Goal: Task Accomplishment & Management: Use online tool/utility

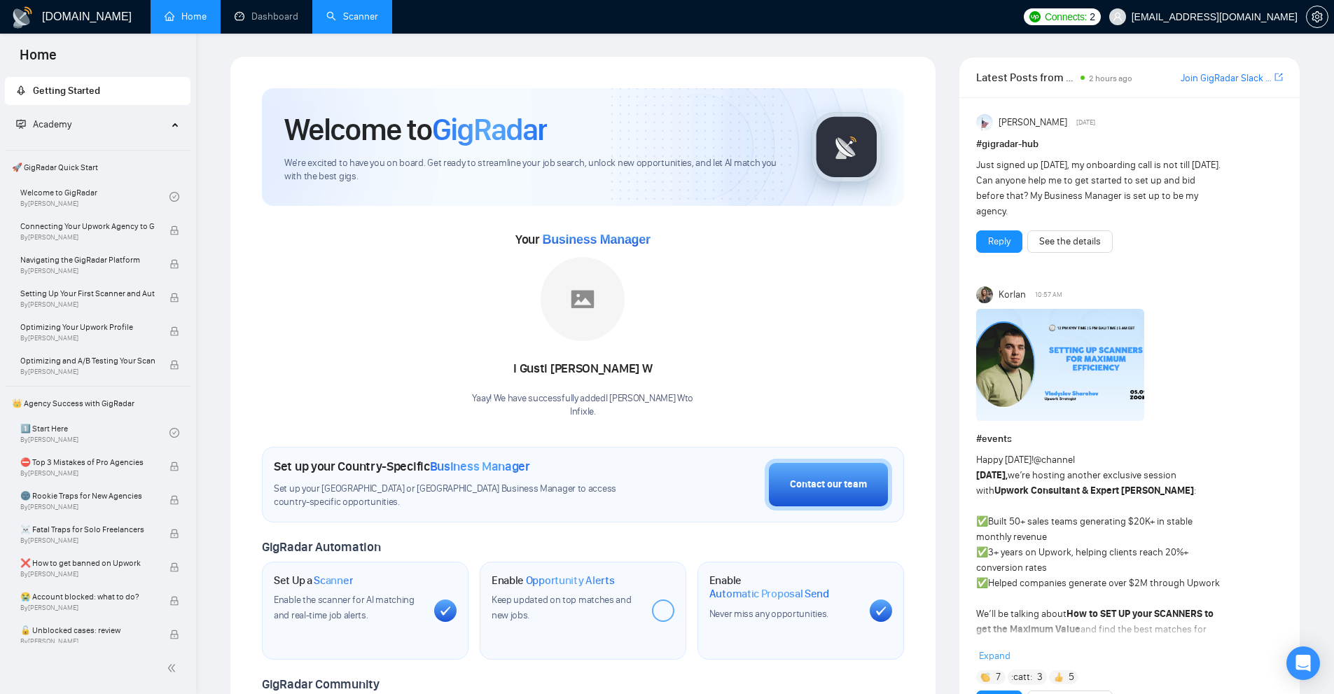
click at [378, 11] on link "Scanner" at bounding box center [352, 17] width 52 height 12
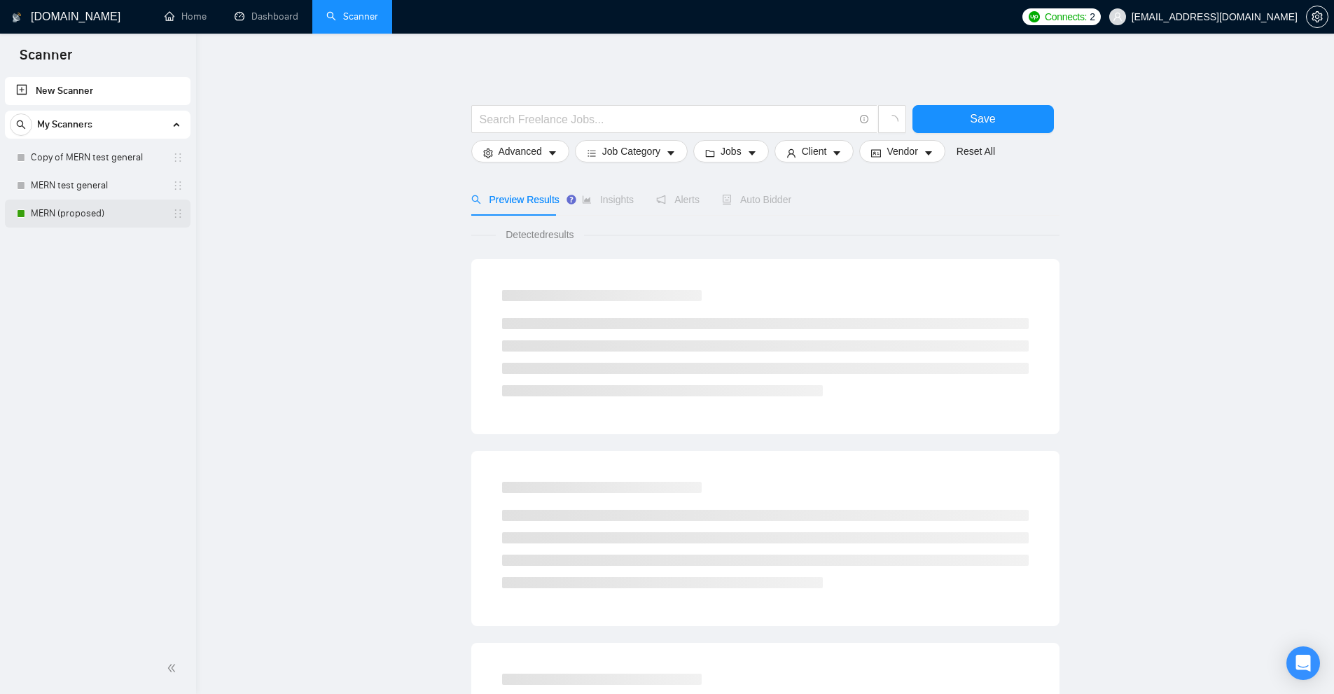
click at [69, 214] on link "MERN (proposed)" at bounding box center [97, 214] width 133 height 28
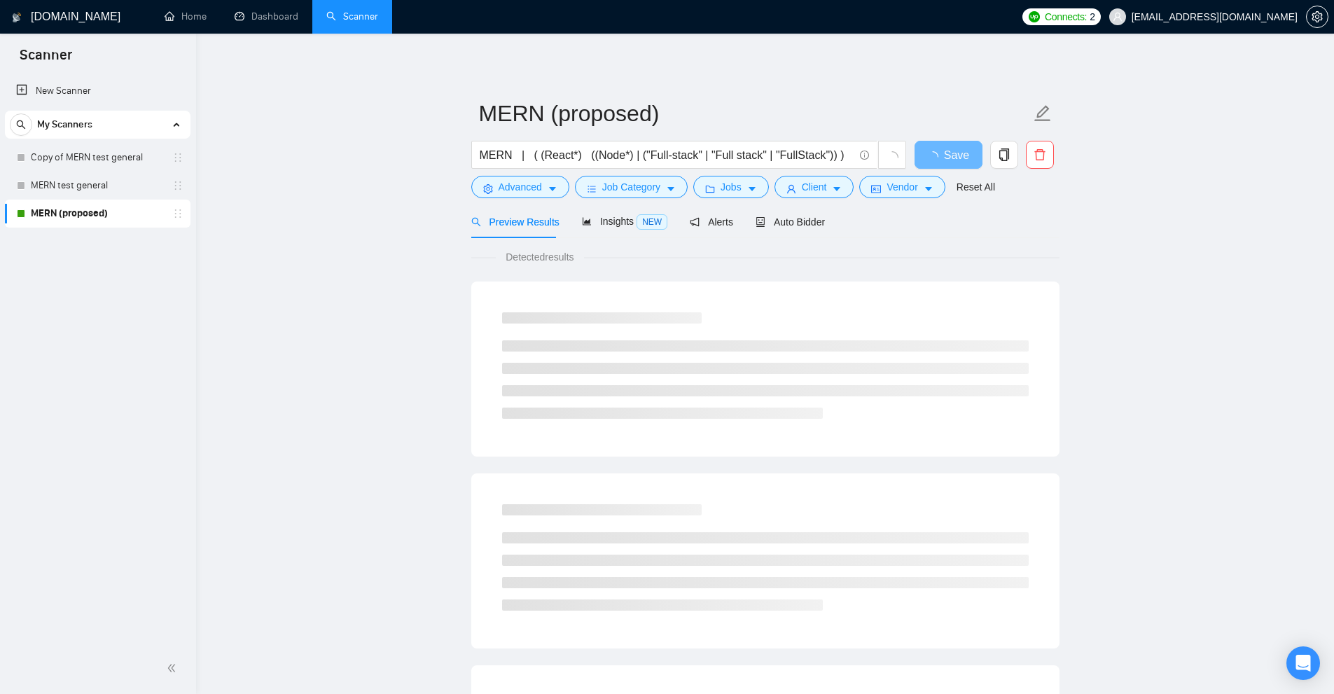
click at [737, 215] on div "Preview Results Insights NEW Alerts Auto Bidder" at bounding box center [648, 221] width 354 height 33
click at [763, 216] on span "Auto Bidder" at bounding box center [790, 221] width 69 height 11
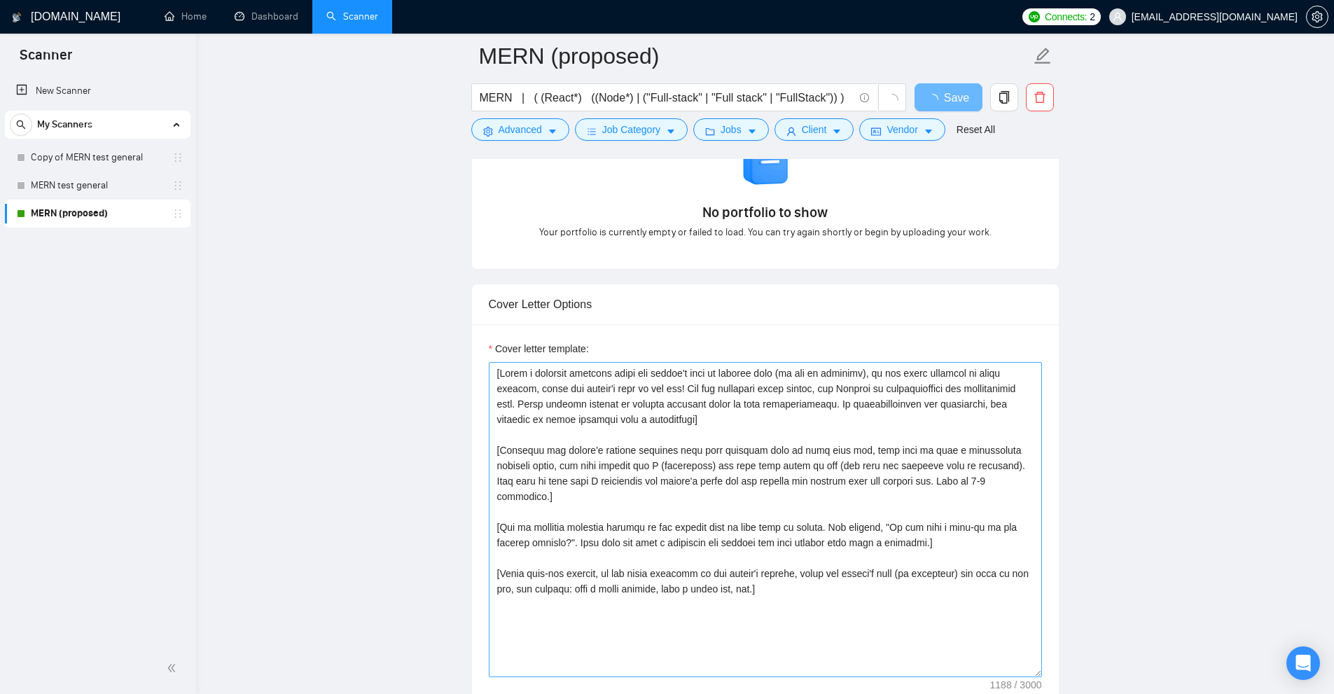
scroll to position [1541, 0]
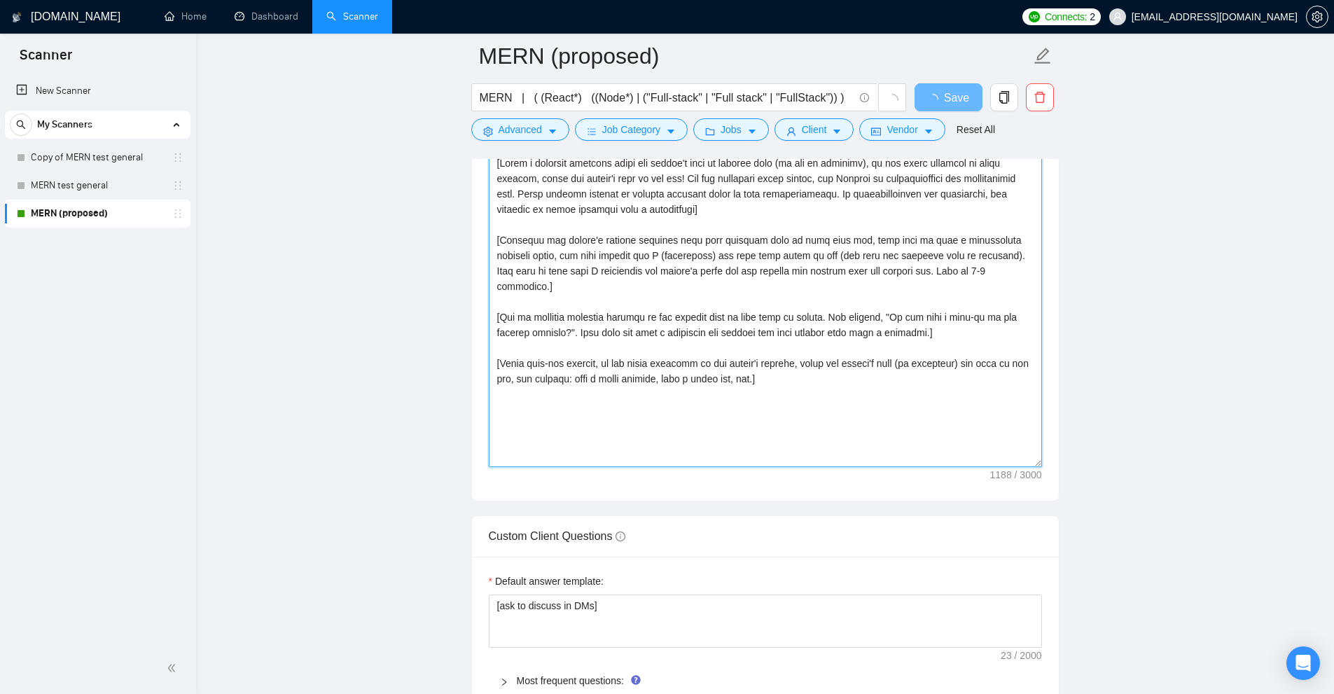
click at [760, 306] on textarea "Cover letter template:" at bounding box center [765, 309] width 553 height 315
paste textarea "Lor ipsumd sitametco adipi elitse, doeiusmod tem inc utlabor' etdolor, magn ali…"
type textarea "[Lor ipsumd sitametco adipi elitse, doeiusmod tem inc utlabor' etdolor, magn al…"
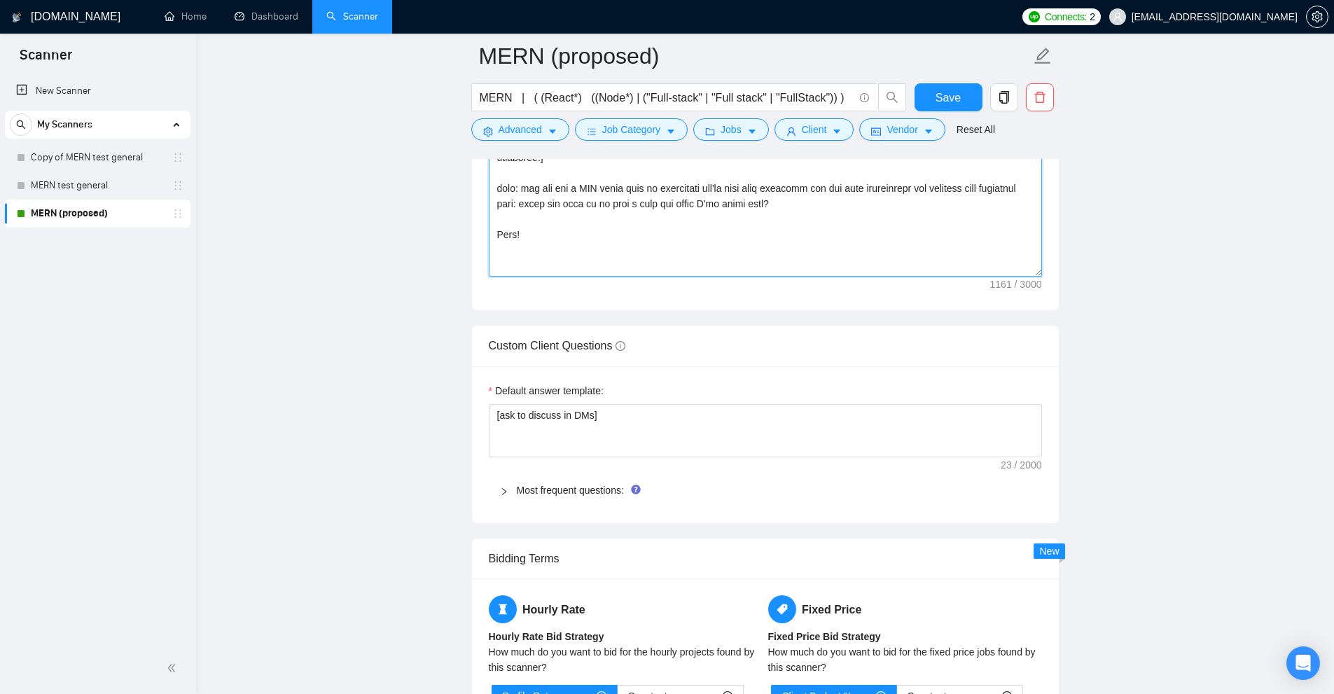
scroll to position [1401, 0]
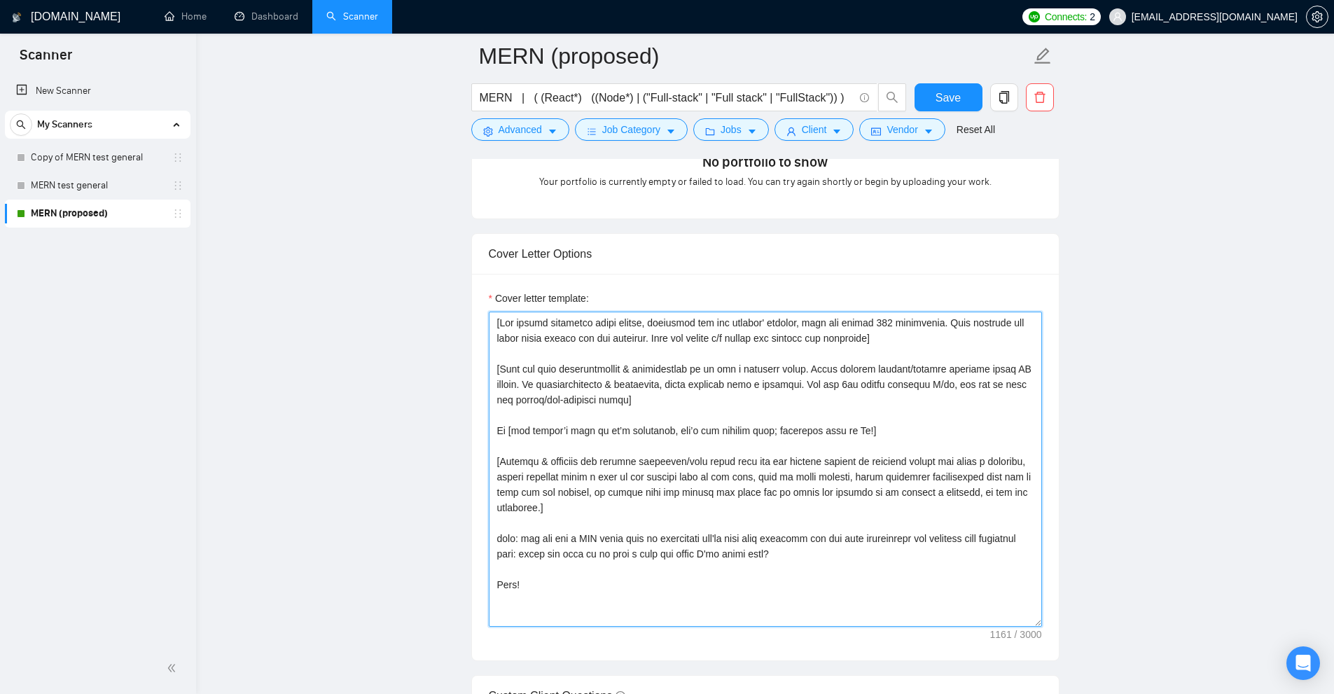
drag, startPoint x: 634, startPoint y: 398, endPoint x: 375, endPoint y: 272, distance: 287.5
click at [378, 275] on main "MERN (proposed) MERN | ( (React*) ((Node*) | ("Full-stack" | "Full stack" | "Fu…" at bounding box center [764, 704] width 1093 height 4099
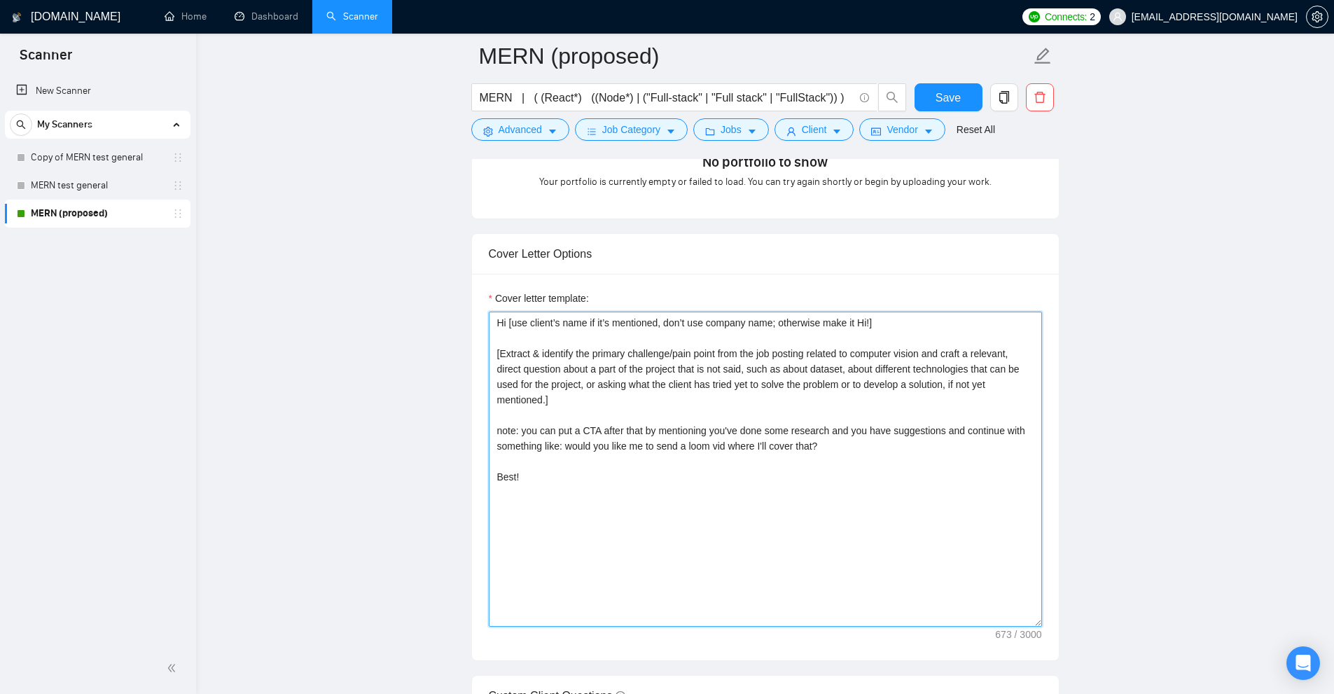
paste textarea "[The entire generated cover letter, including all the prompts' outputs, must no…"
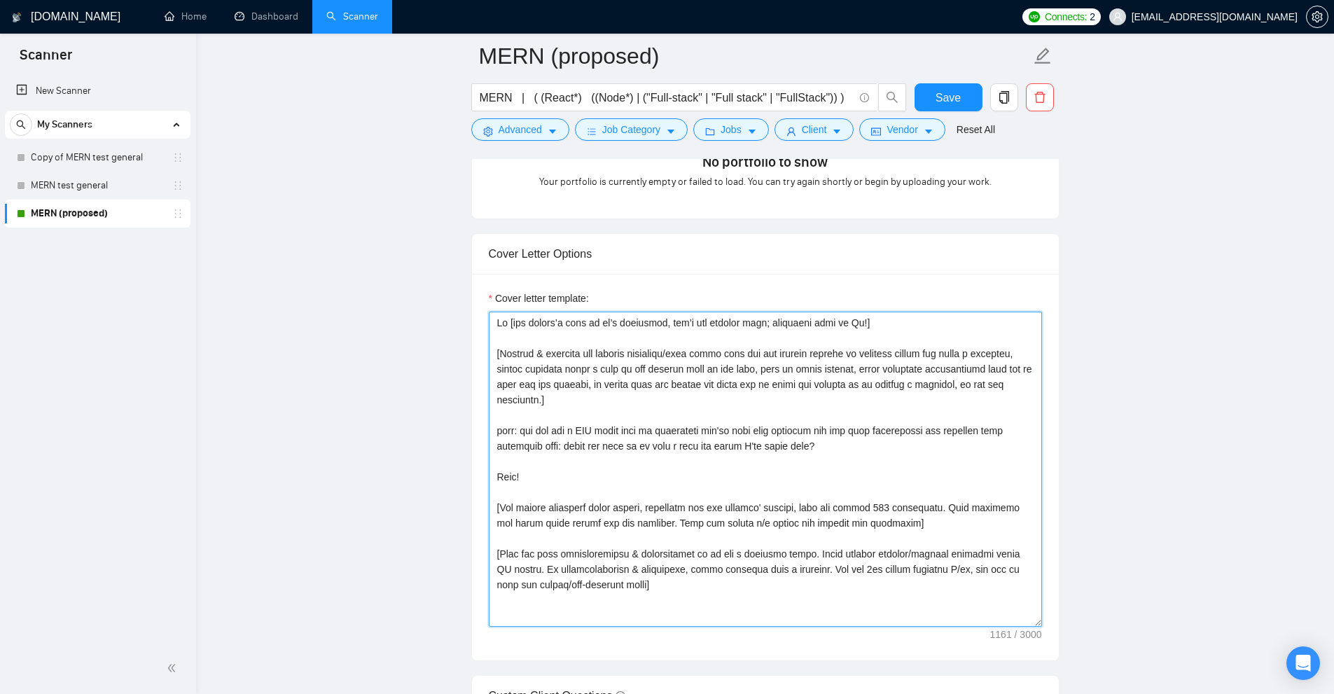
drag, startPoint x: 833, startPoint y: 447, endPoint x: 777, endPoint y: 414, distance: 65.0
click at [777, 414] on textarea "Cover letter template:" at bounding box center [765, 469] width 553 height 315
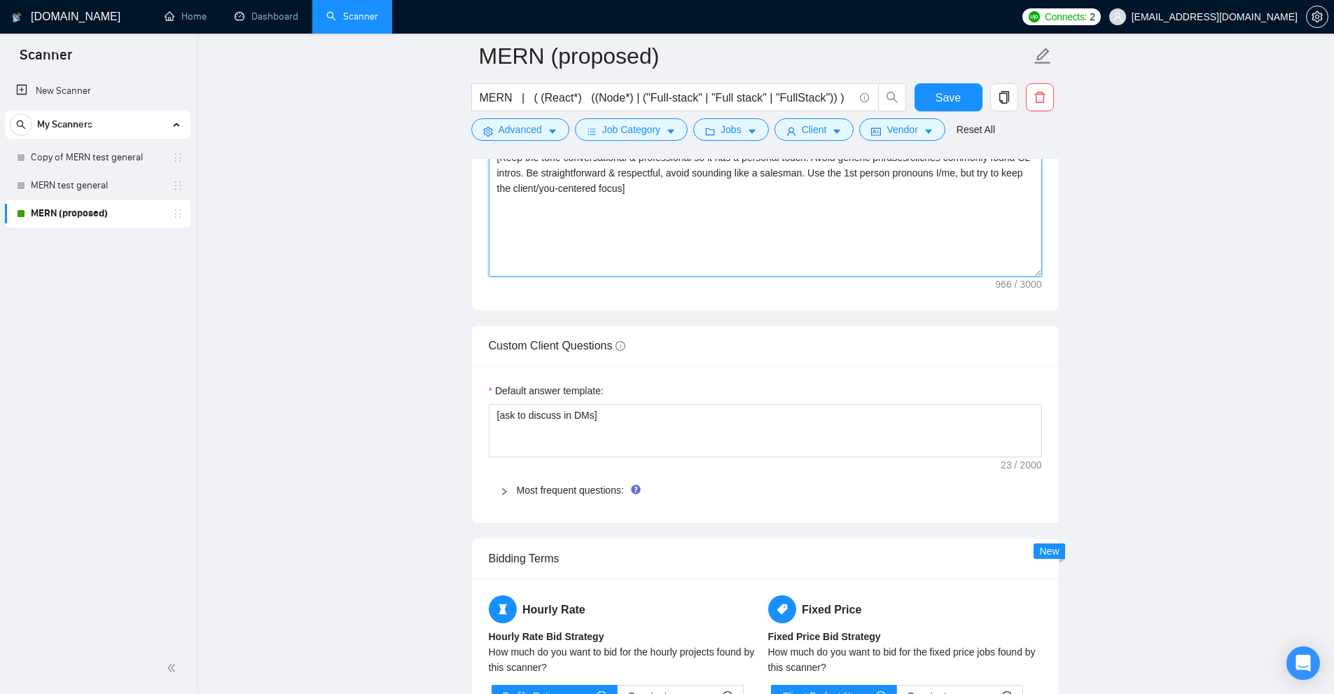
scroll to position [1891, 0]
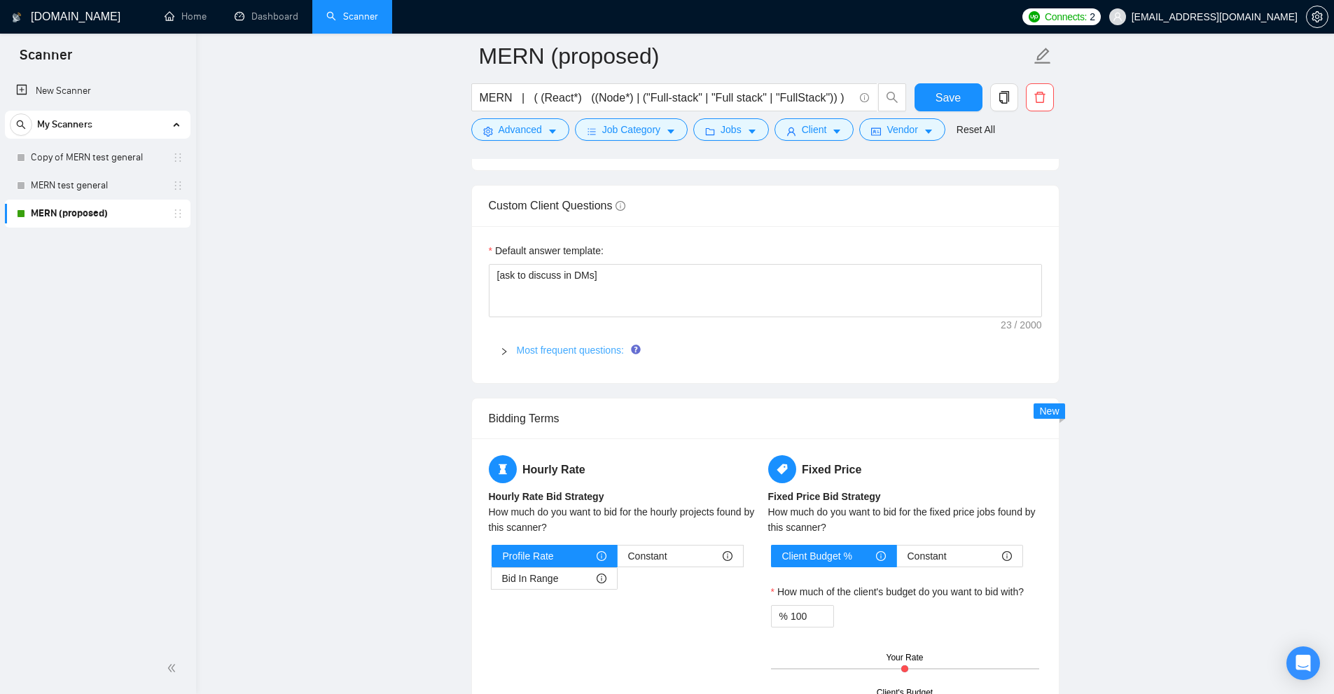
type textarea "Hi [use client’s name if it’s mentioned, don’t use company name; otherwise make…"
click at [541, 352] on link "Most frequent questions:" at bounding box center [570, 350] width 107 height 11
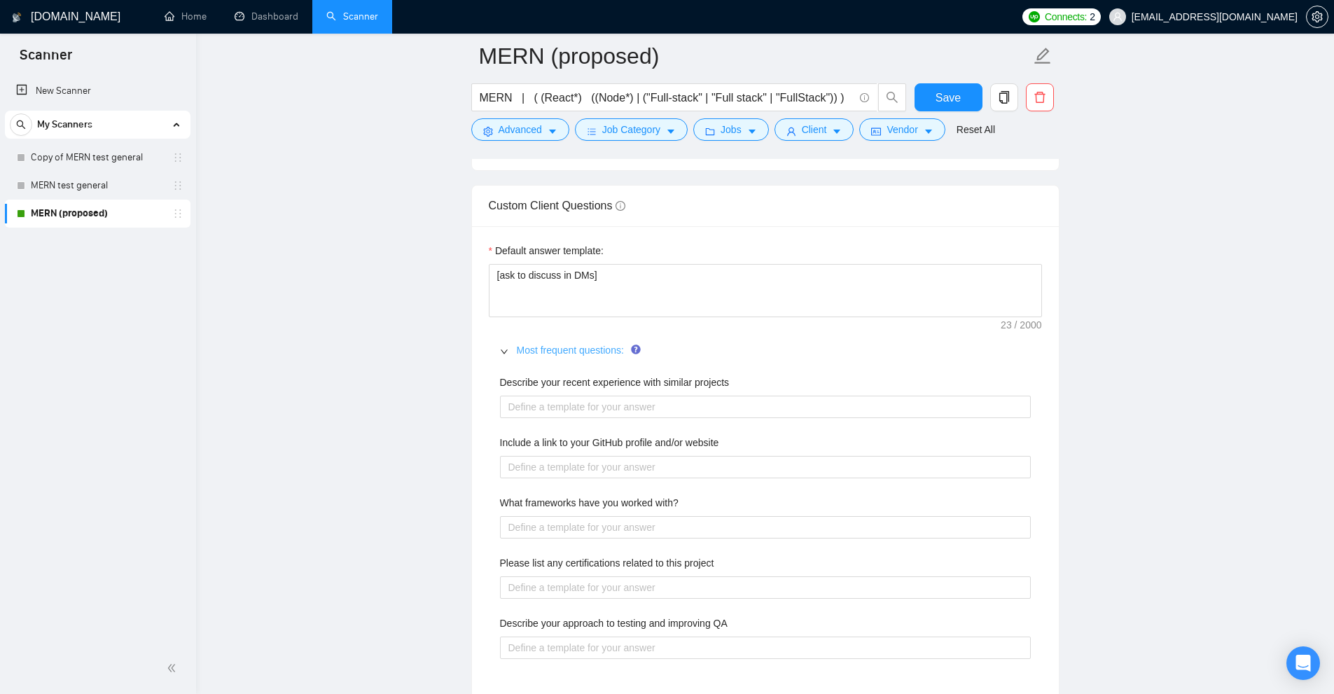
click at [541, 352] on link "Most frequent questions:" at bounding box center [570, 350] width 107 height 11
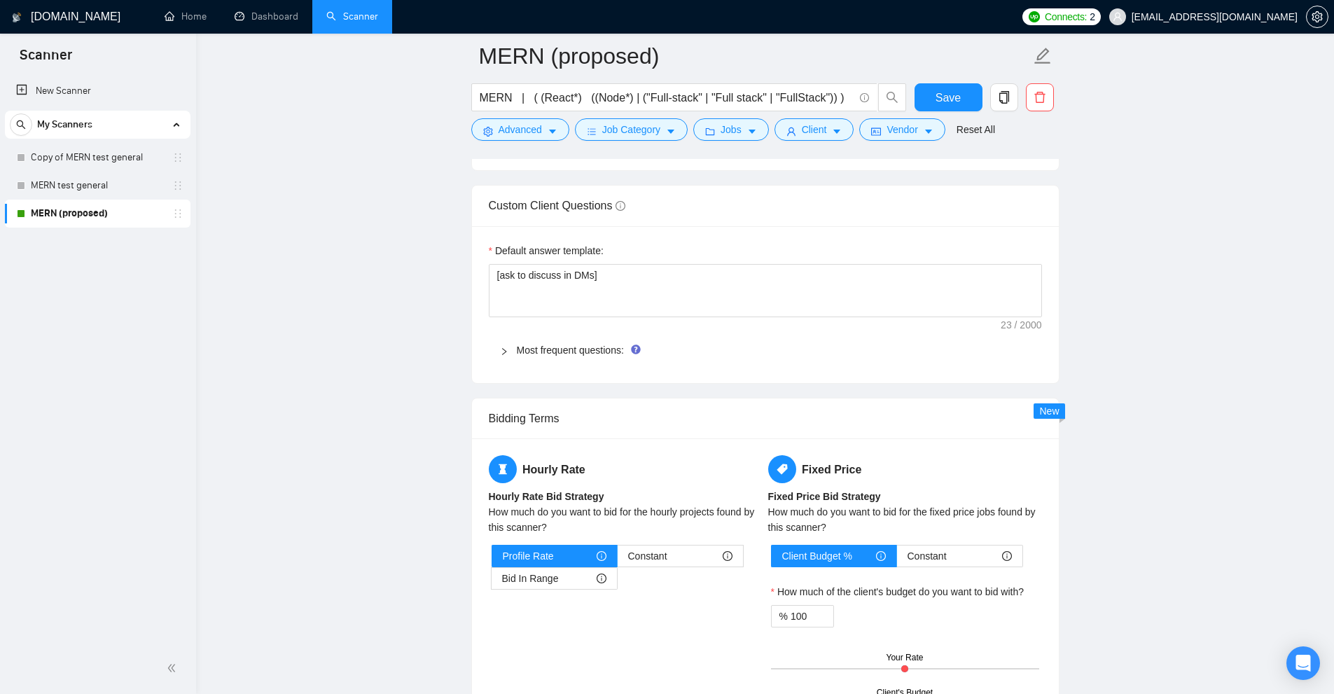
scroll to position [2311, 0]
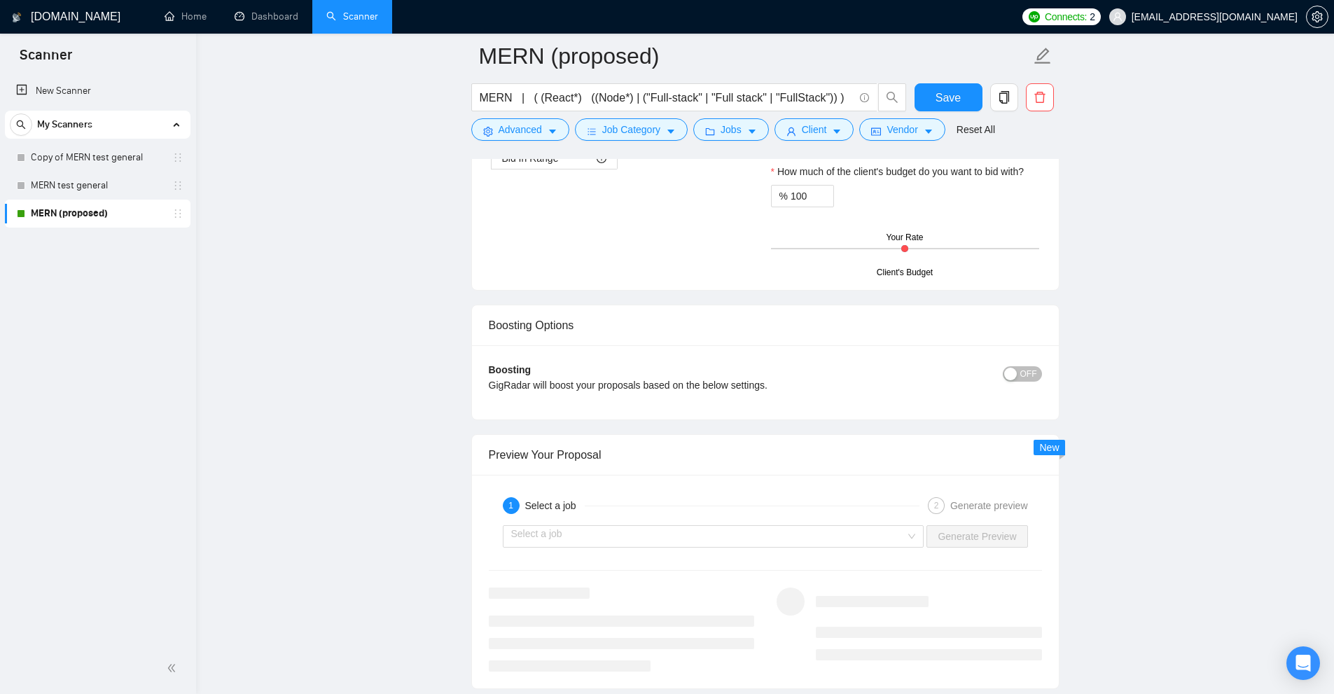
click at [836, 550] on div "Select a job Generate Preview" at bounding box center [765, 537] width 556 height 34
click at [836, 541] on input "search" at bounding box center [708, 536] width 395 height 21
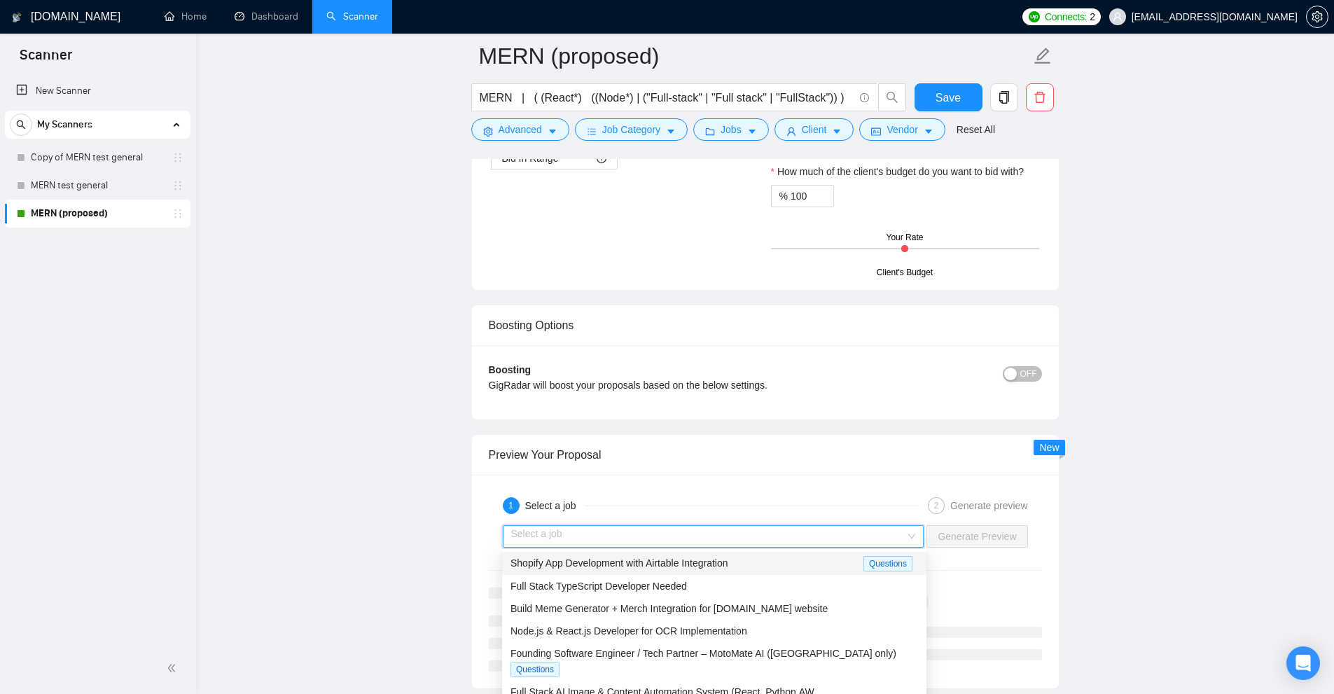
click at [645, 559] on span "Shopify App Development with Airtable Integration" at bounding box center [620, 562] width 218 height 11
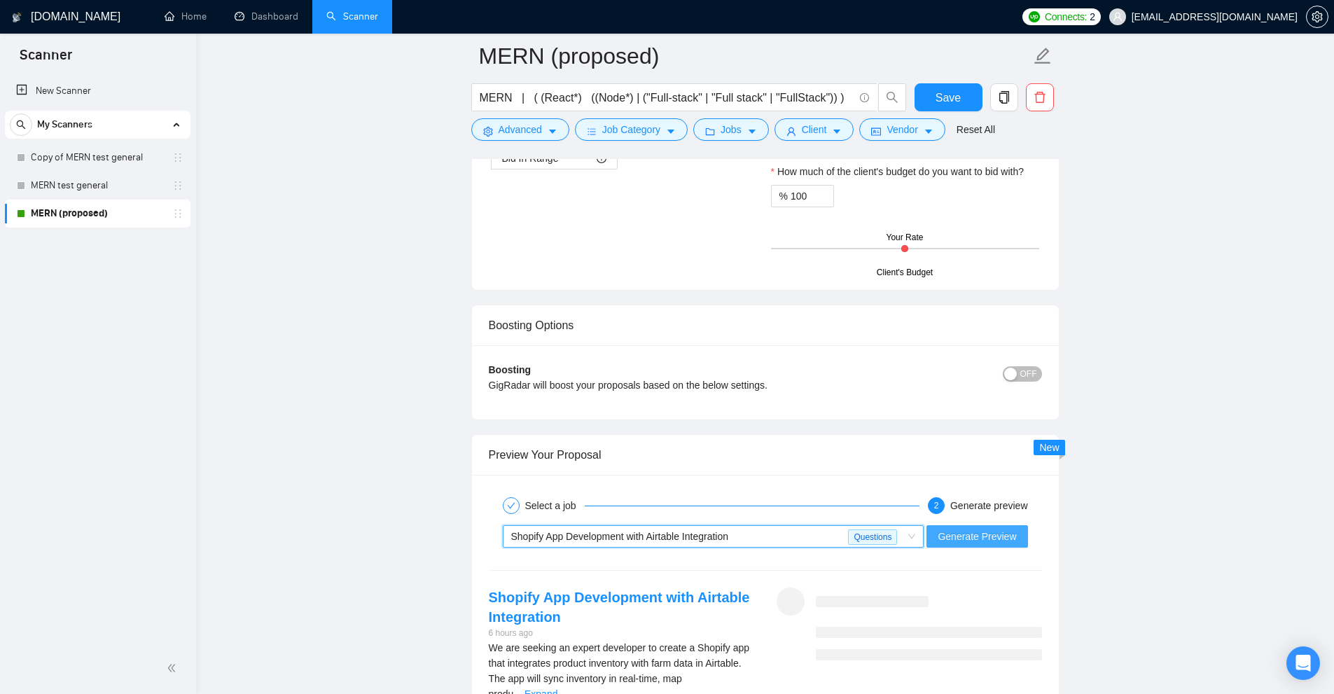
click at [980, 539] on span "Generate Preview" at bounding box center [977, 536] width 78 height 15
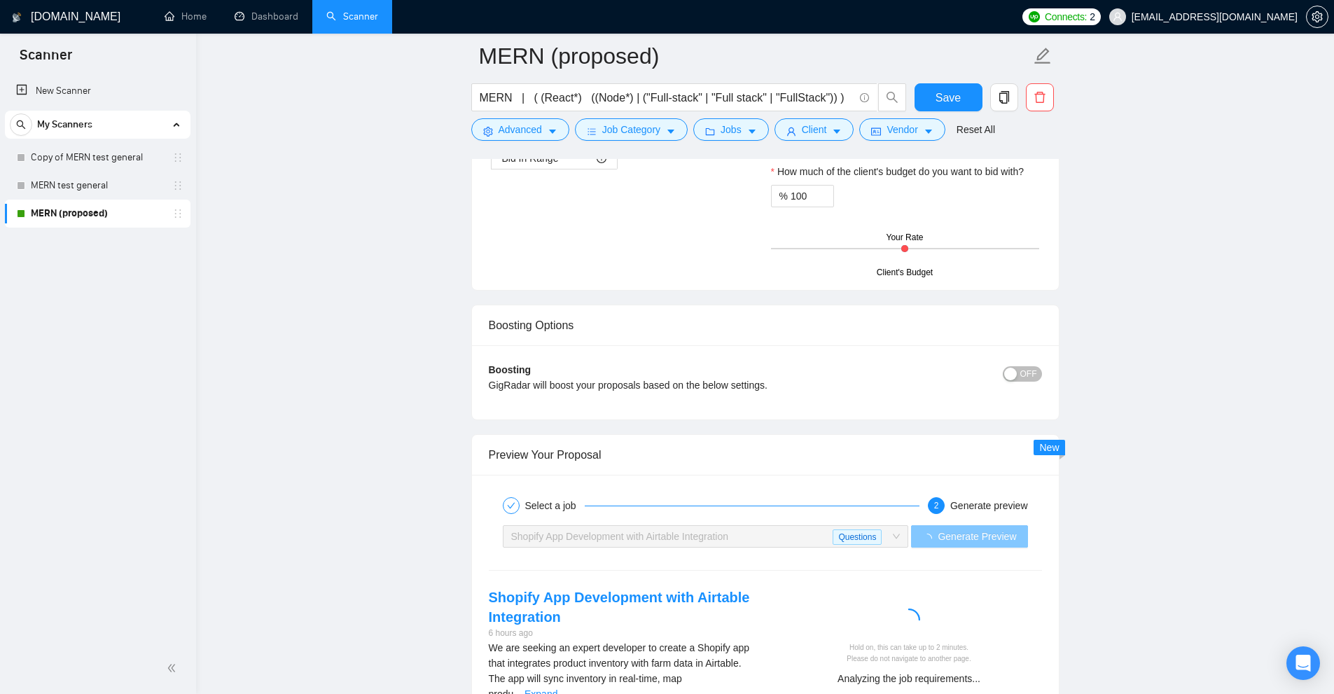
scroll to position [2591, 0]
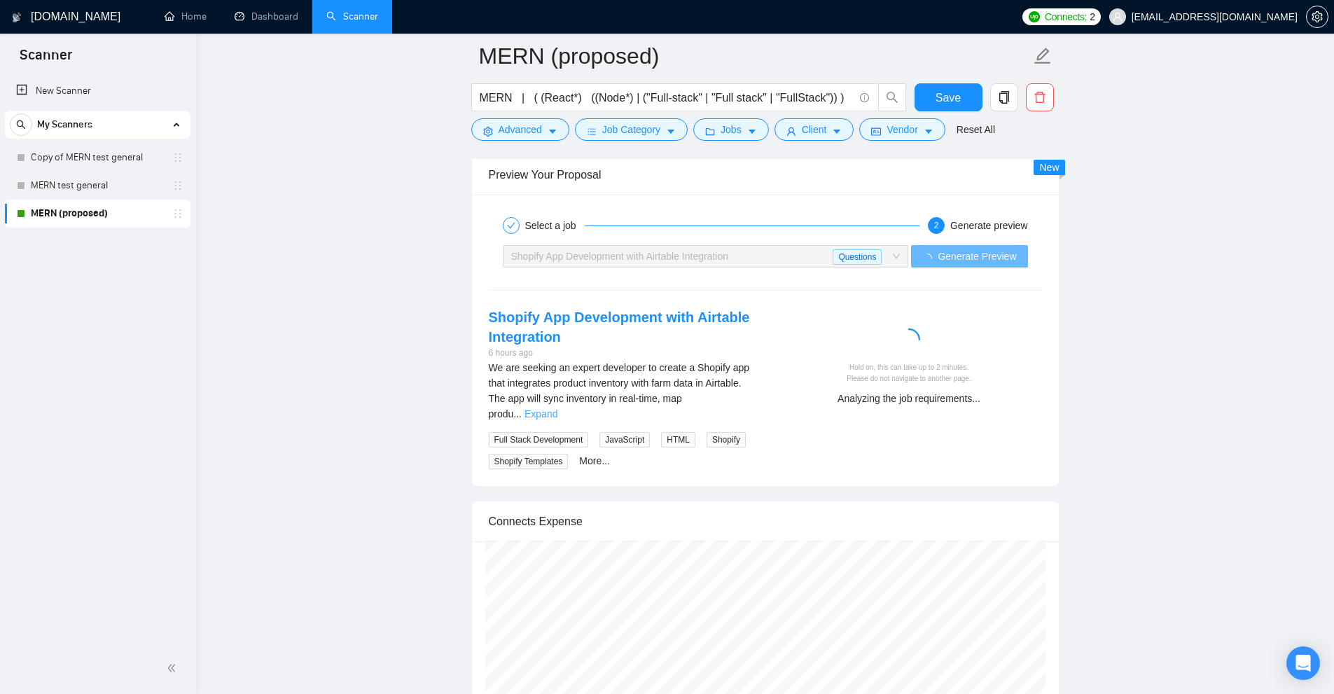
click at [557, 408] on link "Expand" at bounding box center [541, 413] width 33 height 11
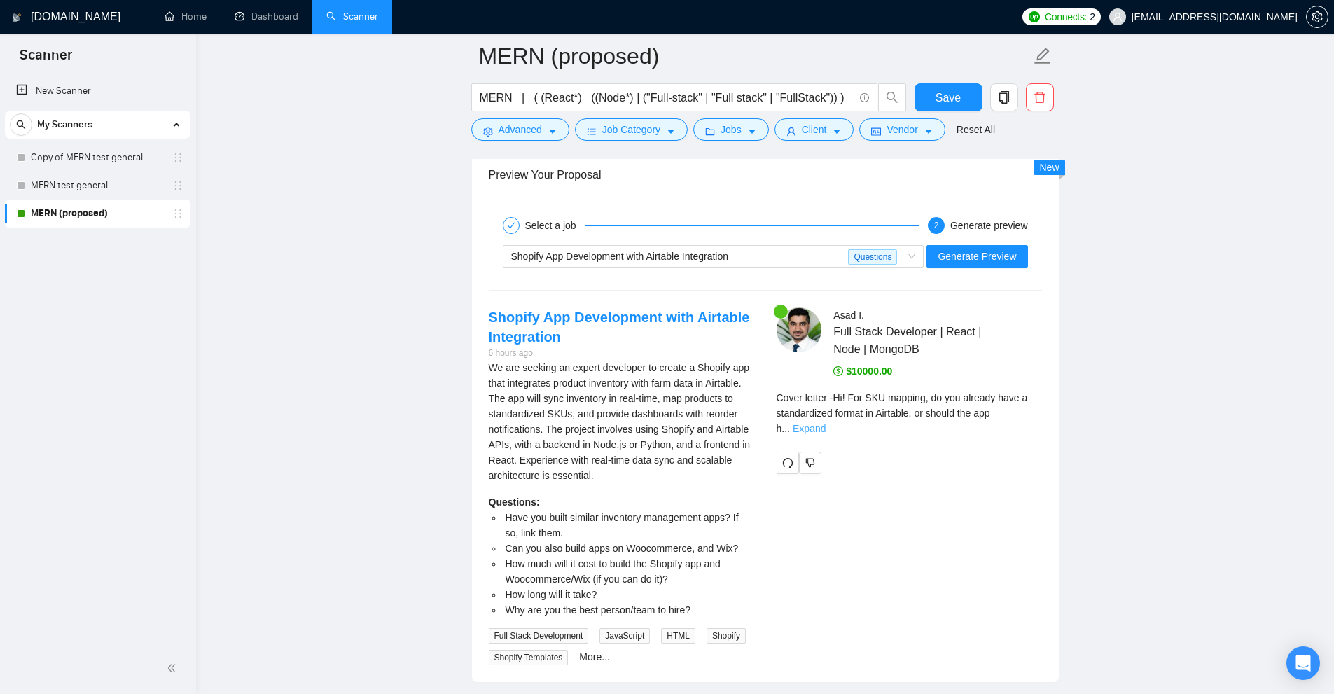
click at [826, 423] on link "Expand" at bounding box center [809, 428] width 33 height 11
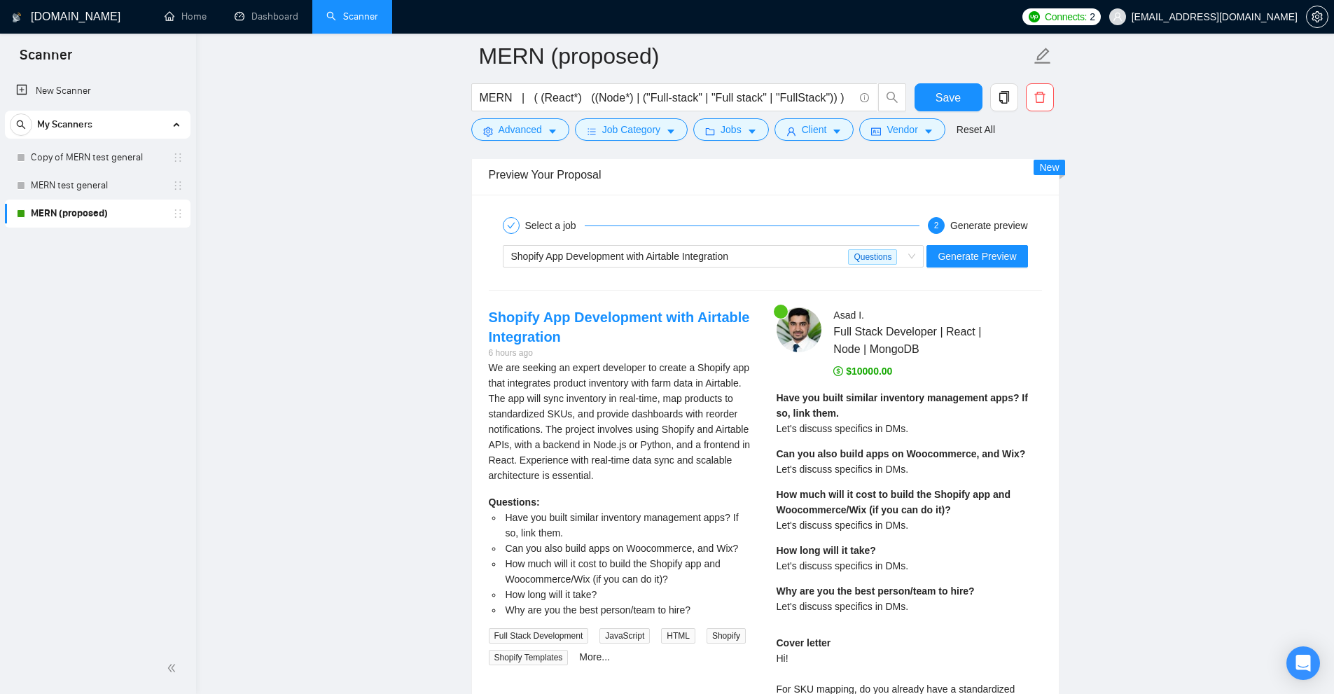
scroll to position [2871, 0]
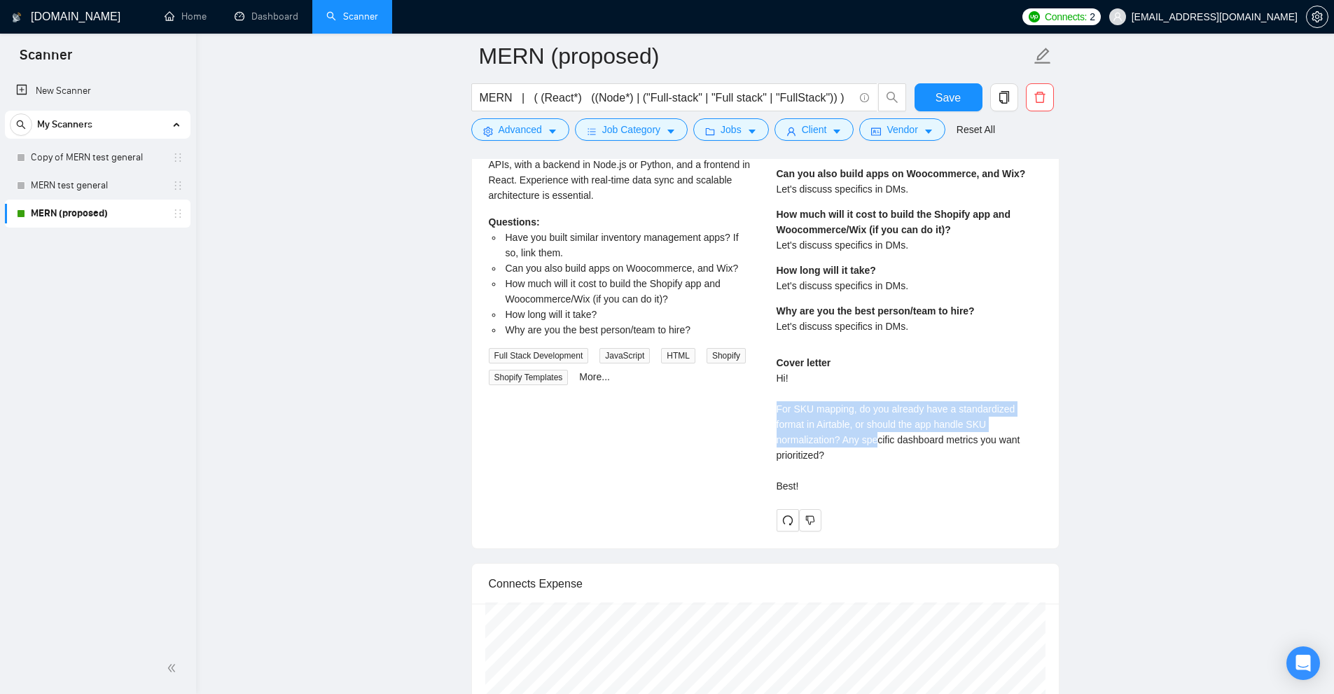
drag, startPoint x: 849, startPoint y: 424, endPoint x: 897, endPoint y: 452, distance: 56.2
click at [888, 444] on div "Shopify App Development with Airtable Integration 6 hours ago We are seeking an…" at bounding box center [766, 279] width 576 height 504
click at [897, 452] on div "Cover letter Hi! For SKU mapping, do you already have a standardized format in …" at bounding box center [909, 424] width 265 height 139
drag, startPoint x: 860, startPoint y: 449, endPoint x: 819, endPoint y: 414, distance: 54.2
click at [820, 414] on div "Cover letter Hi! For SKU mapping, do you already have a standardized format in …" at bounding box center [909, 424] width 265 height 139
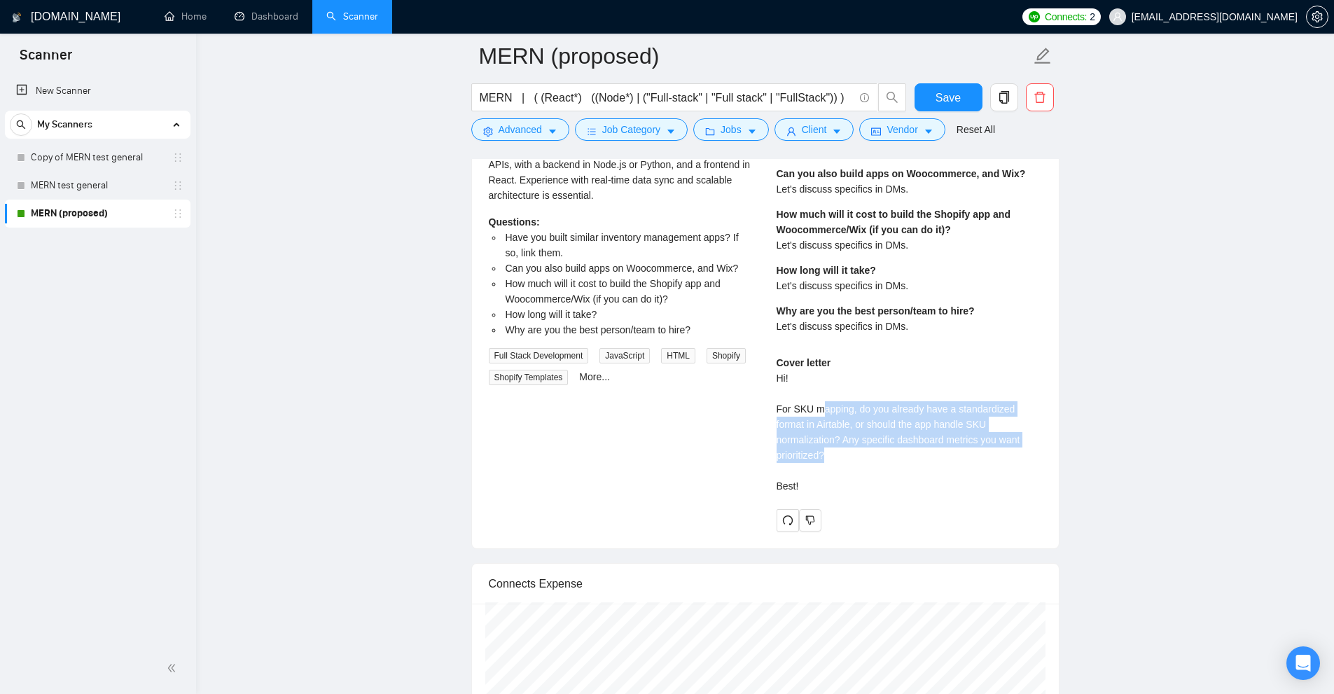
click at [819, 414] on div "Cover letter Hi! For SKU mapping, do you already have a standardized format in …" at bounding box center [909, 424] width 265 height 139
click at [884, 445] on div "Cover letter Hi! For SKU mapping, do you already have a standardized format in …" at bounding box center [909, 424] width 265 height 139
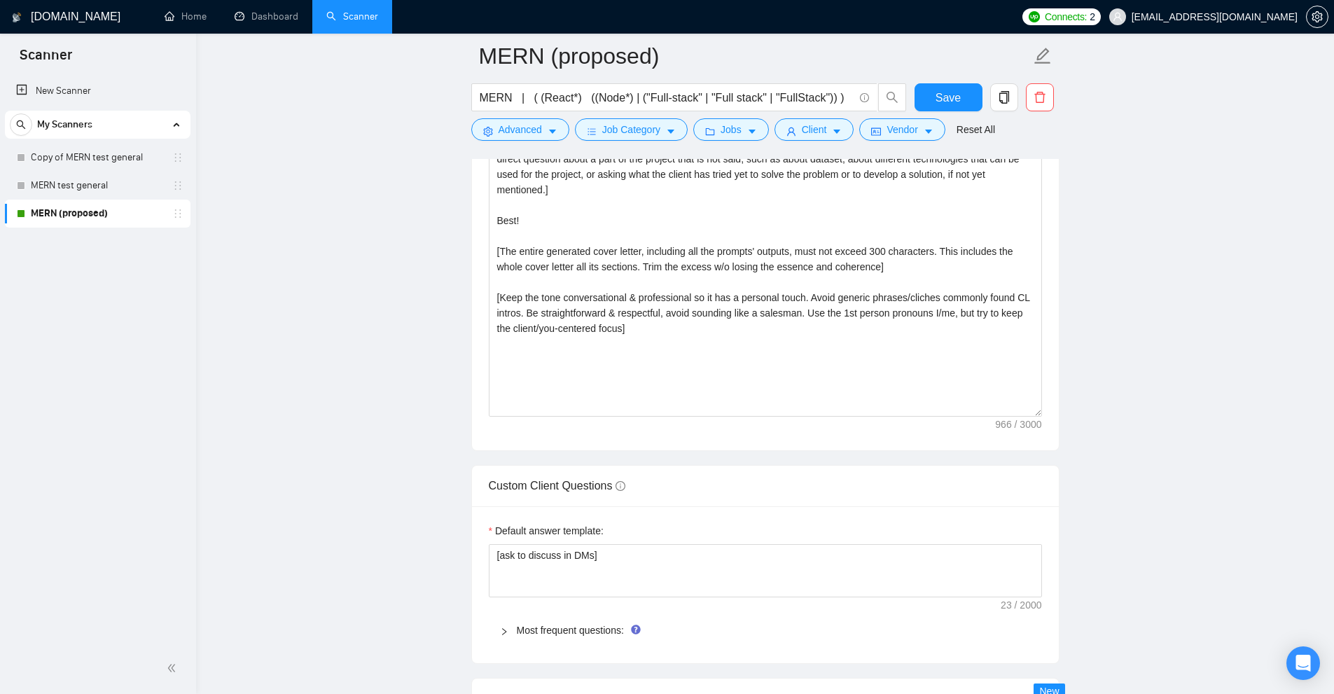
scroll to position [1471, 0]
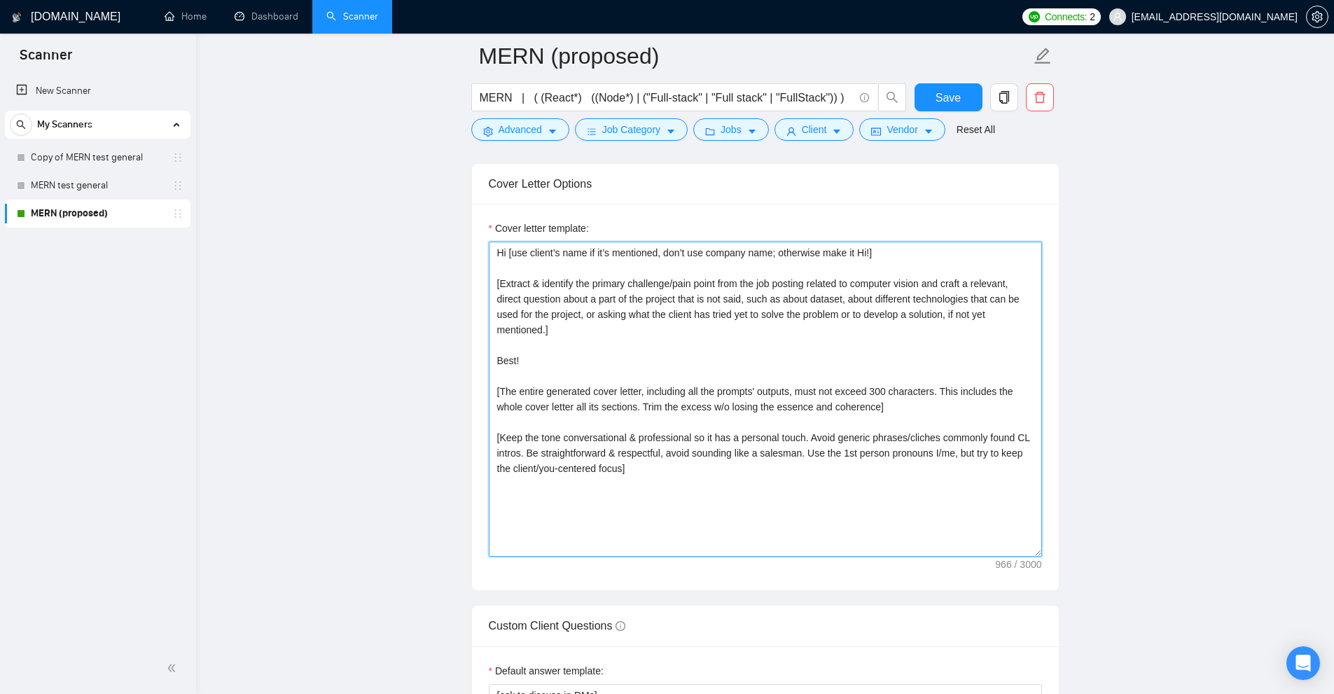
click at [814, 472] on textarea "Hi [use client’s name if it’s mentioned, don’t use company name; otherwise make…" at bounding box center [765, 399] width 553 height 315
click at [568, 332] on textarea "Hi [use client’s name if it’s mentioned, don’t use company name; otherwise make…" at bounding box center [765, 399] width 553 height 315
click at [712, 352] on textarea "Hi [use client’s name if it’s mentioned, don’t use company name; otherwise make…" at bounding box center [765, 399] width 553 height 315
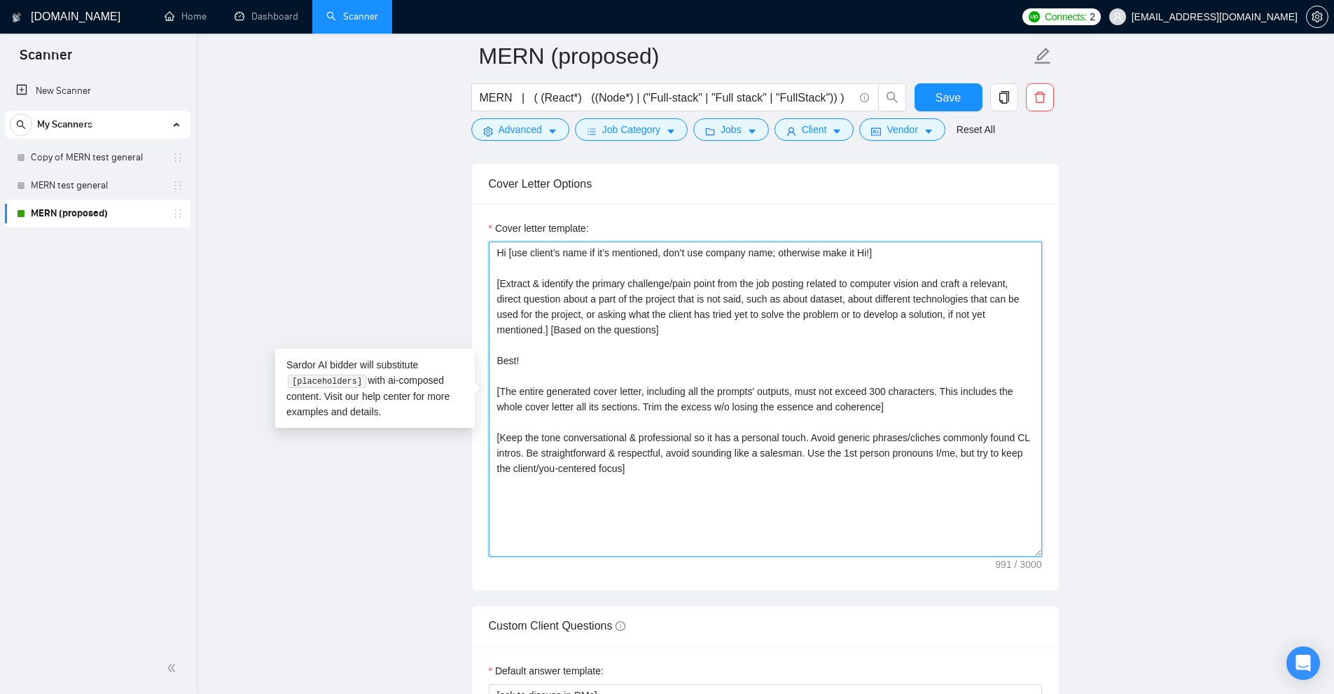
click at [681, 337] on textarea "Hi [use client’s name if it’s mentioned, don’t use company name; otherwise make…" at bounding box center [765, 399] width 553 height 315
click at [674, 340] on textarea "Hi [use client’s name if it’s mentioned, don’t use company name; otherwise make…" at bounding box center [765, 399] width 553 height 315
click at [653, 328] on textarea "Hi [use client’s name if it’s mentioned, don’t use company name; otherwise make…" at bounding box center [765, 399] width 553 height 315
click at [630, 278] on textarea "Hi [use client’s name if it’s mentioned, don’t use company name; otherwise make…" at bounding box center [765, 399] width 553 height 315
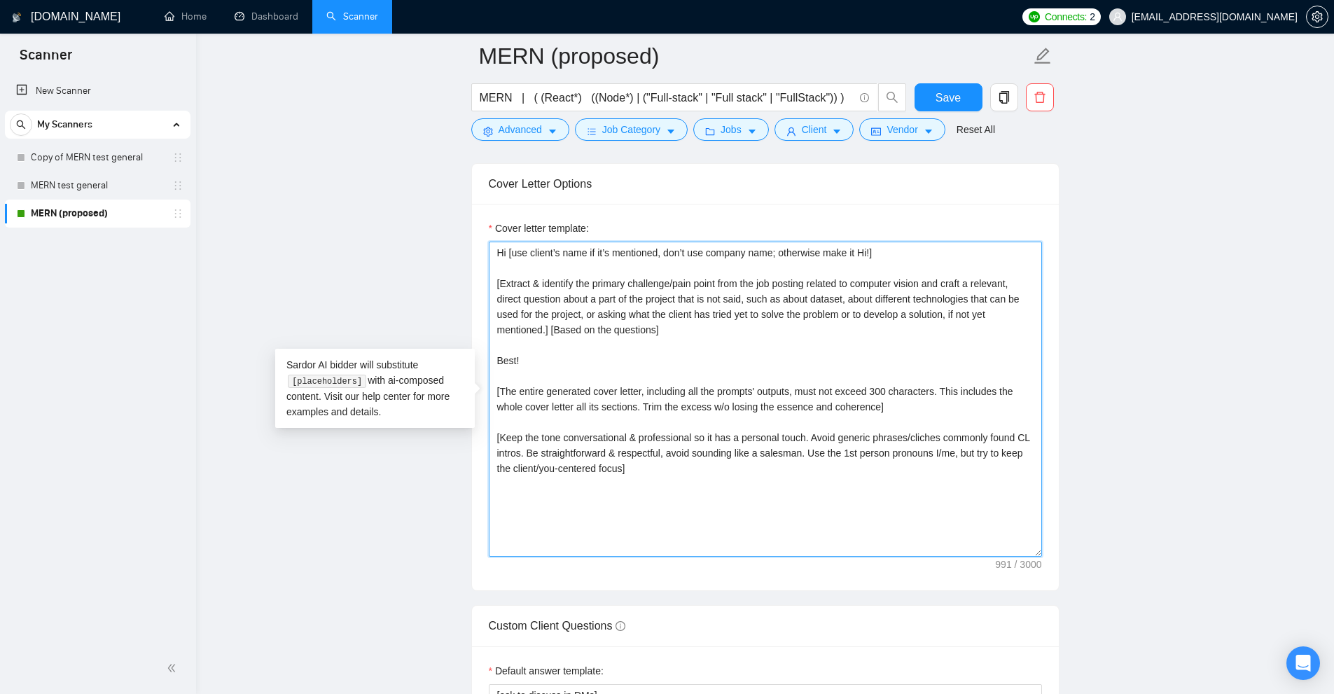
click at [630, 278] on textarea "Hi [use client’s name if it’s mentioned, don’t use company name; otherwise make…" at bounding box center [765, 399] width 553 height 315
click at [815, 298] on textarea "Hi [use client’s name if it’s mentioned, don’t use company name; otherwise make…" at bounding box center [765, 399] width 553 height 315
click at [739, 445] on textarea "Hi [use client’s name if it’s mentioned, don’t use company name; otherwise make…" at bounding box center [765, 399] width 553 height 315
click at [877, 389] on textarea "Hi [use client’s name if it’s mentioned, don’t use company name; otherwise make…" at bounding box center [765, 399] width 553 height 315
click at [709, 338] on textarea "Hi [use client’s name if it’s mentioned, don’t use company name; otherwise make…" at bounding box center [765, 399] width 553 height 315
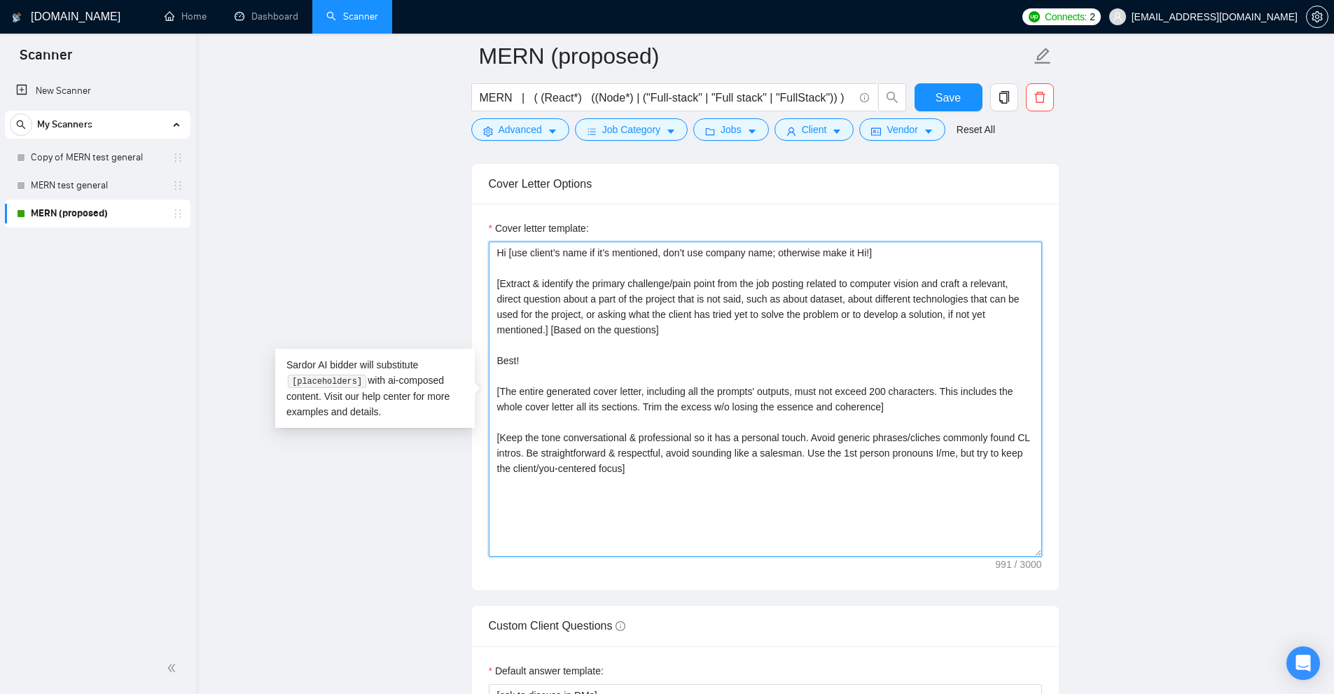
click at [658, 328] on textarea "Hi [use client’s name if it’s mentioned, don’t use company name; otherwise make…" at bounding box center [765, 399] width 553 height 315
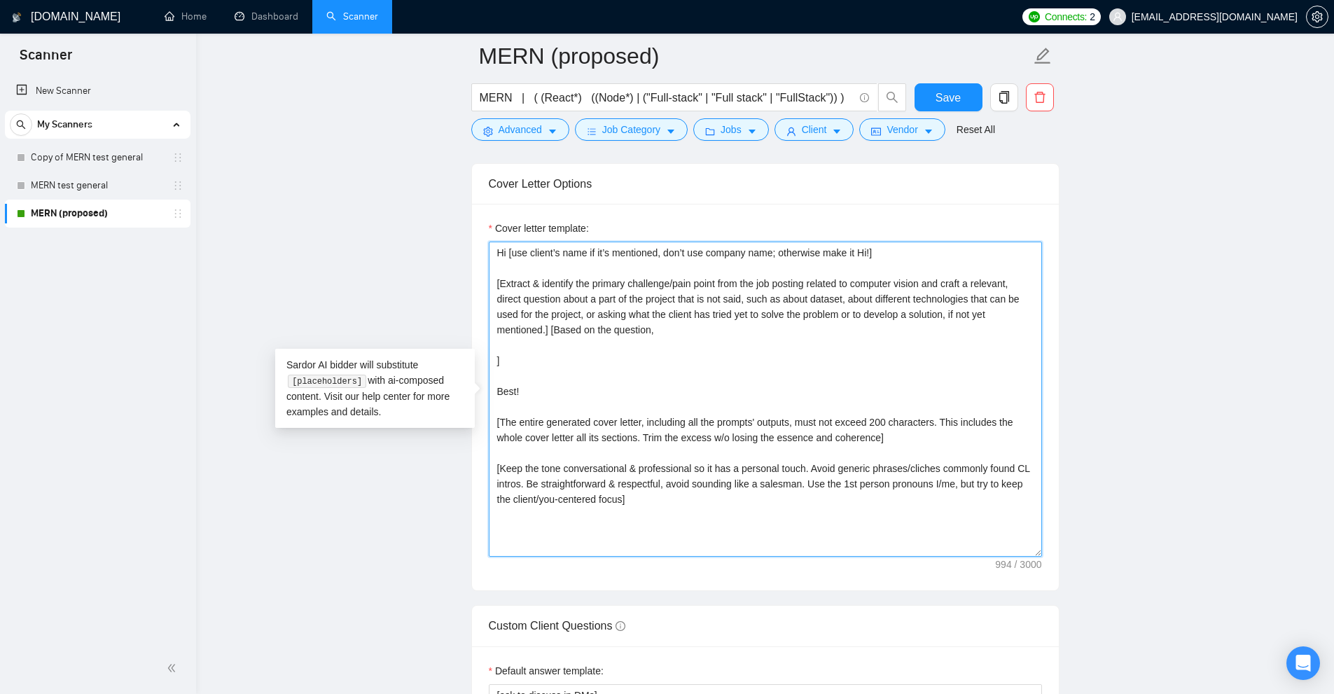
paste textarea "You can put a CTA after that by mentioning you've done some research and you ha…"
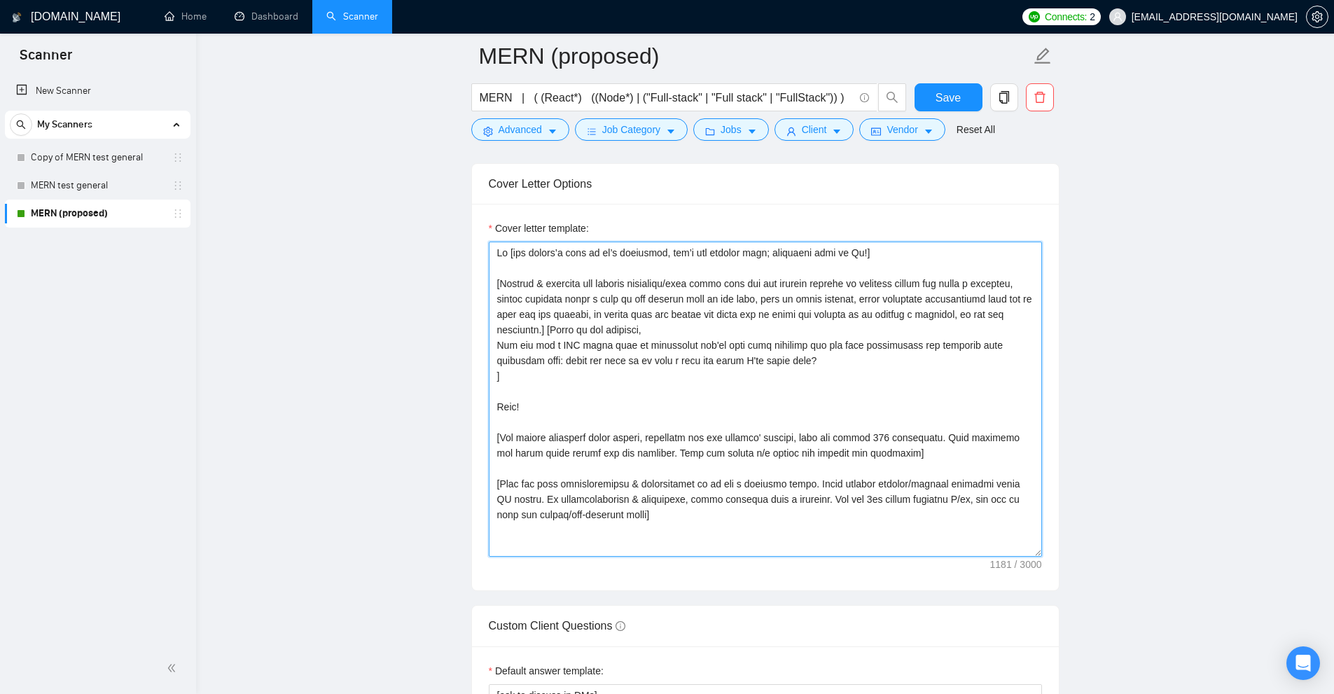
click at [518, 354] on textarea "Cover letter template:" at bounding box center [765, 399] width 553 height 315
click at [831, 338] on textarea "Cover letter template:" at bounding box center [765, 399] width 553 height 315
click at [696, 343] on textarea "Cover letter template:" at bounding box center [765, 399] width 553 height 315
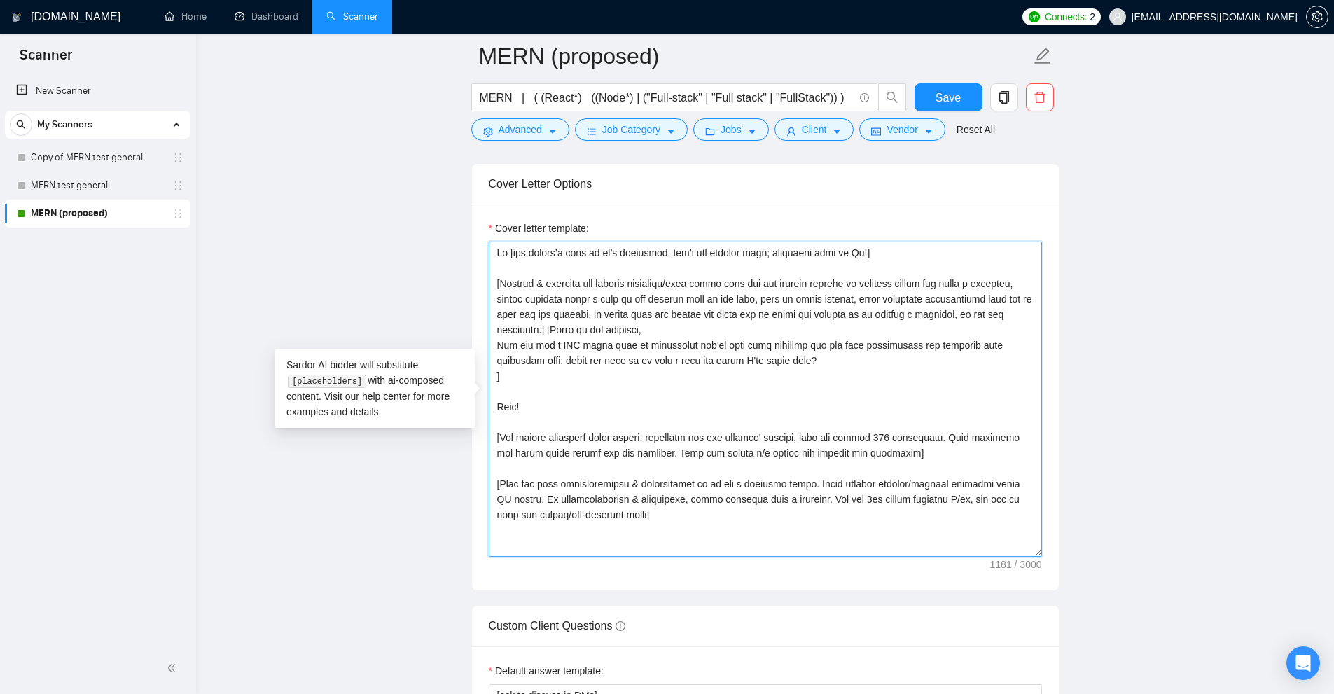
click at [684, 328] on textarea "Cover letter template:" at bounding box center [765, 399] width 553 height 315
click at [586, 358] on textarea "Cover letter template:" at bounding box center [765, 399] width 553 height 315
click at [585, 359] on textarea "Cover letter template:" at bounding box center [765, 399] width 553 height 315
click at [587, 359] on textarea "Cover letter template:" at bounding box center [765, 399] width 553 height 315
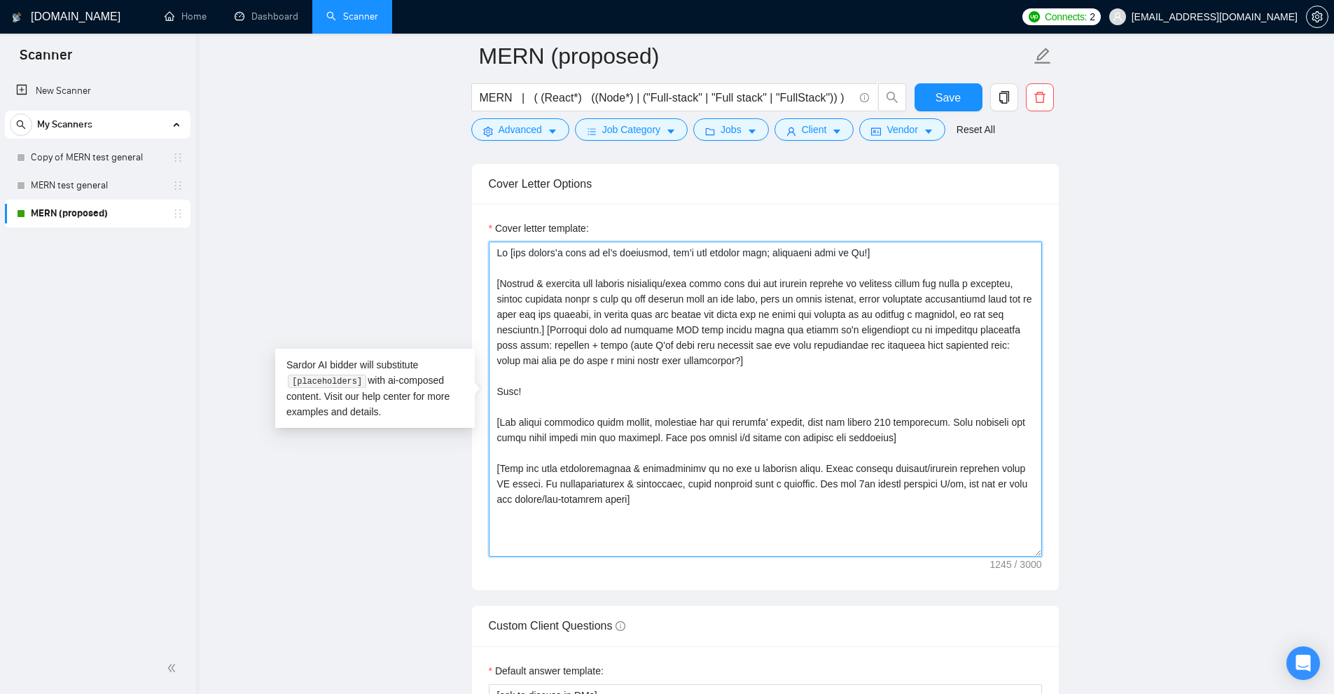
click at [576, 326] on textarea "Cover letter template:" at bounding box center [765, 399] width 553 height 315
drag, startPoint x: 576, startPoint y: 326, endPoint x: 826, endPoint y: 326, distance: 250.0
click at [826, 326] on textarea "Cover letter template:" at bounding box center [765, 399] width 553 height 315
drag, startPoint x: 644, startPoint y: 359, endPoint x: 498, endPoint y: 279, distance: 166.7
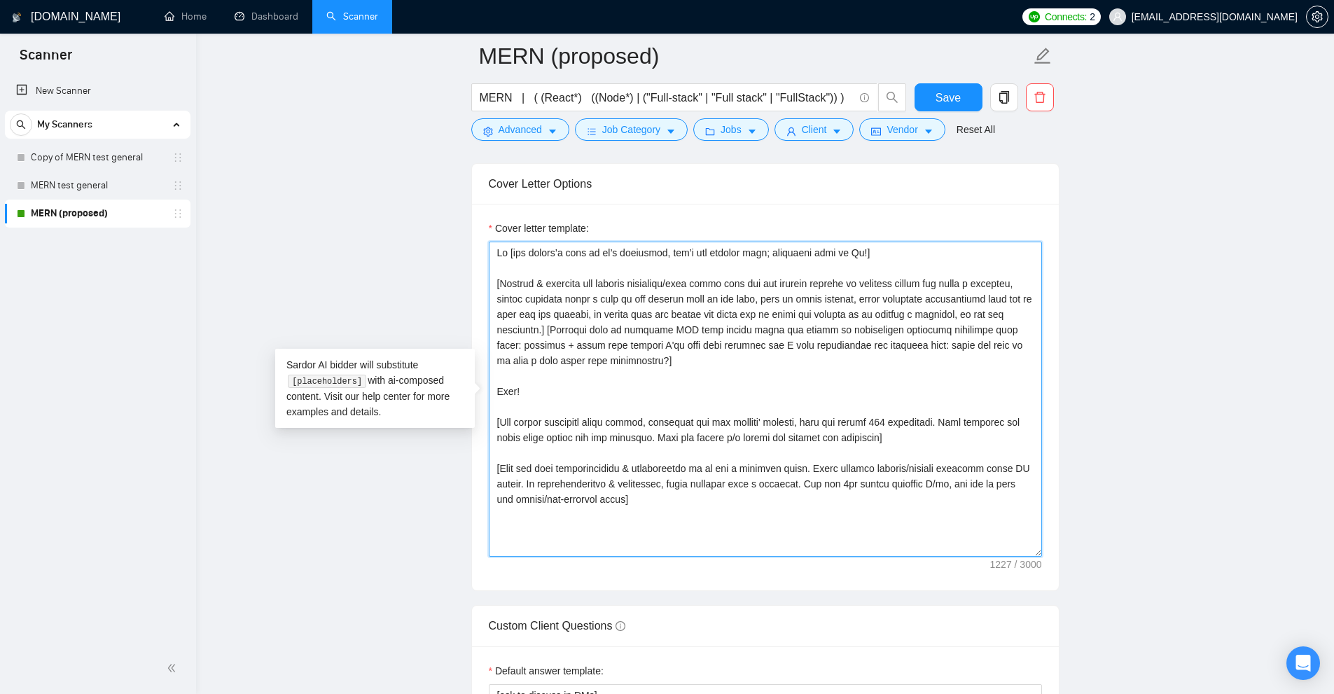
click at [498, 279] on textarea "Cover letter template:" at bounding box center [765, 399] width 553 height 315
click at [699, 379] on textarea "Cover letter template:" at bounding box center [765, 399] width 553 height 315
click at [563, 389] on textarea "Cover letter template:" at bounding box center [765, 399] width 553 height 315
click at [548, 408] on textarea "Cover letter template:" at bounding box center [765, 399] width 553 height 315
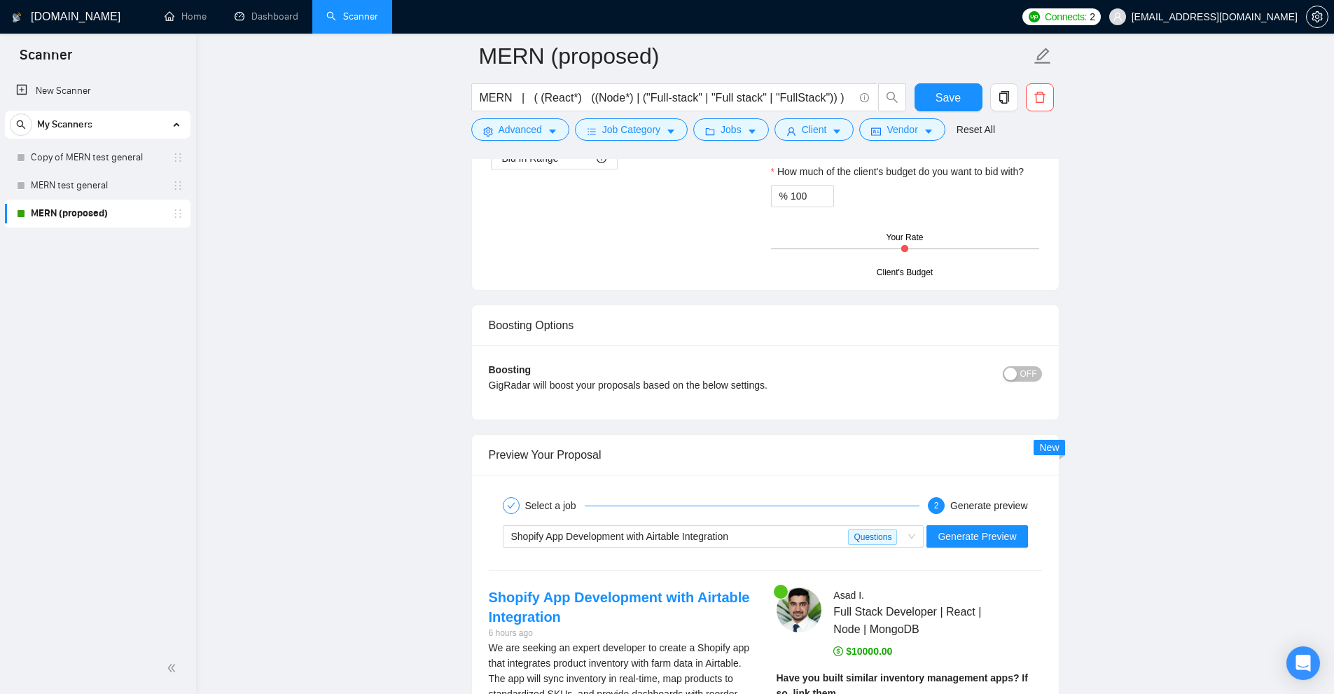
scroll to position [2591, 0]
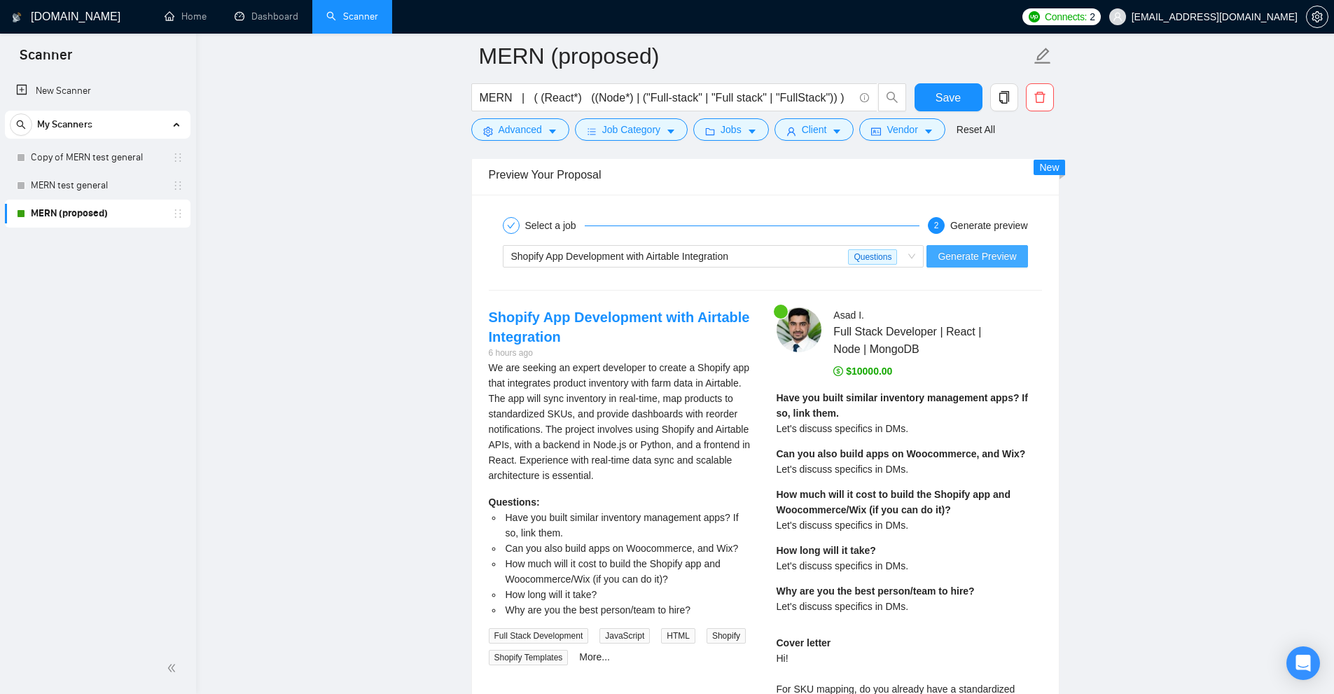
click at [945, 264] on button "Generate Preview" at bounding box center [977, 256] width 101 height 22
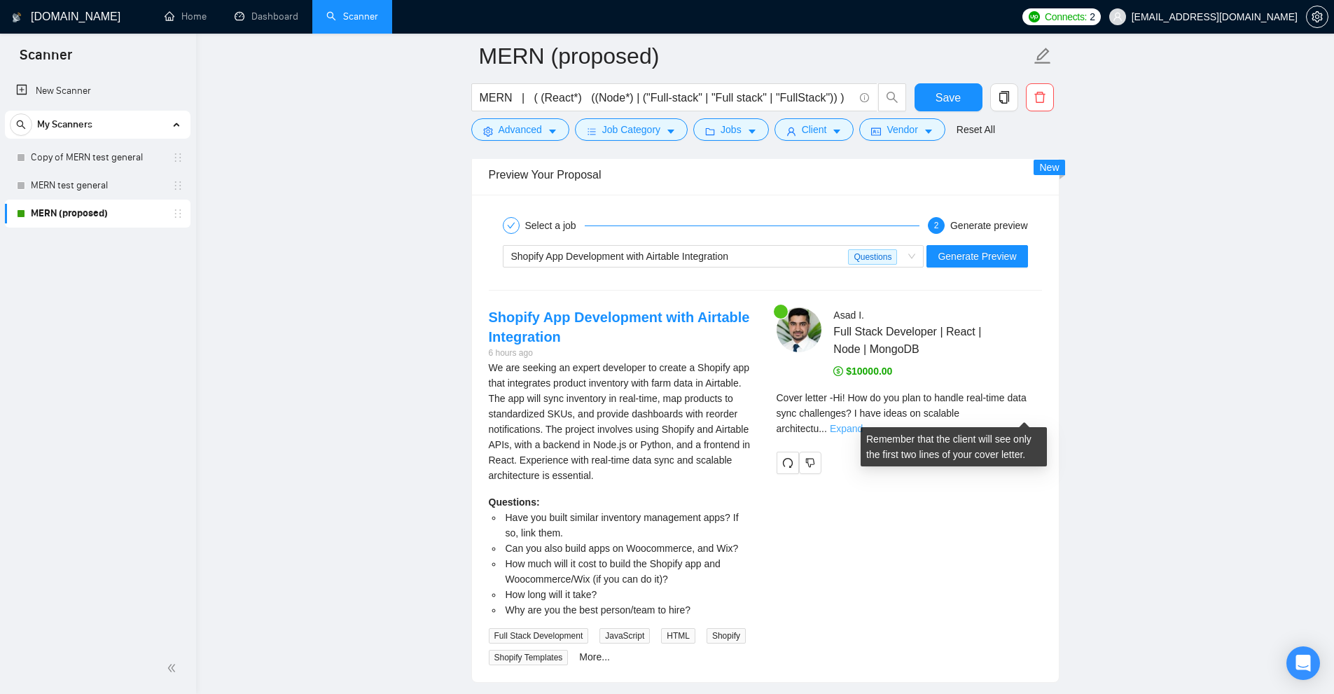
click at [863, 423] on link "Expand" at bounding box center [846, 428] width 33 height 11
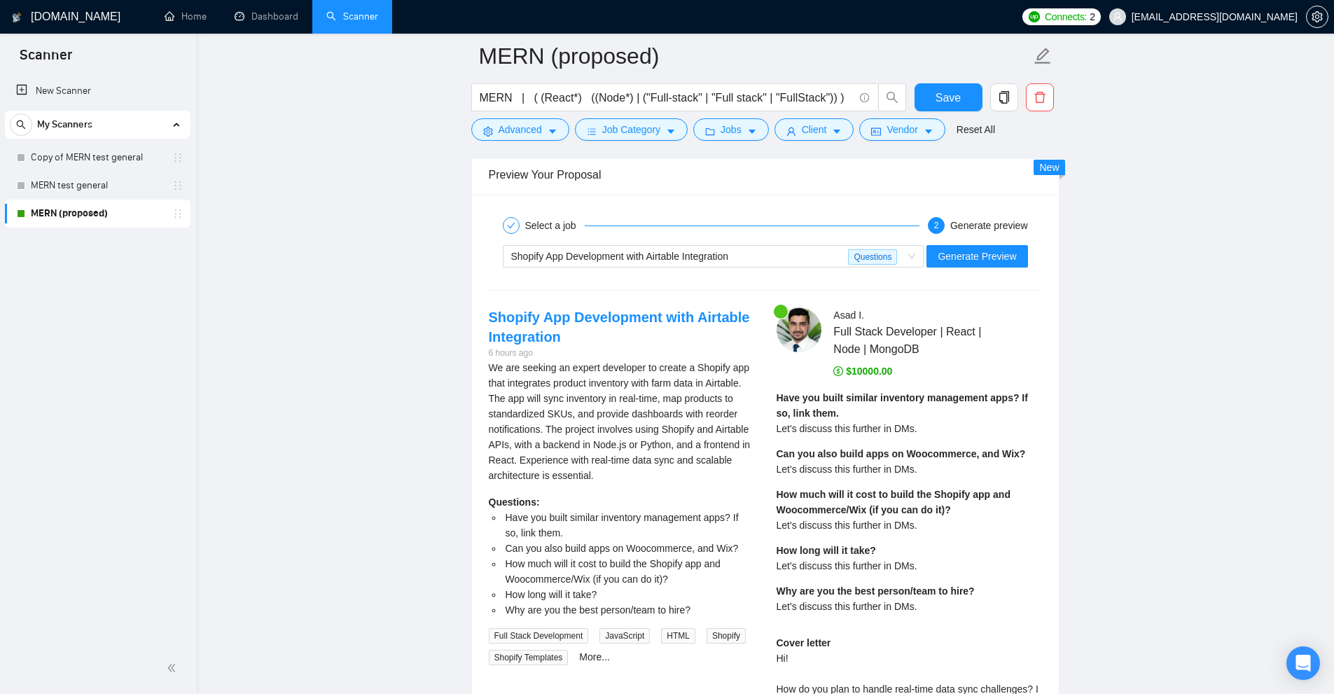
scroll to position [2941, 0]
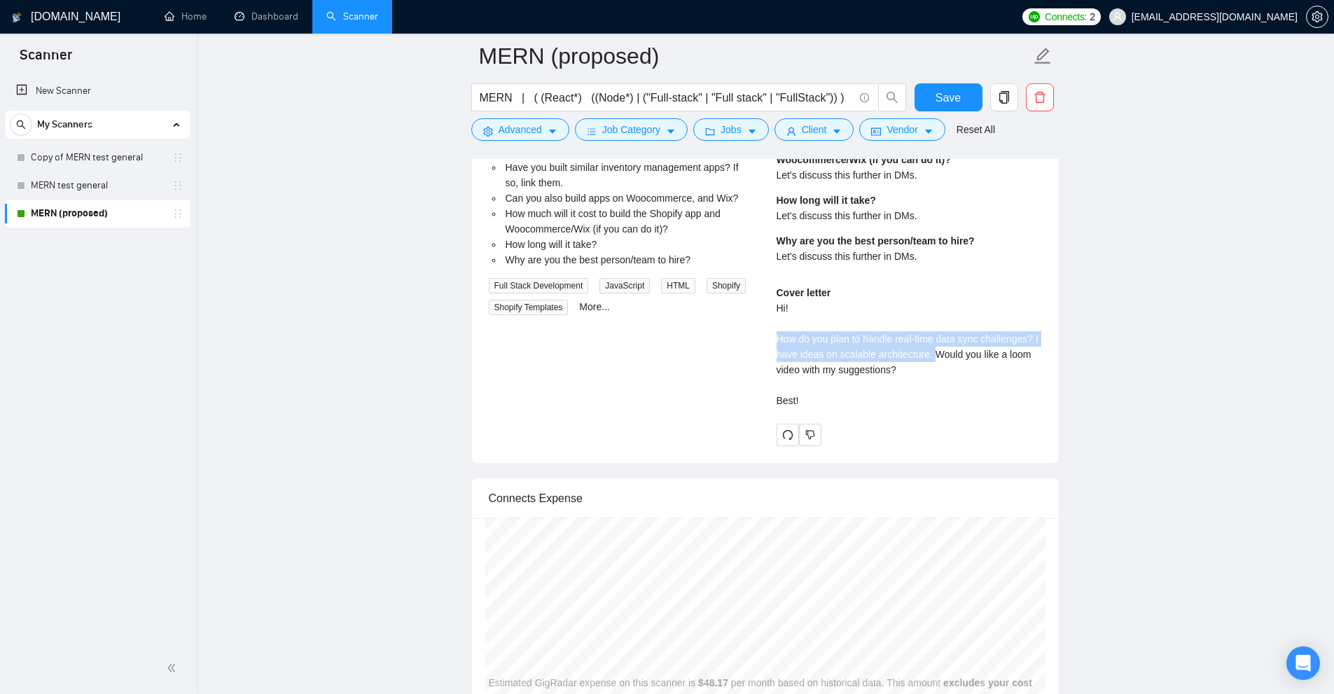
drag, startPoint x: 777, startPoint y: 338, endPoint x: 931, endPoint y: 359, distance: 154.8
click at [931, 359] on div "Cover letter Hi! How do you plan to handle real-time data sync challenges? I ha…" at bounding box center [909, 346] width 265 height 123
click at [938, 368] on div "Cover letter Hi! How do you plan to handle real-time data sync challenges? I ha…" at bounding box center [909, 346] width 265 height 123
drag, startPoint x: 897, startPoint y: 370, endPoint x: 969, endPoint y: 347, distance: 74.9
click at [990, 344] on div "Cover letter Hi! How do you plan to handle real-time data sync challenges? I ha…" at bounding box center [909, 346] width 265 height 123
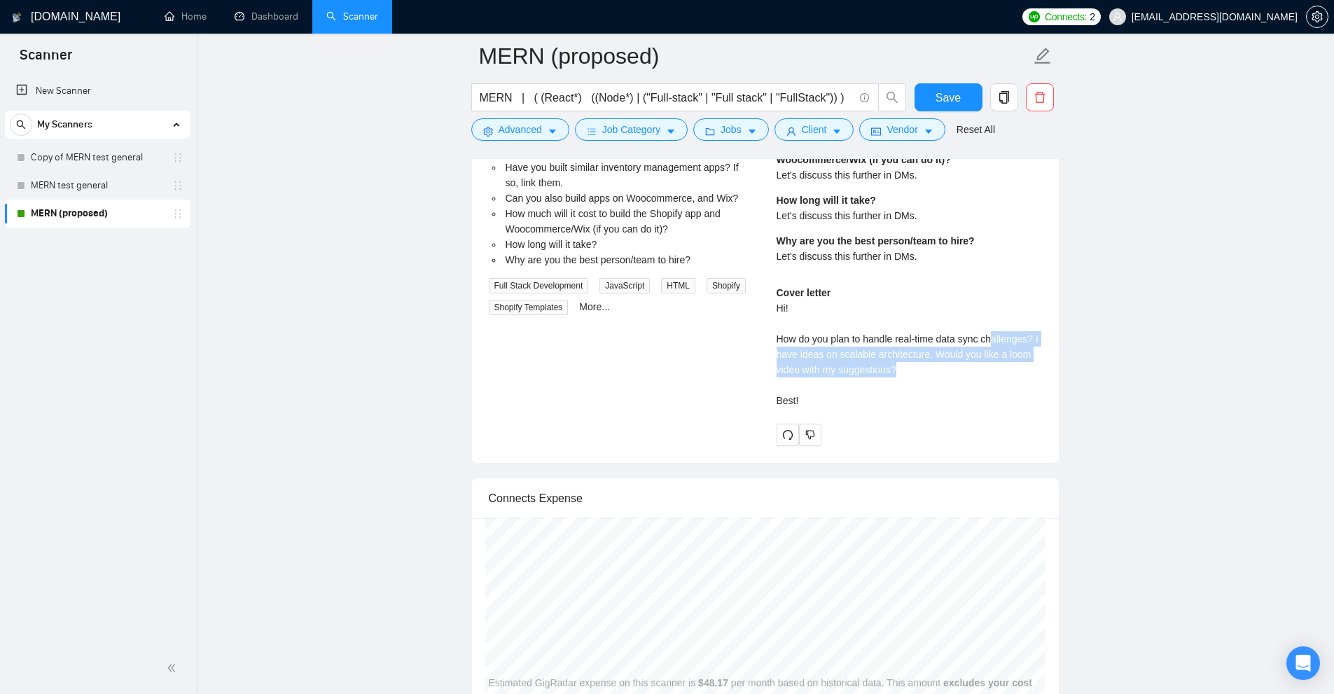
click at [968, 347] on div "Cover letter Hi! How do you plan to handle real-time data sync challenges? I ha…" at bounding box center [909, 346] width 265 height 123
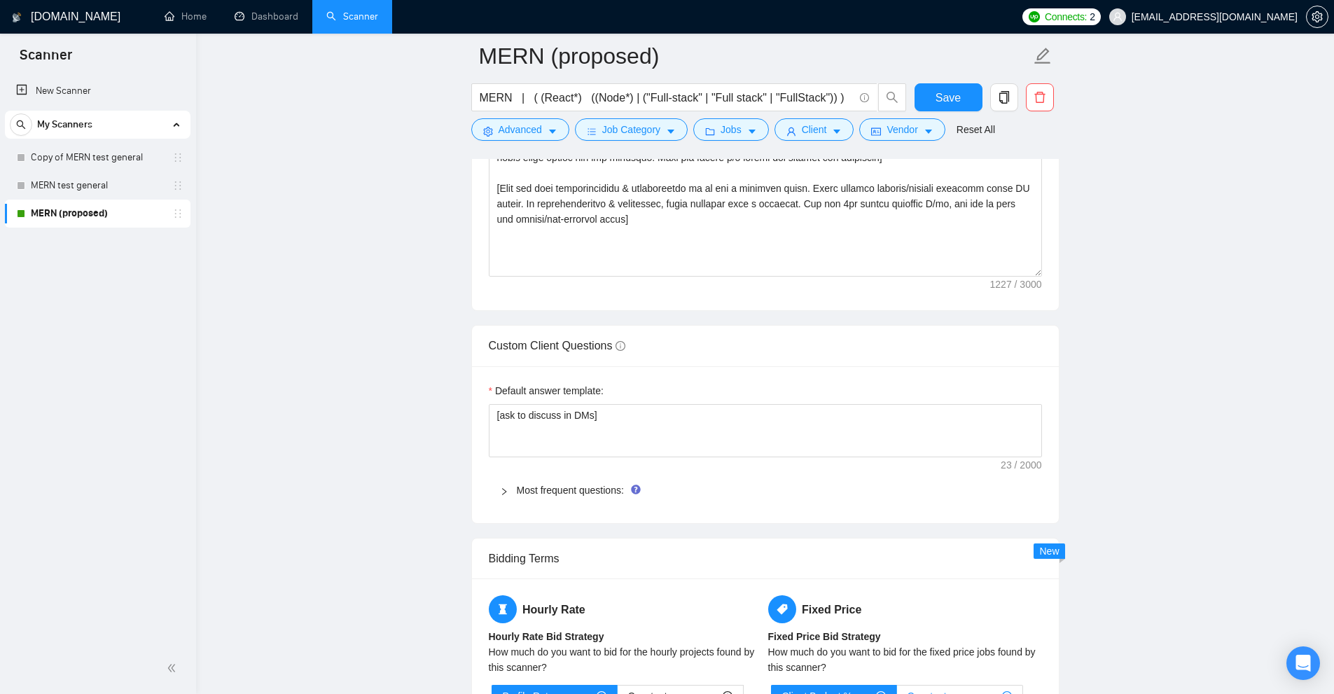
scroll to position [1541, 0]
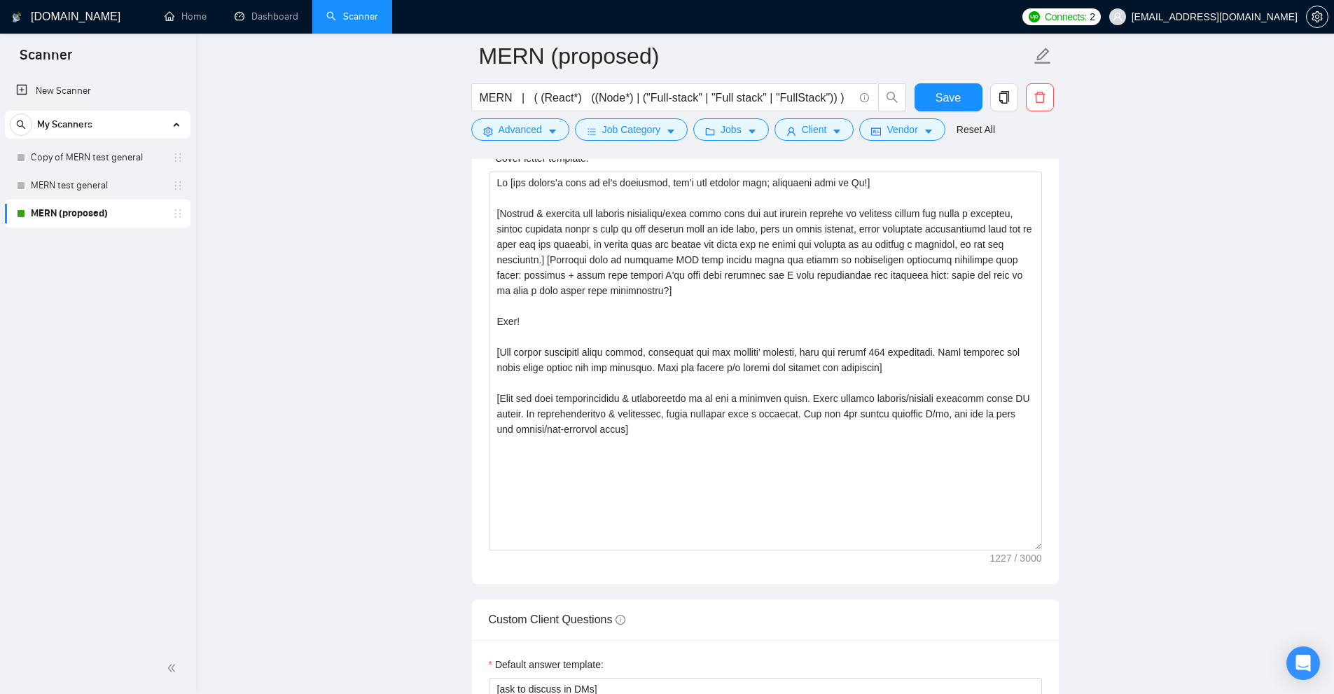
drag, startPoint x: 1036, startPoint y: 480, endPoint x: 1055, endPoint y: 544, distance: 66.3
click at [1055, 544] on div "Cover letter template:" at bounding box center [765, 359] width 587 height 450
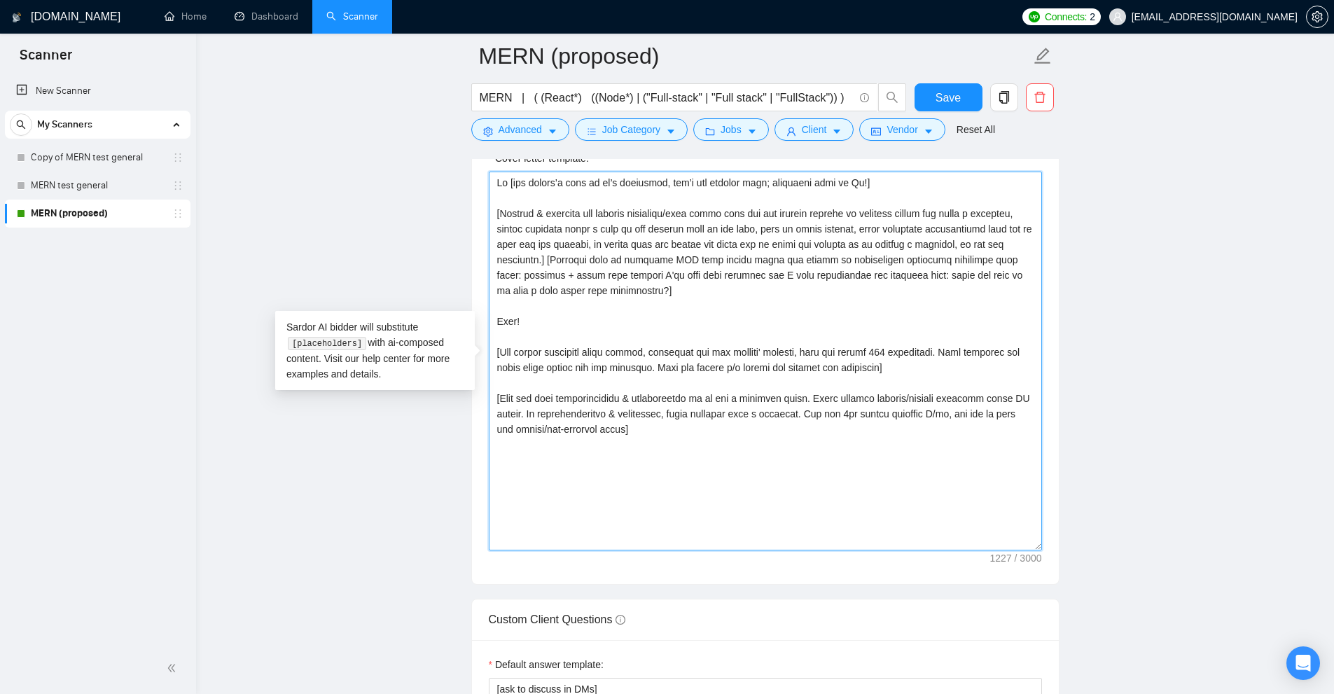
drag, startPoint x: 632, startPoint y: 260, endPoint x: 583, endPoint y: 266, distance: 49.4
click at [587, 265] on textarea "Cover letter template:" at bounding box center [765, 361] width 553 height 379
click at [578, 272] on textarea "Cover letter template:" at bounding box center [765, 361] width 553 height 379
drag, startPoint x: 560, startPoint y: 277, endPoint x: 644, endPoint y: 277, distance: 84.0
click at [644, 277] on textarea "Cover letter template:" at bounding box center [765, 361] width 553 height 379
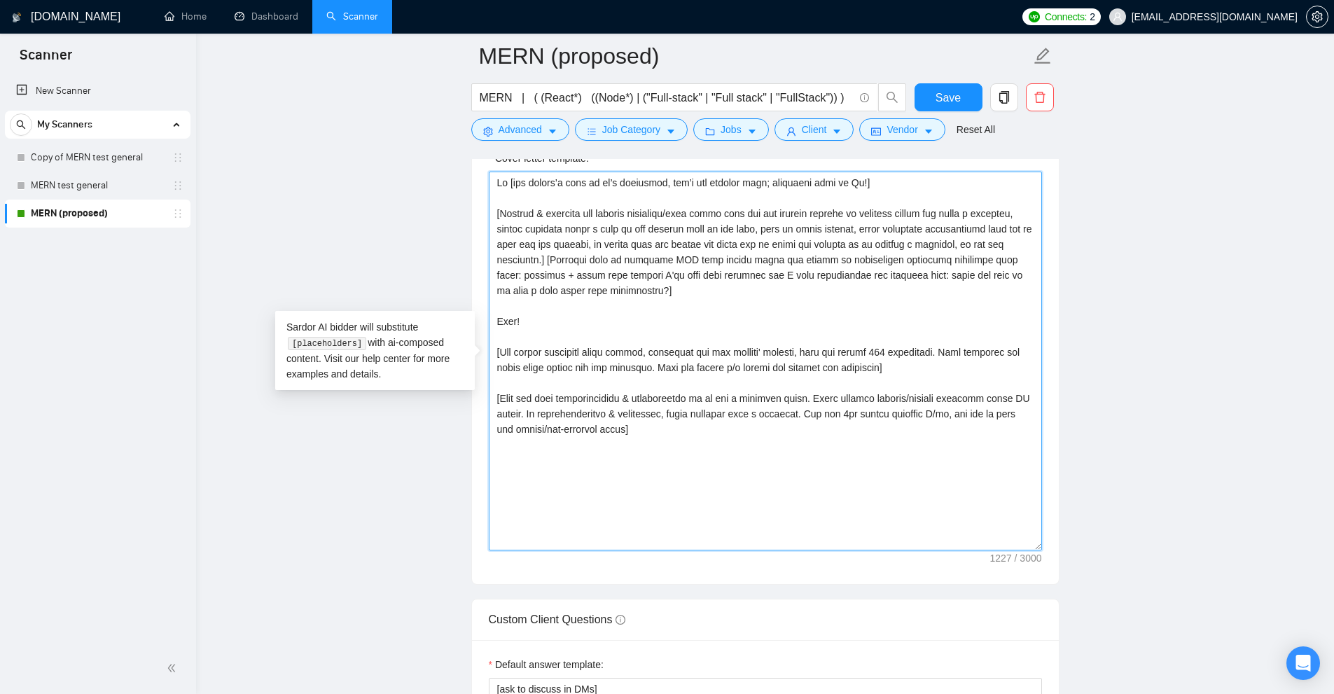
click at [658, 277] on textarea "Cover letter template:" at bounding box center [765, 361] width 553 height 379
drag, startPoint x: 611, startPoint y: 271, endPoint x: 730, endPoint y: 273, distance: 118.4
click at [723, 272] on textarea "Cover letter template:" at bounding box center [765, 361] width 553 height 379
click at [736, 273] on textarea "Cover letter template:" at bounding box center [765, 361] width 553 height 379
click at [726, 271] on textarea "Cover letter template:" at bounding box center [765, 361] width 553 height 379
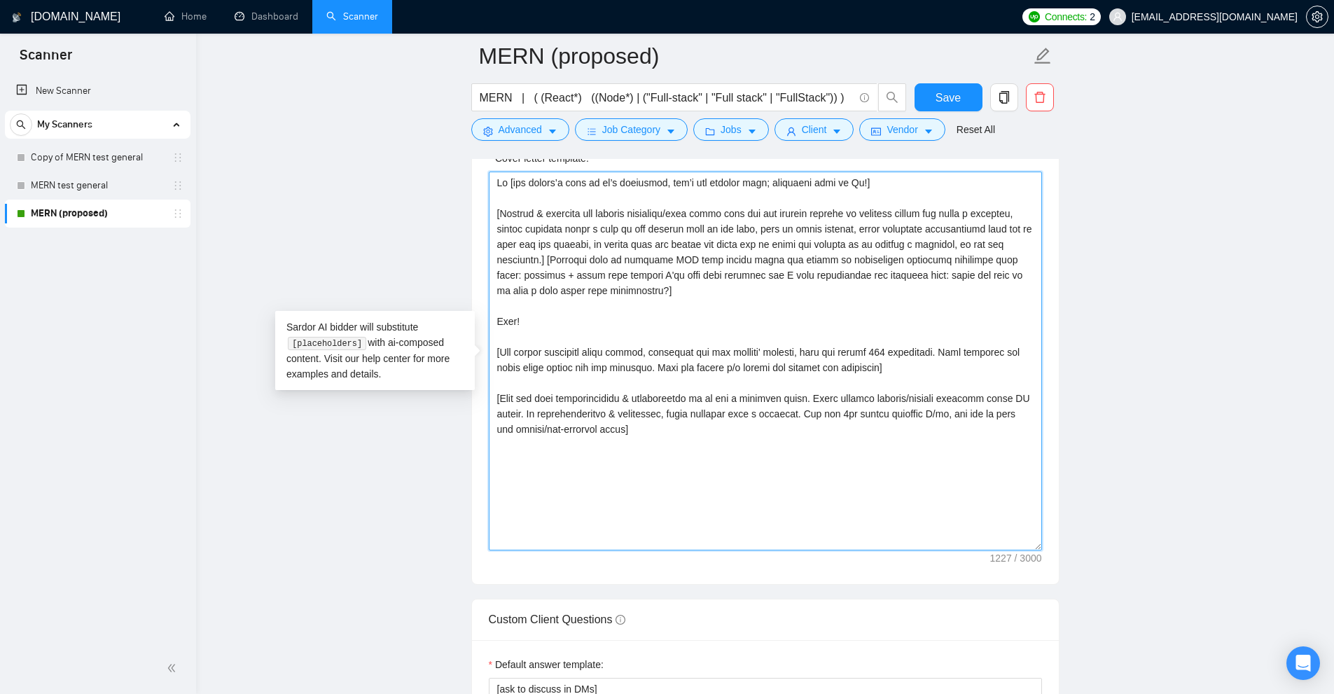
click at [731, 273] on textarea "Cover letter template:" at bounding box center [765, 361] width 553 height 379
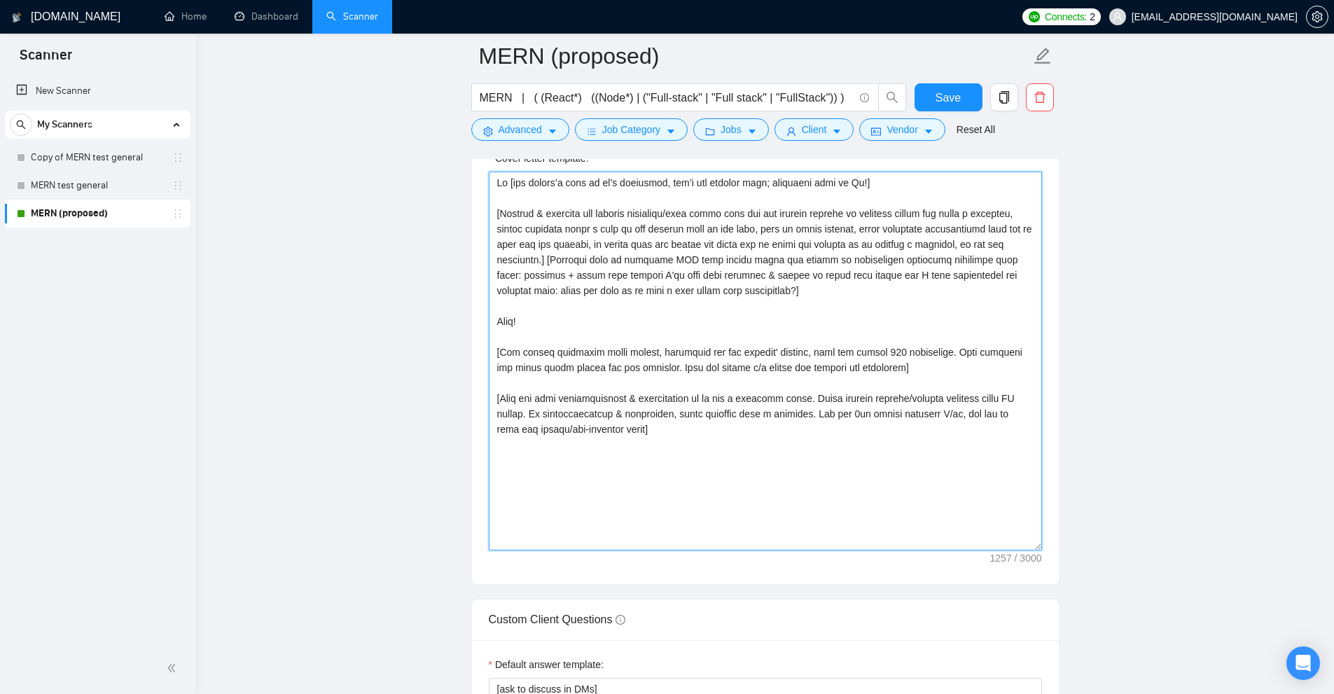
scroll to position [1471, 0]
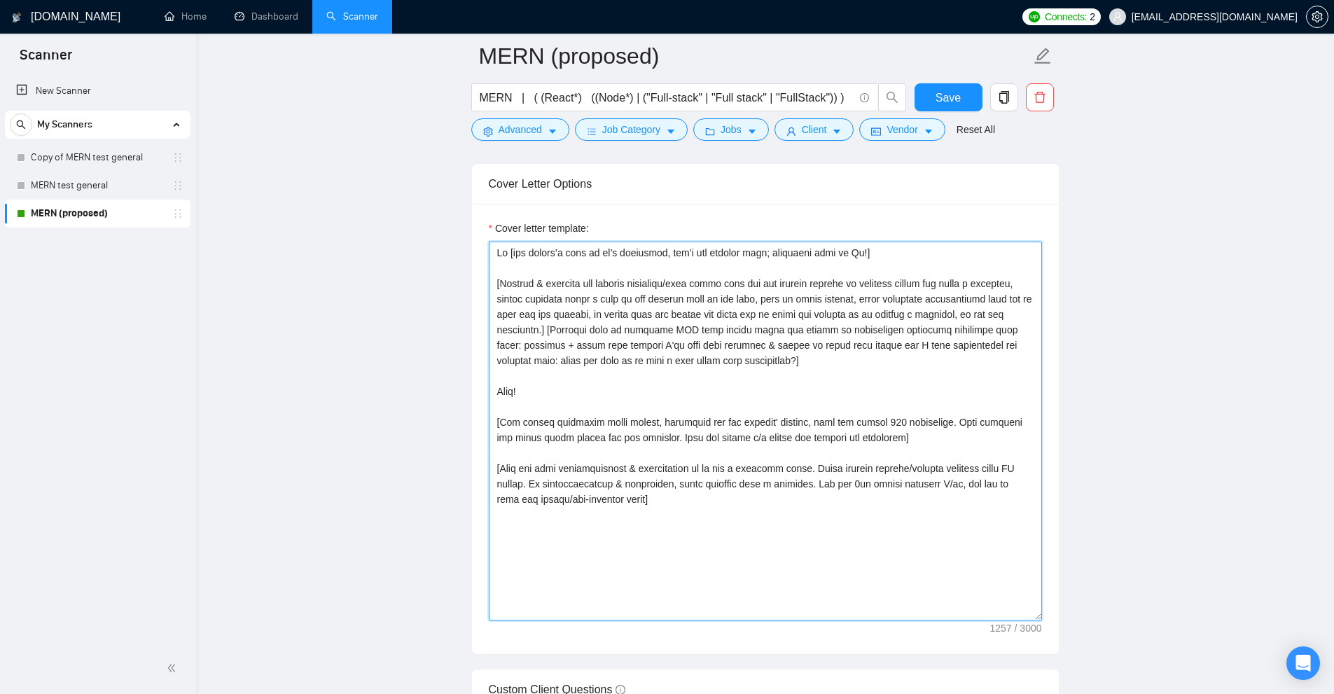
click at [904, 345] on textarea "Cover letter template:" at bounding box center [765, 431] width 553 height 379
click at [915, 342] on textarea "Cover letter template:" at bounding box center [765, 431] width 553 height 379
click at [576, 357] on textarea "Cover letter template:" at bounding box center [765, 431] width 553 height 379
drag, startPoint x: 576, startPoint y: 357, endPoint x: 768, endPoint y: 361, distance: 191.2
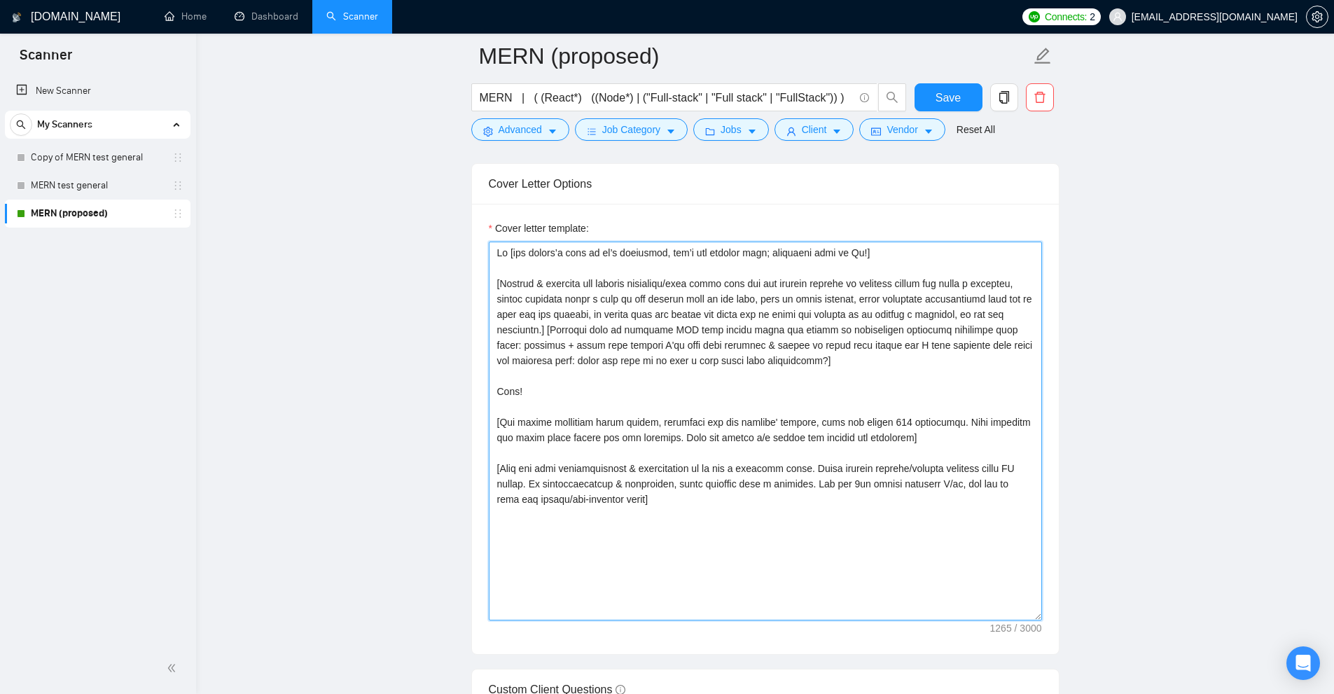
click at [768, 361] on textarea "Cover letter template:" at bounding box center [765, 431] width 553 height 379
click at [758, 361] on textarea "Cover letter template:" at bounding box center [765, 431] width 553 height 379
click at [740, 360] on textarea "Cover letter template:" at bounding box center [765, 431] width 553 height 379
drag, startPoint x: 740, startPoint y: 360, endPoint x: 771, endPoint y: 360, distance: 31.5
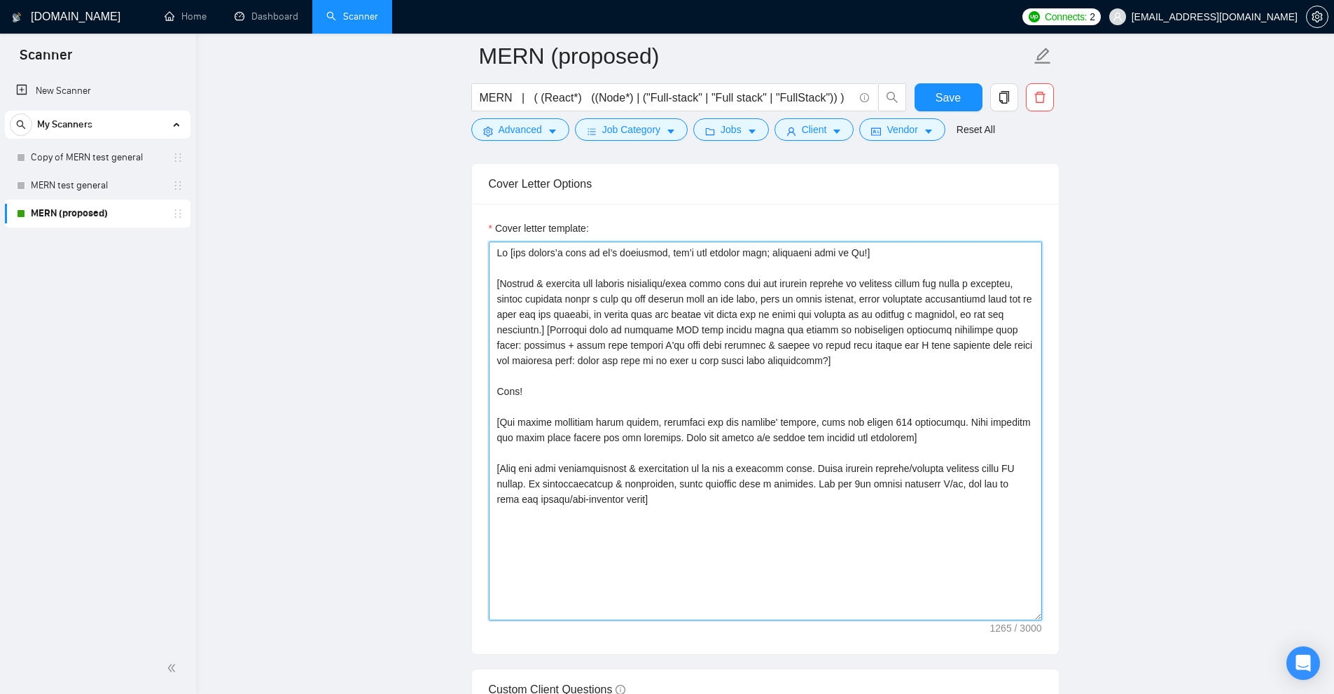
click at [771, 360] on textarea "Cover letter template:" at bounding box center [765, 431] width 553 height 379
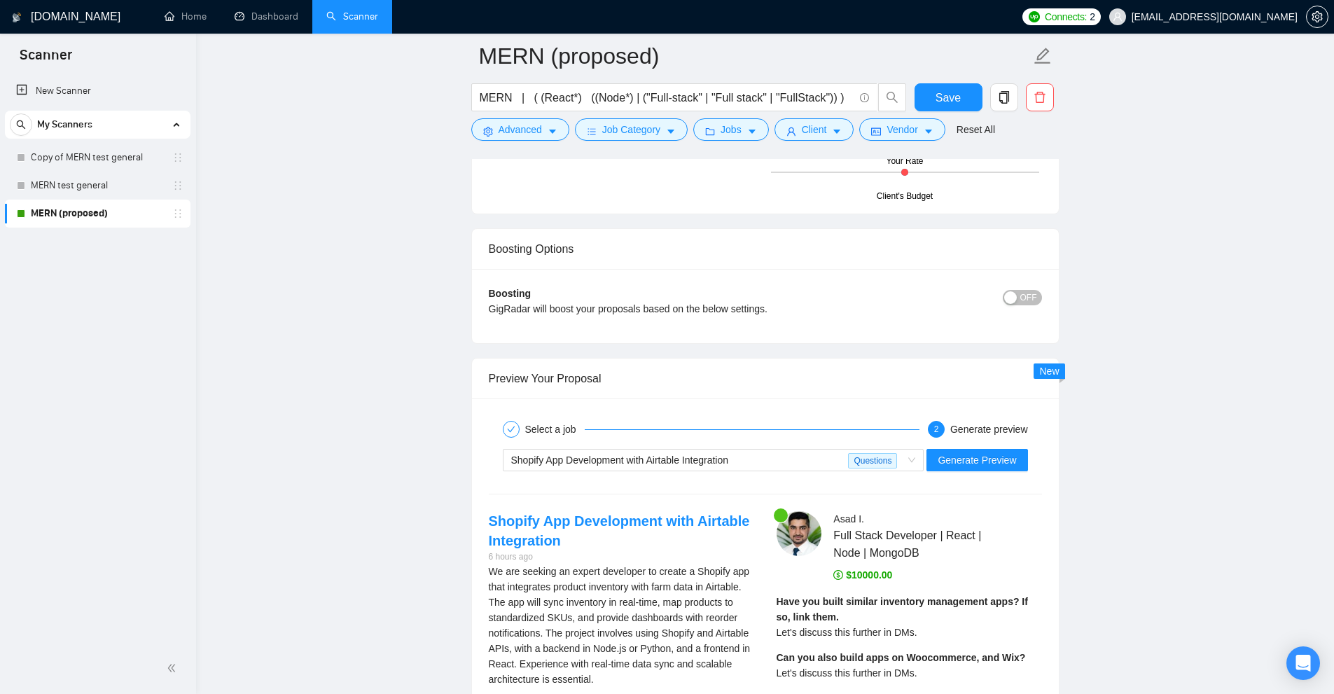
scroll to position [2871, 0]
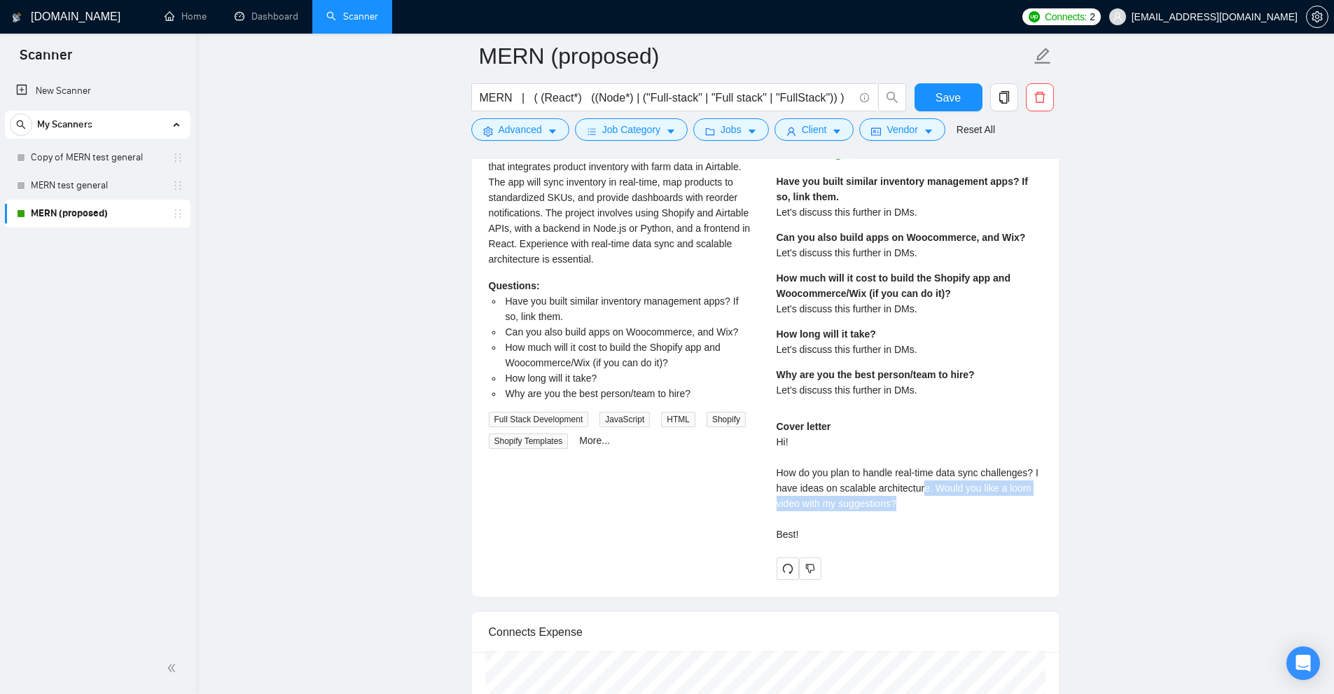
drag, startPoint x: 926, startPoint y: 484, endPoint x: 963, endPoint y: 501, distance: 40.7
click at [963, 501] on div "Cover letter Hi! How do you plan to handle real-time data sync challenges? I ha…" at bounding box center [909, 480] width 265 height 123
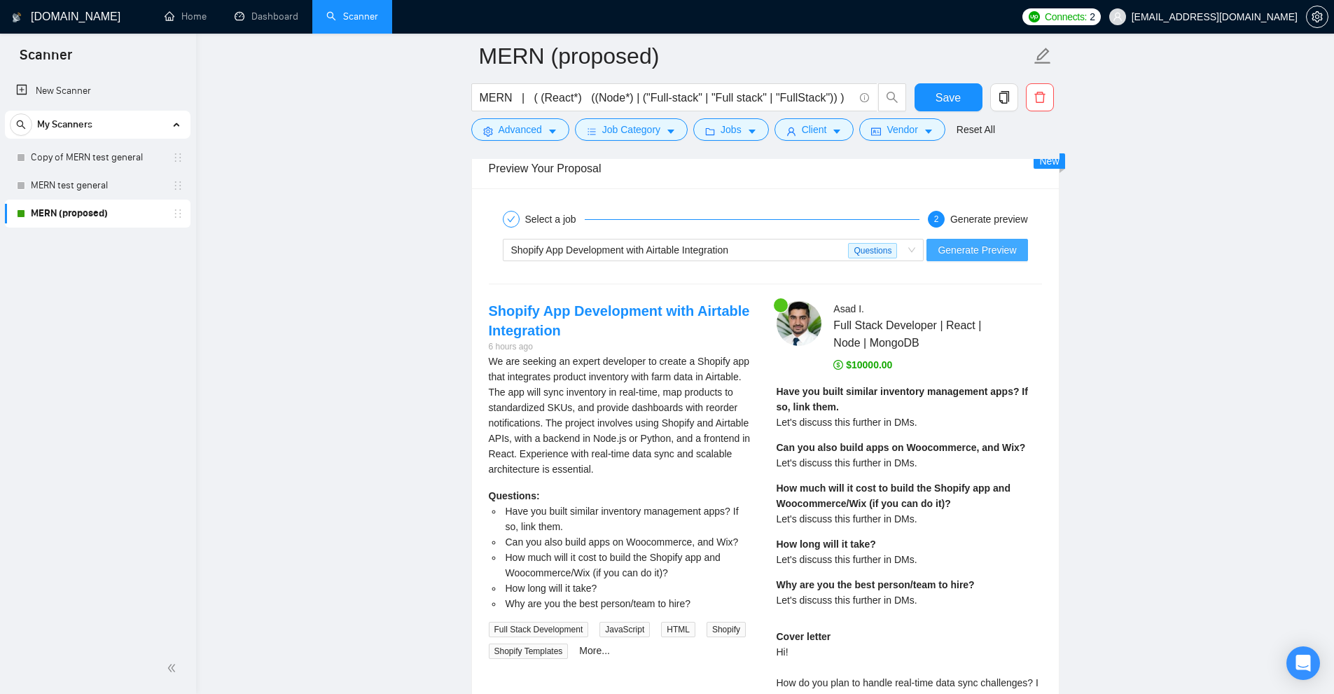
click at [976, 254] on span "Generate Preview" at bounding box center [977, 249] width 78 height 15
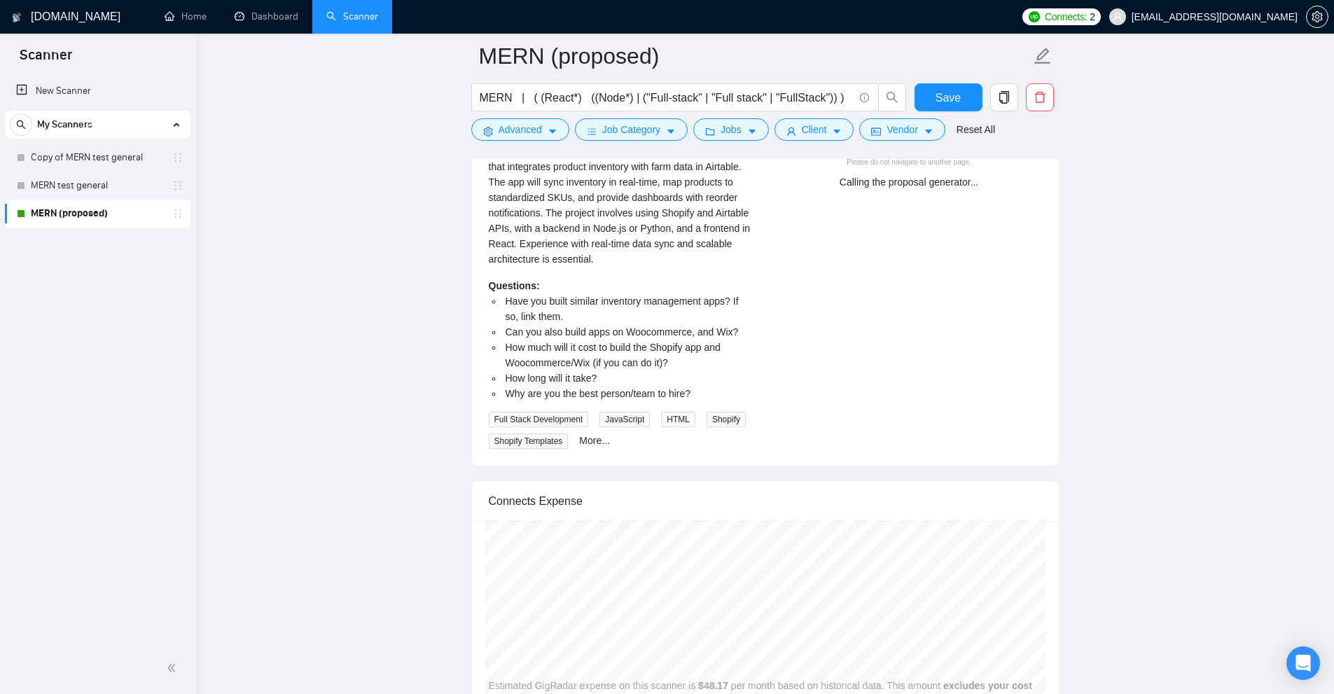
scroll to position [2591, 0]
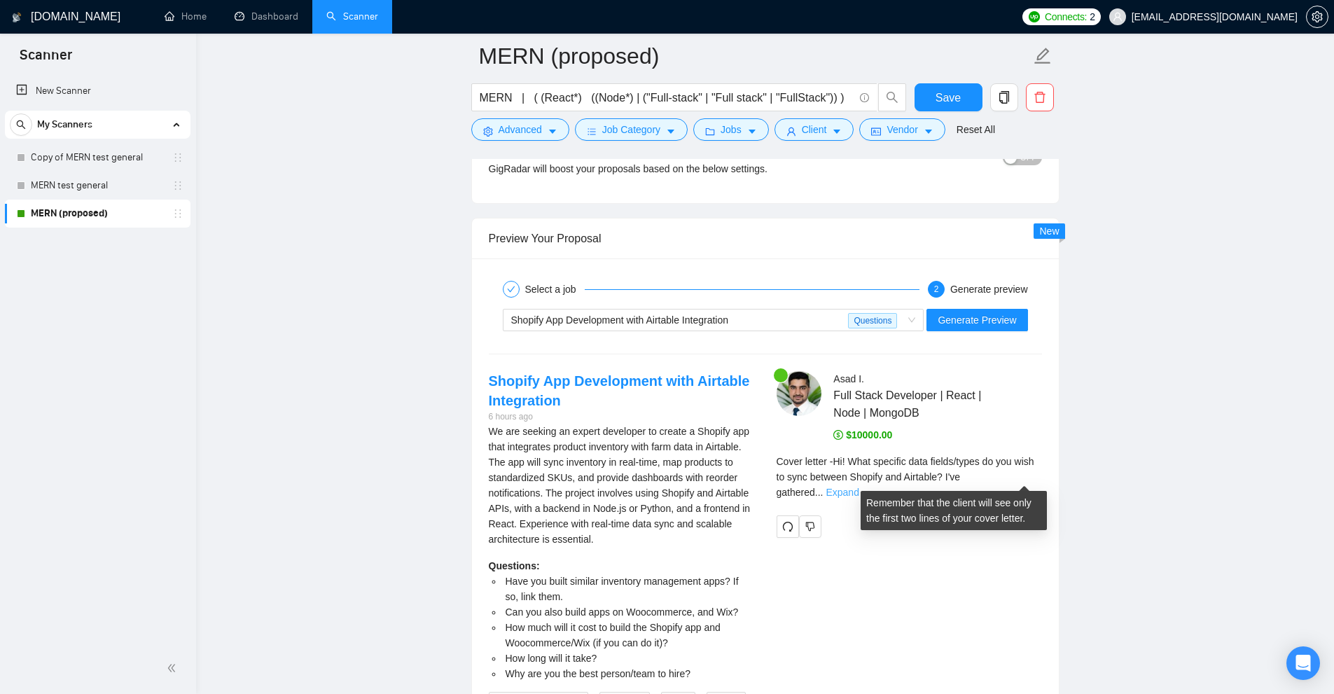
click at [859, 487] on link "Expand" at bounding box center [842, 492] width 33 height 11
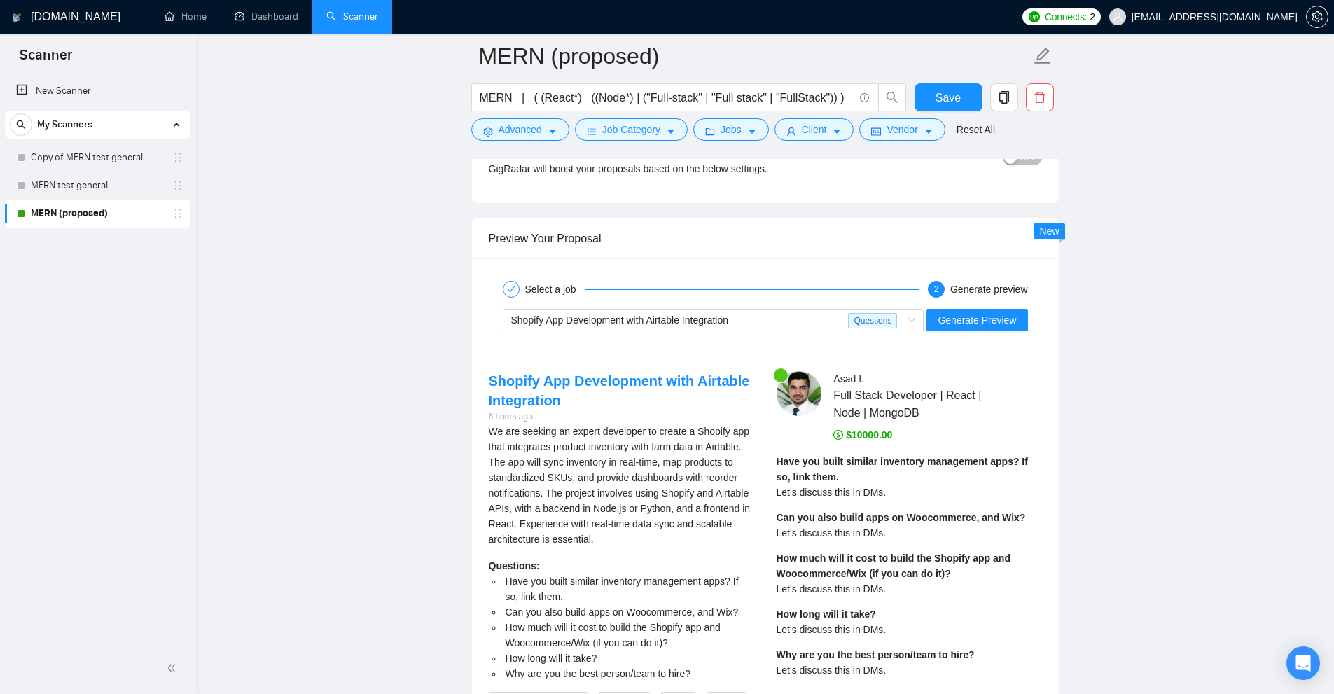
scroll to position [2941, 0]
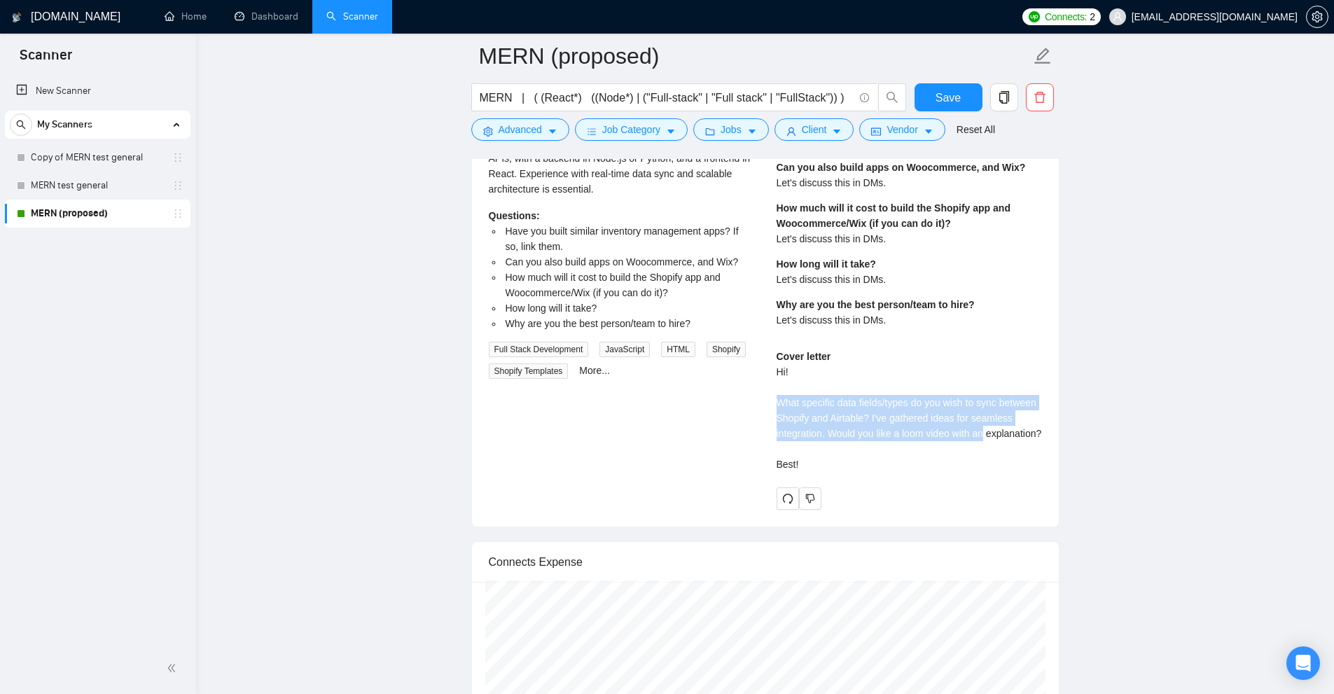
drag, startPoint x: 773, startPoint y: 401, endPoint x: 997, endPoint y: 433, distance: 225.6
click at [998, 432] on div "[PERSON_NAME] Full Stack Developer | React | Node | MongoDB $10000.00 Have you …" at bounding box center [909, 265] width 288 height 489
click at [997, 433] on div "Cover letter Hi! What specific data fields/types do you wish to sync between Sh…" at bounding box center [909, 410] width 265 height 123
drag, startPoint x: 829, startPoint y: 433, endPoint x: 1018, endPoint y: 436, distance: 188.4
click at [1018, 436] on div "Cover letter Hi! What specific data fields/types do you wish to sync between Sh…" at bounding box center [909, 410] width 265 height 123
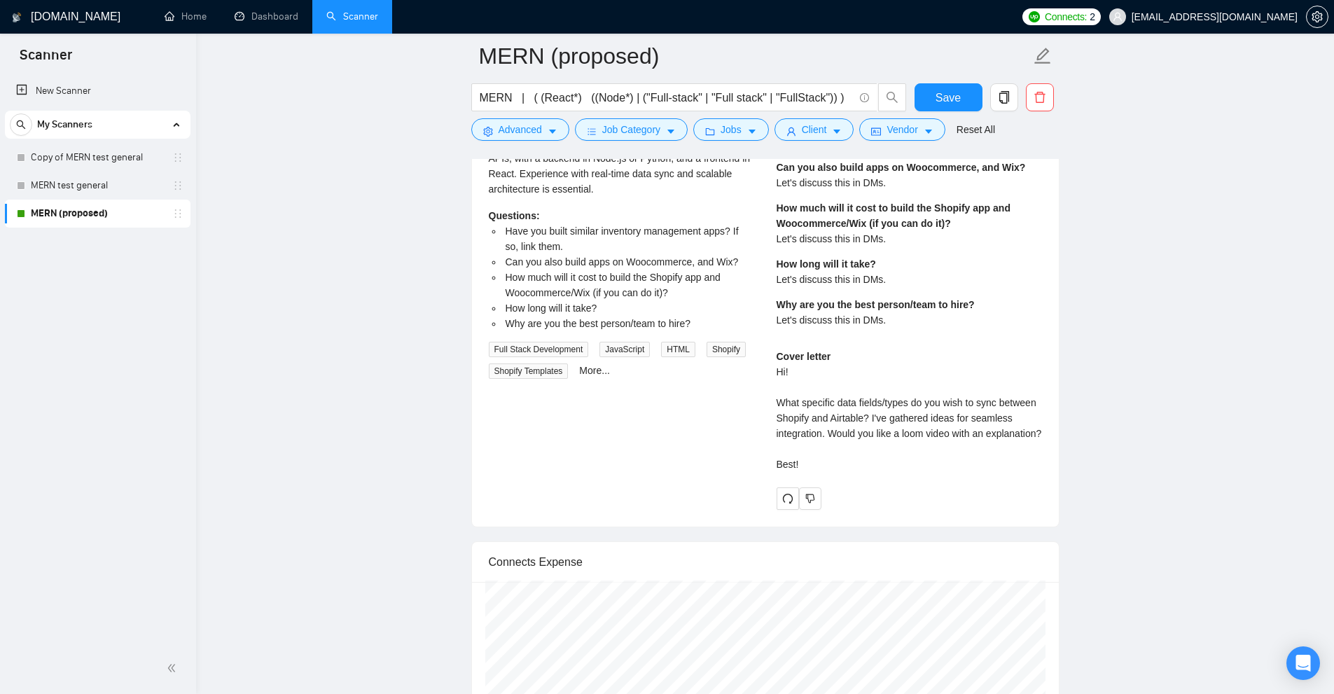
click at [943, 466] on div "Cover letter Hi! What specific data fields/types do you wish to sync between Sh…" at bounding box center [909, 410] width 265 height 123
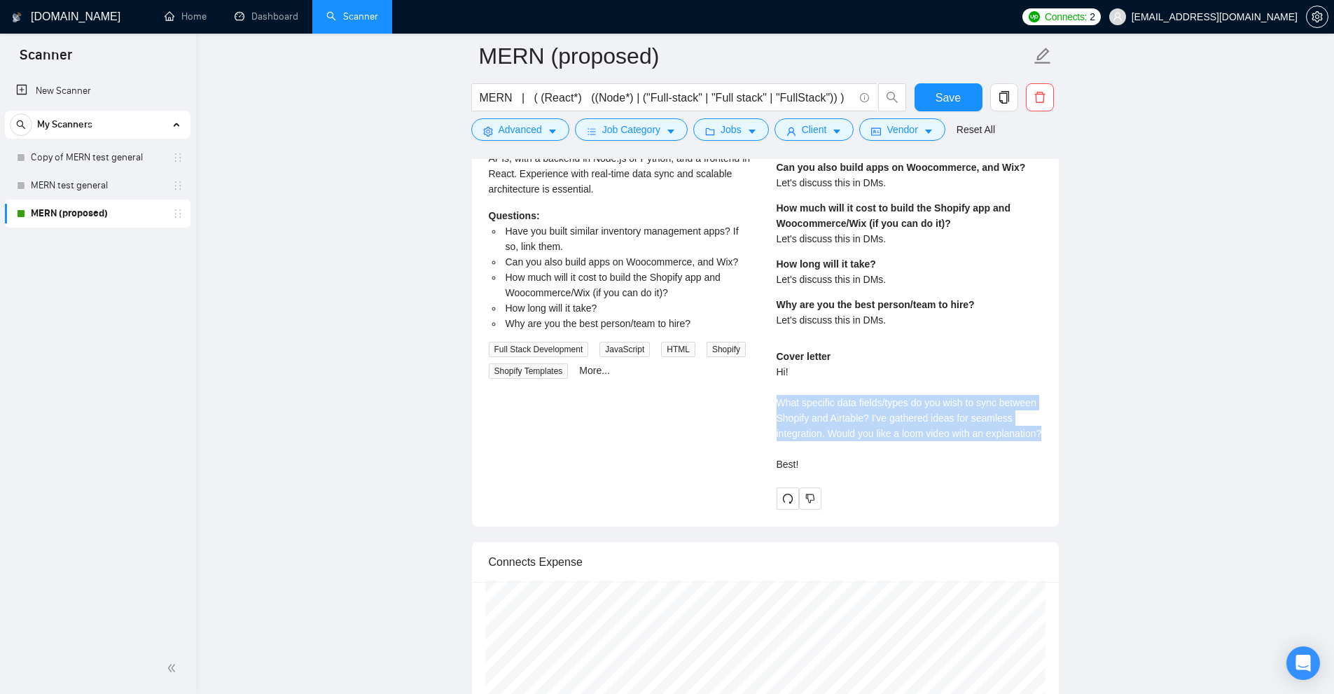
drag, startPoint x: 877, startPoint y: 453, endPoint x: 772, endPoint y: 401, distance: 118.1
click at [772, 401] on div "[PERSON_NAME] Full Stack Developer | React | Node | MongoDB $10000.00 Have you …" at bounding box center [909, 265] width 288 height 489
click at [877, 428] on div "Cover letter Hi! What specific data fields/types do you wish to sync between Sh…" at bounding box center [909, 410] width 265 height 123
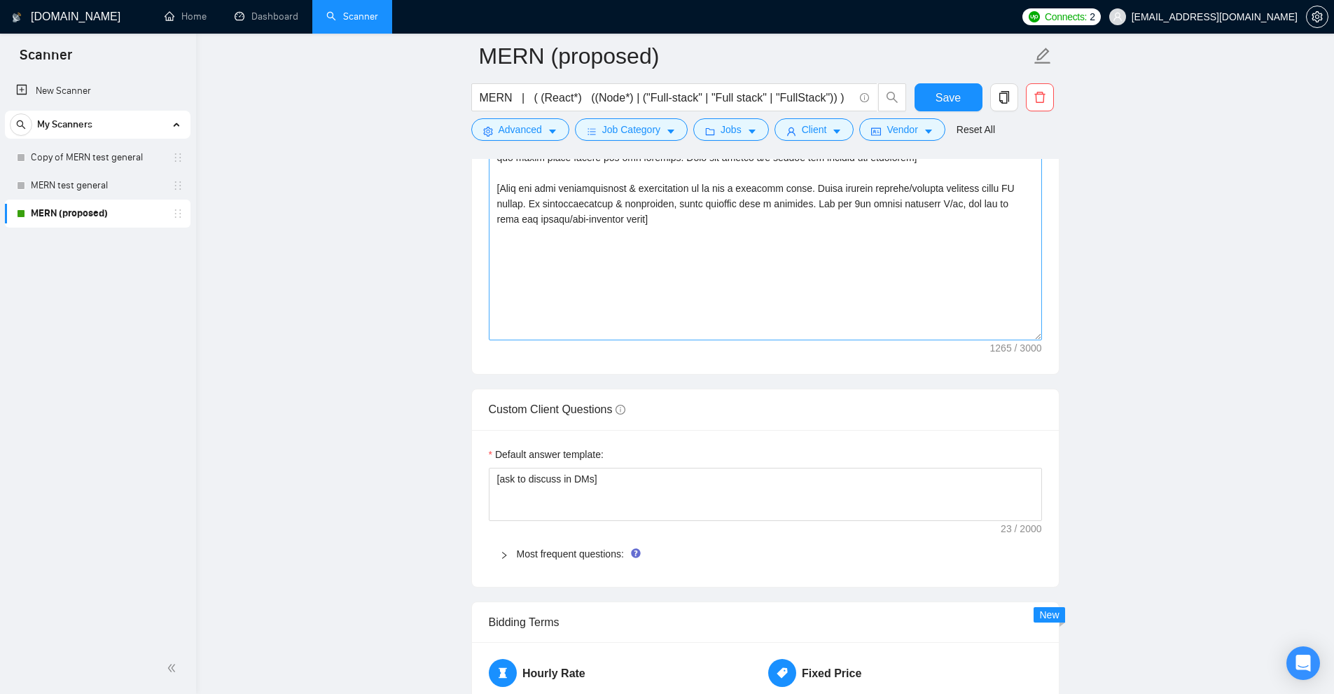
scroll to position [1401, 0]
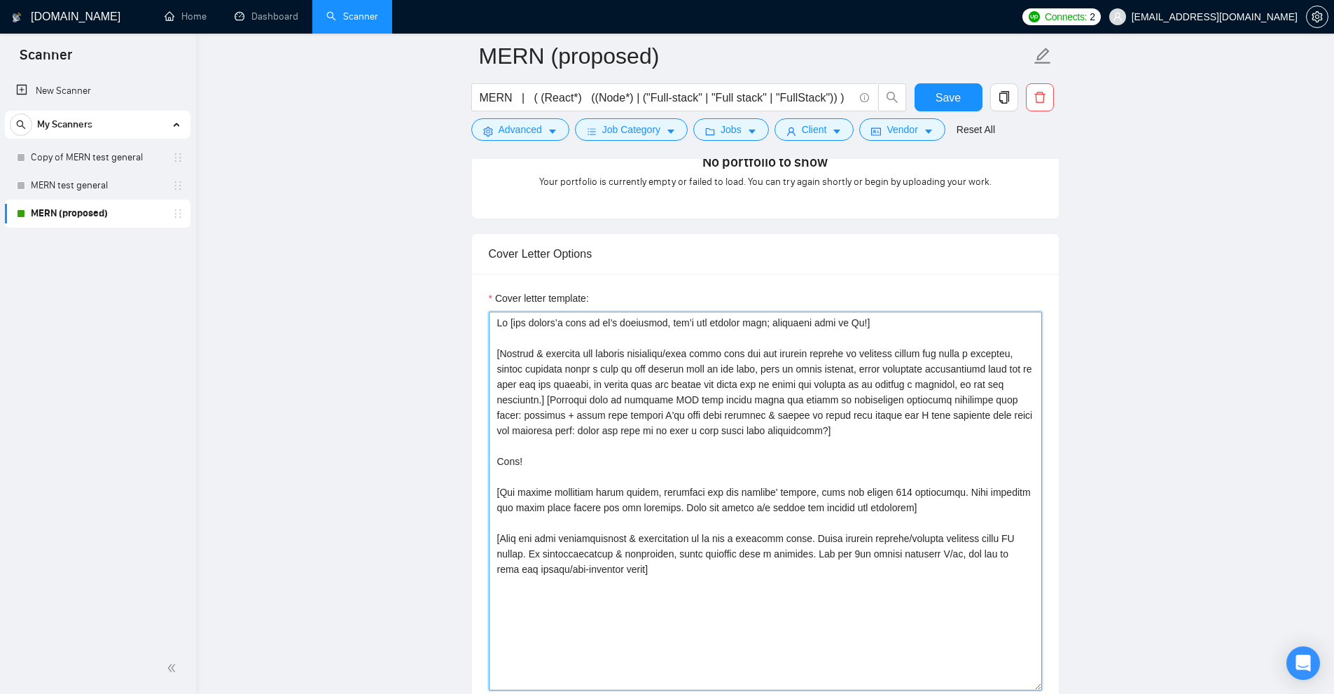
click at [856, 447] on textarea "Cover letter template:" at bounding box center [765, 501] width 553 height 379
click at [925, 434] on textarea "Cover letter template:" at bounding box center [765, 501] width 553 height 379
drag, startPoint x: 825, startPoint y: 429, endPoint x: 550, endPoint y: 398, distance: 276.2
click at [550, 398] on textarea "Cover letter template:" at bounding box center [765, 501] width 553 height 379
click at [844, 468] on textarea "Cover letter template:" at bounding box center [765, 501] width 553 height 379
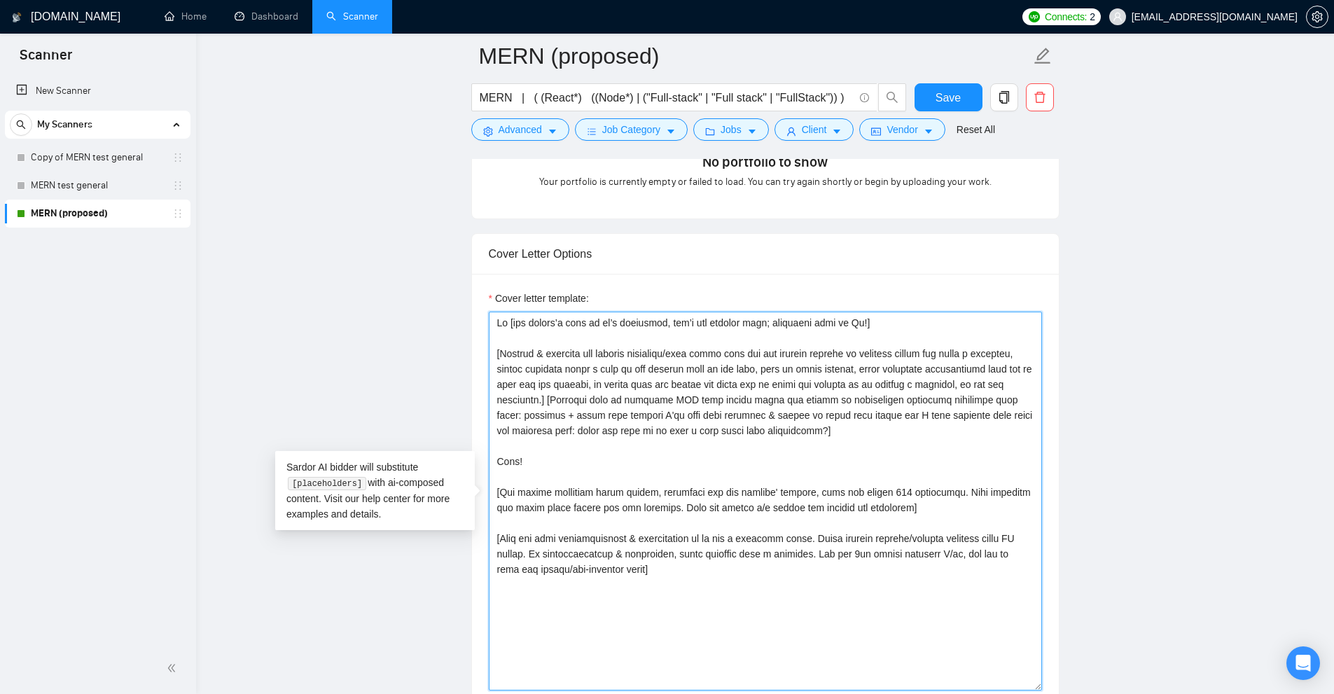
drag, startPoint x: 813, startPoint y: 429, endPoint x: 473, endPoint y: 347, distance: 349.4
click at [473, 347] on div "Cover letter template:" at bounding box center [765, 499] width 587 height 450
click at [780, 413] on textarea "Cover letter template:" at bounding box center [765, 501] width 553 height 379
click at [807, 437] on textarea "Cover letter template:" at bounding box center [765, 501] width 553 height 379
click at [825, 488] on textarea "Cover letter template:" at bounding box center [765, 501] width 553 height 379
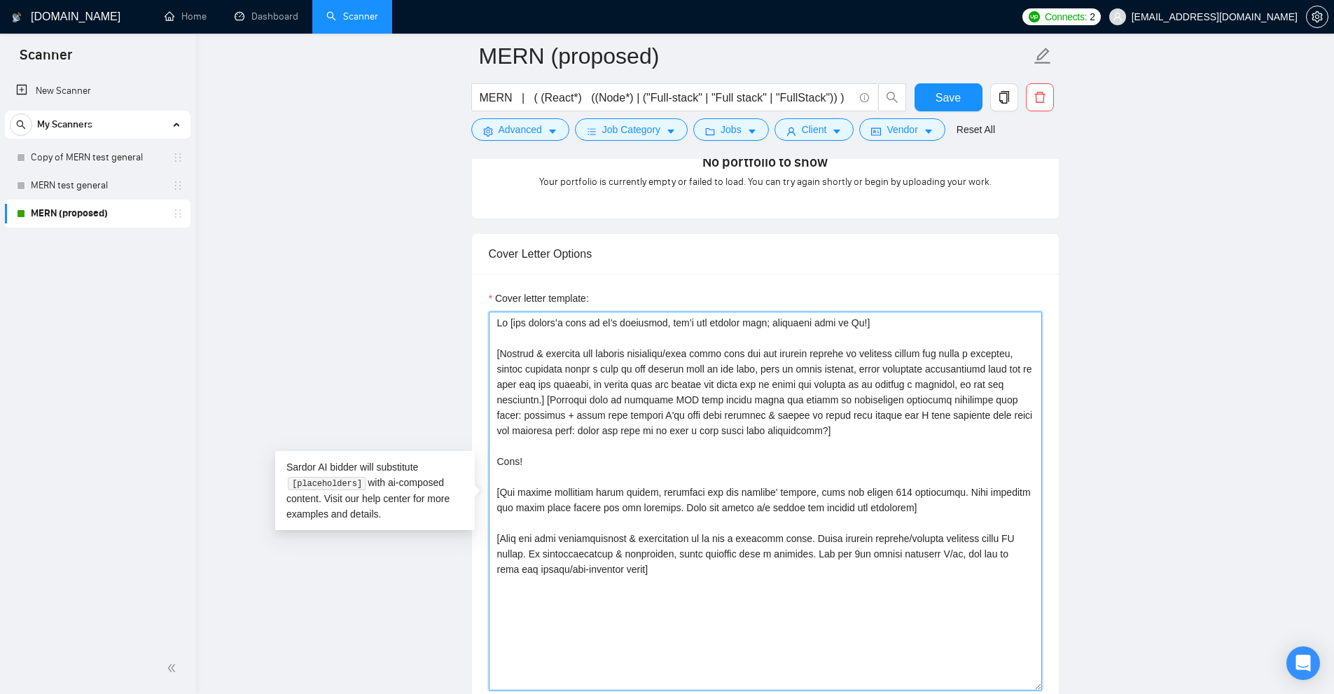
click at [825, 488] on textarea "Cover letter template:" at bounding box center [765, 501] width 553 height 379
drag, startPoint x: 930, startPoint y: 503, endPoint x: 876, endPoint y: 487, distance: 56.3
click at [876, 487] on textarea "Cover letter template:" at bounding box center [765, 501] width 553 height 379
click at [780, 430] on textarea "Cover letter template:" at bounding box center [765, 501] width 553 height 379
drag, startPoint x: 551, startPoint y: 401, endPoint x: 847, endPoint y: 433, distance: 297.3
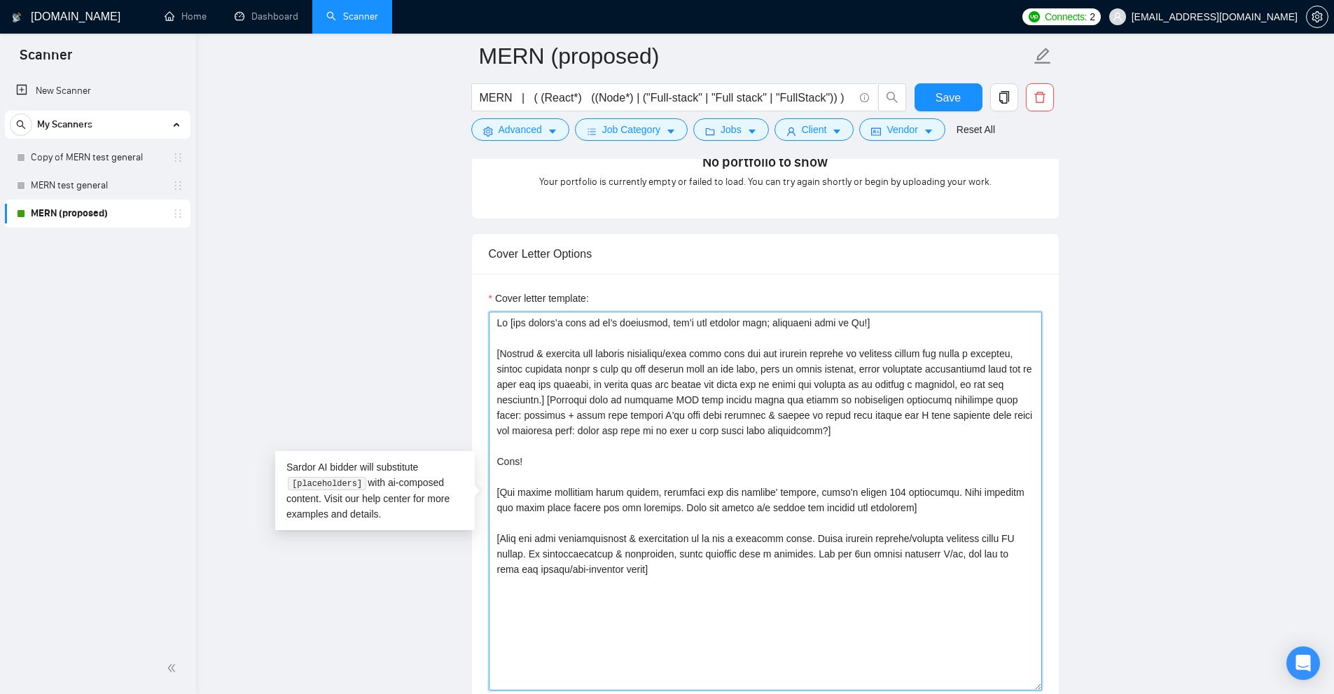
click at [847, 433] on textarea "Cover letter template:" at bounding box center [765, 501] width 553 height 379
click at [870, 616] on textarea "Cover letter template:" at bounding box center [765, 501] width 553 height 379
paste textarea "You can put a CTA after that by mentioning you've done some research and you ha…"
click at [546, 398] on textarea "Cover letter template:" at bounding box center [765, 501] width 553 height 379
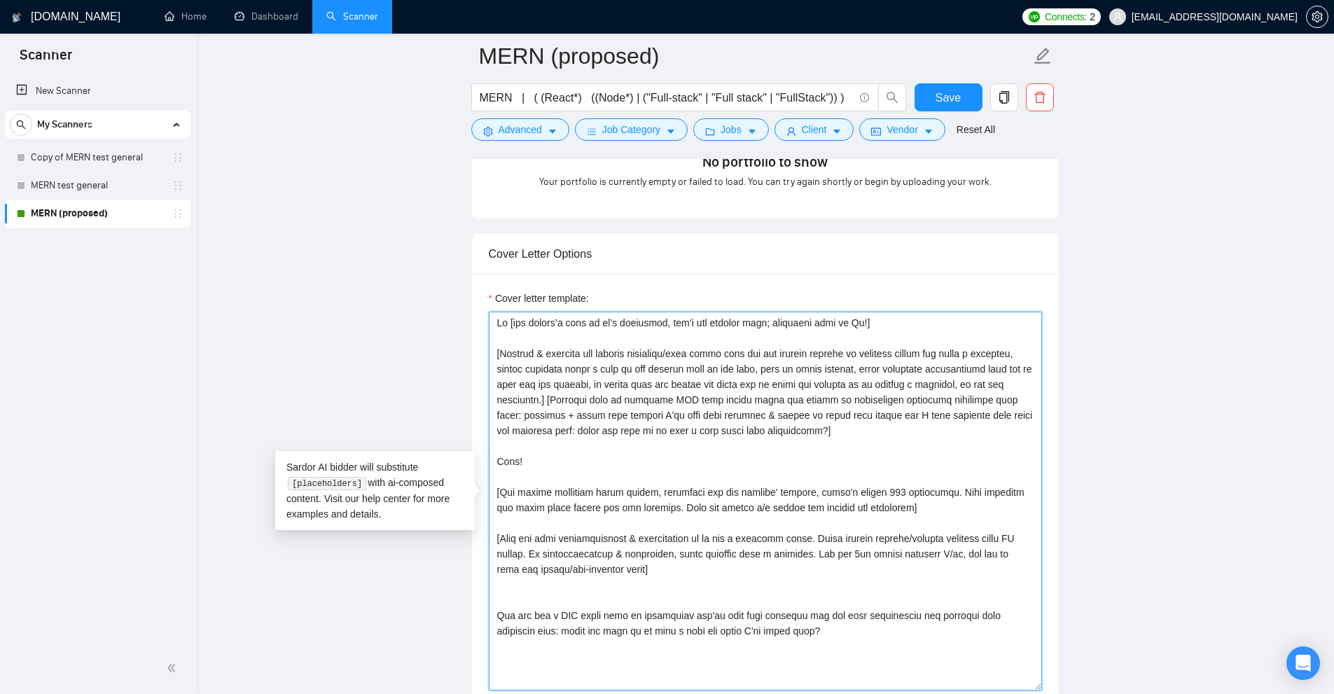
click at [578, 428] on textarea "Cover letter template:" at bounding box center [765, 501] width 553 height 379
drag, startPoint x: 492, startPoint y: 611, endPoint x: 826, endPoint y: 619, distance: 334.8
click at [827, 619] on textarea "Cover letter template:" at bounding box center [765, 501] width 553 height 379
click at [826, 619] on textarea "Cover letter template:" at bounding box center [765, 501] width 553 height 379
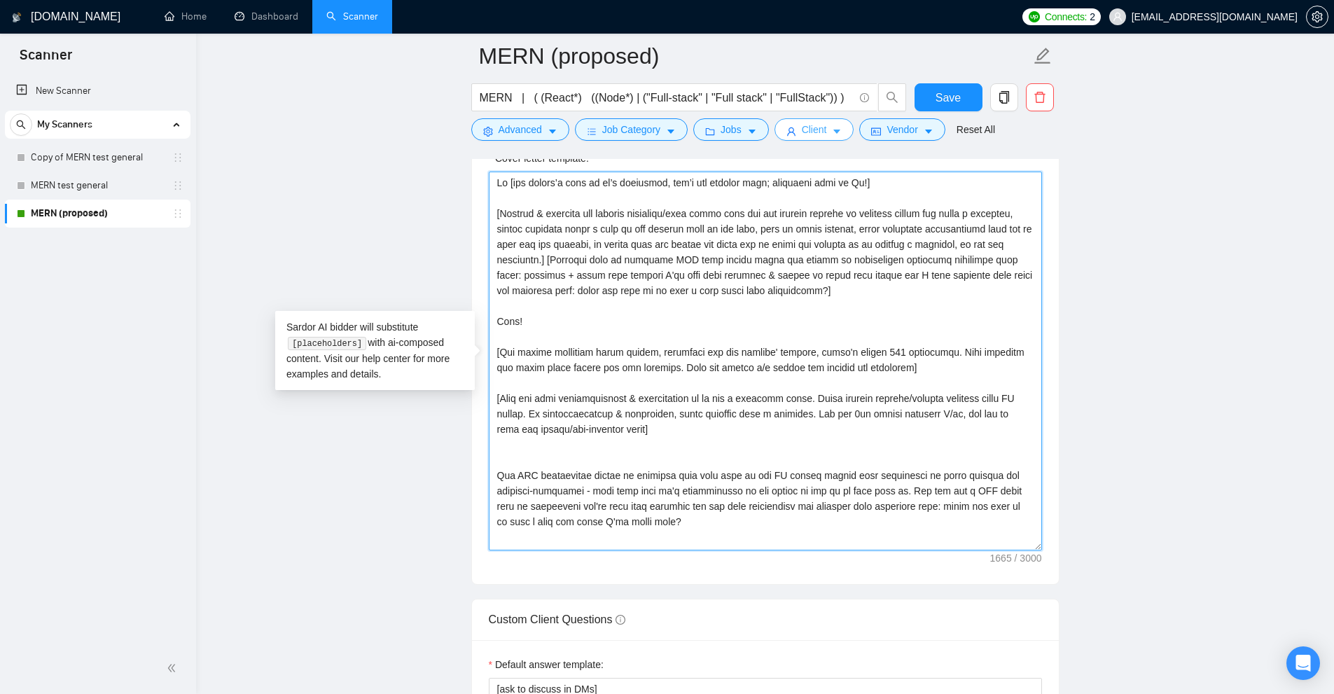
scroll to position [1471, 0]
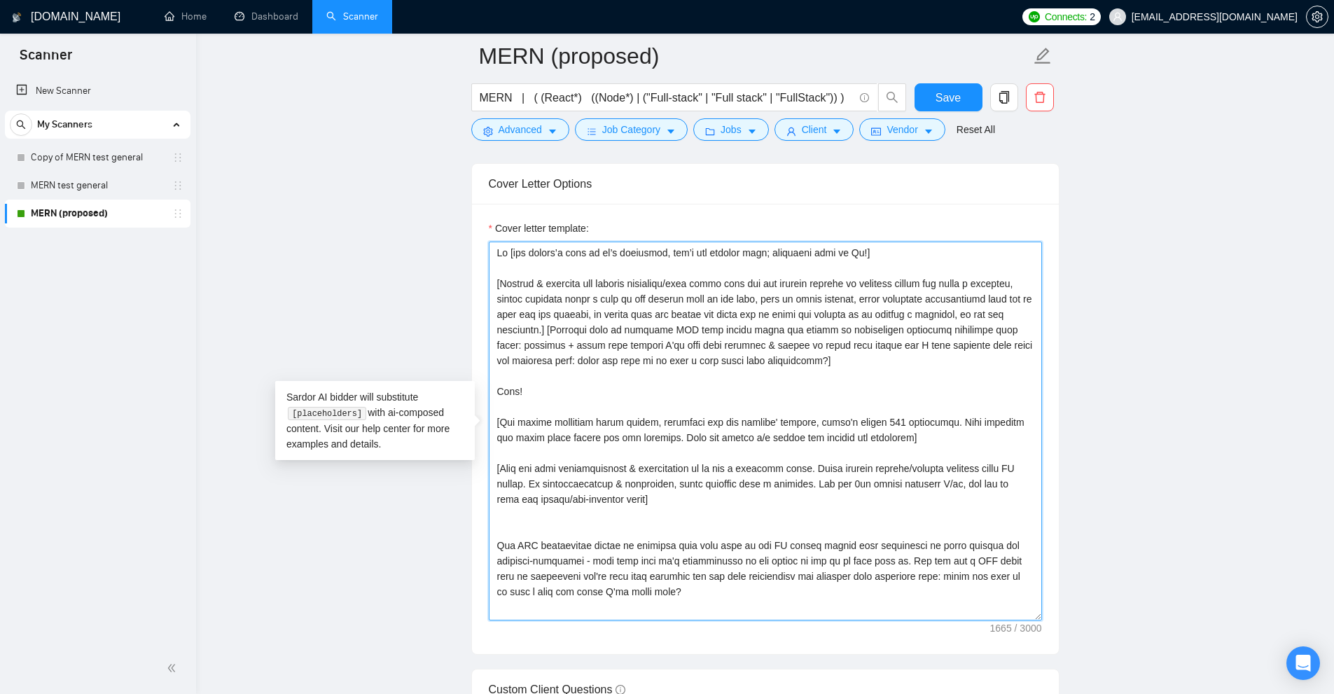
click at [681, 356] on textarea "Cover letter template:" at bounding box center [765, 431] width 553 height 379
click at [769, 356] on textarea "Cover letter template:" at bounding box center [765, 431] width 553 height 379
drag, startPoint x: 769, startPoint y: 356, endPoint x: 812, endPoint y: 363, distance: 43.2
click at [812, 363] on textarea "Cover letter template:" at bounding box center [765, 431] width 553 height 379
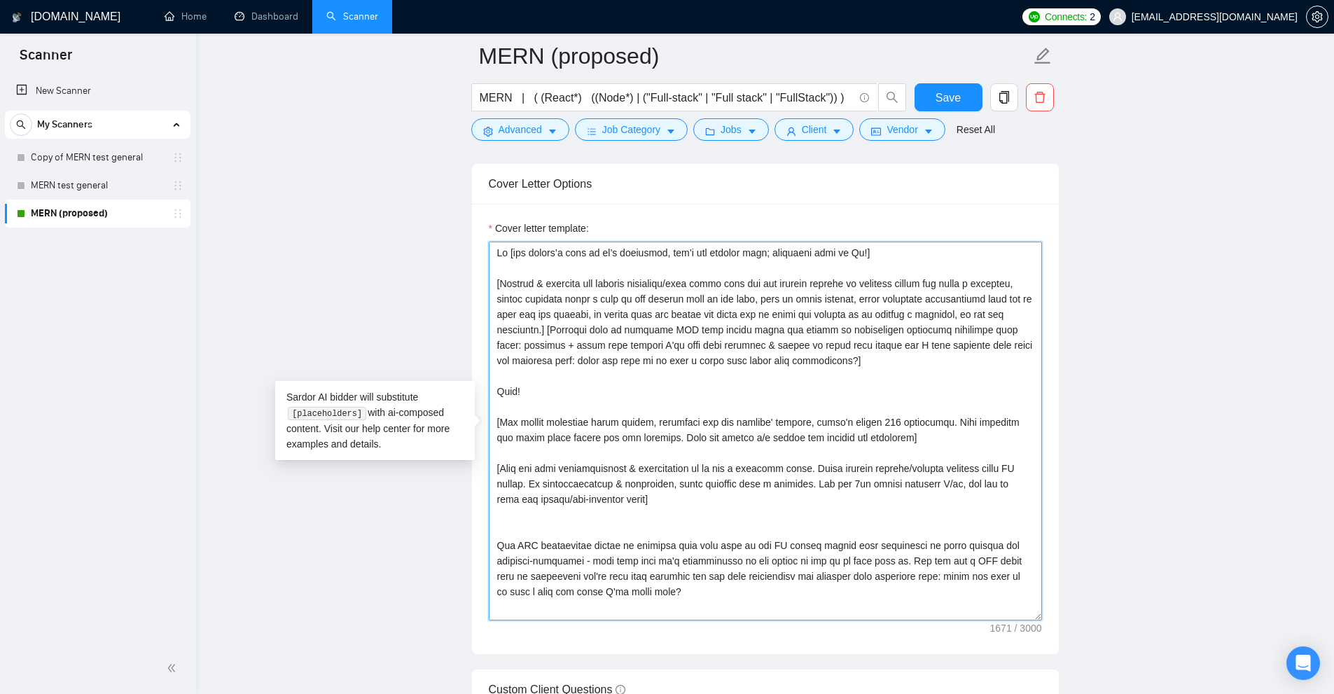
click at [783, 359] on textarea "Cover letter template:" at bounding box center [765, 431] width 553 height 379
click at [745, 356] on textarea "Cover letter template:" at bounding box center [765, 431] width 553 height 379
drag, startPoint x: 745, startPoint y: 356, endPoint x: 761, endPoint y: 358, distance: 15.5
click at [761, 358] on textarea "Cover letter template:" at bounding box center [765, 431] width 553 height 379
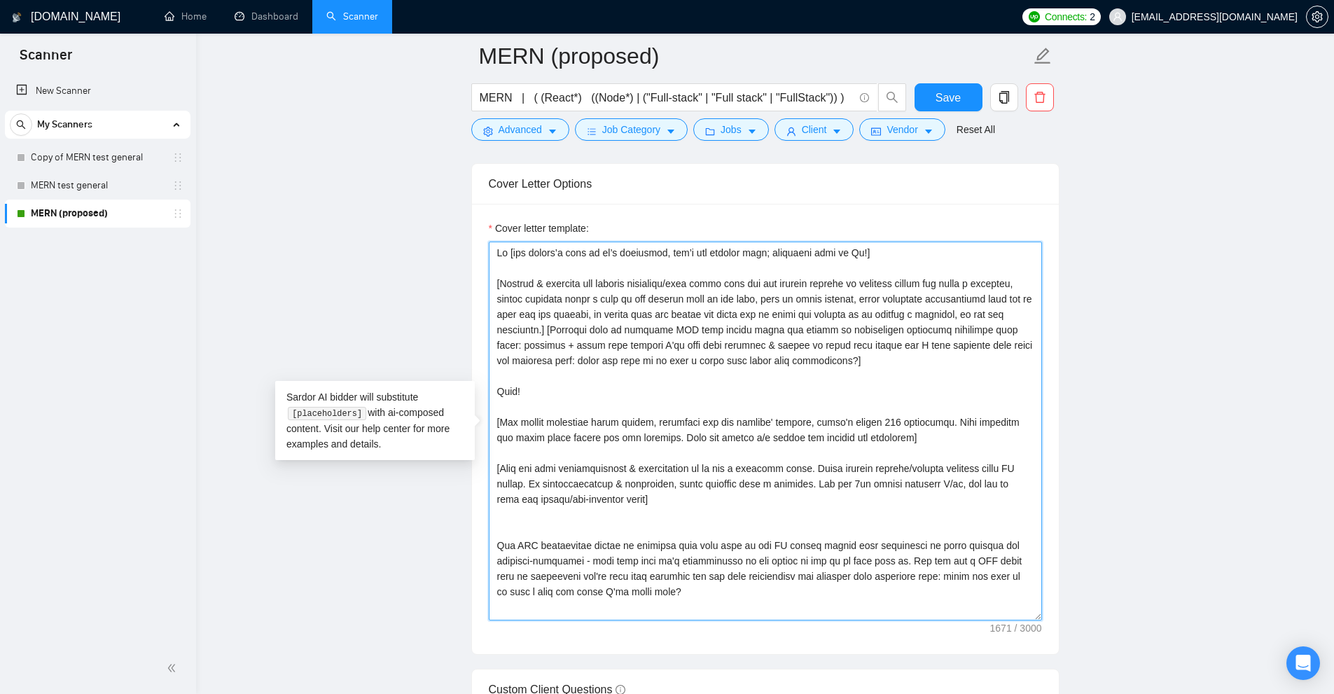
click at [803, 361] on textarea "Cover letter template:" at bounding box center [765, 431] width 553 height 379
click at [833, 363] on textarea "Cover letter template:" at bounding box center [765, 431] width 553 height 379
drag, startPoint x: 793, startPoint y: 543, endPoint x: 874, endPoint y: 560, distance: 82.8
click at [874, 560] on textarea "Cover letter template:" at bounding box center [765, 431] width 553 height 379
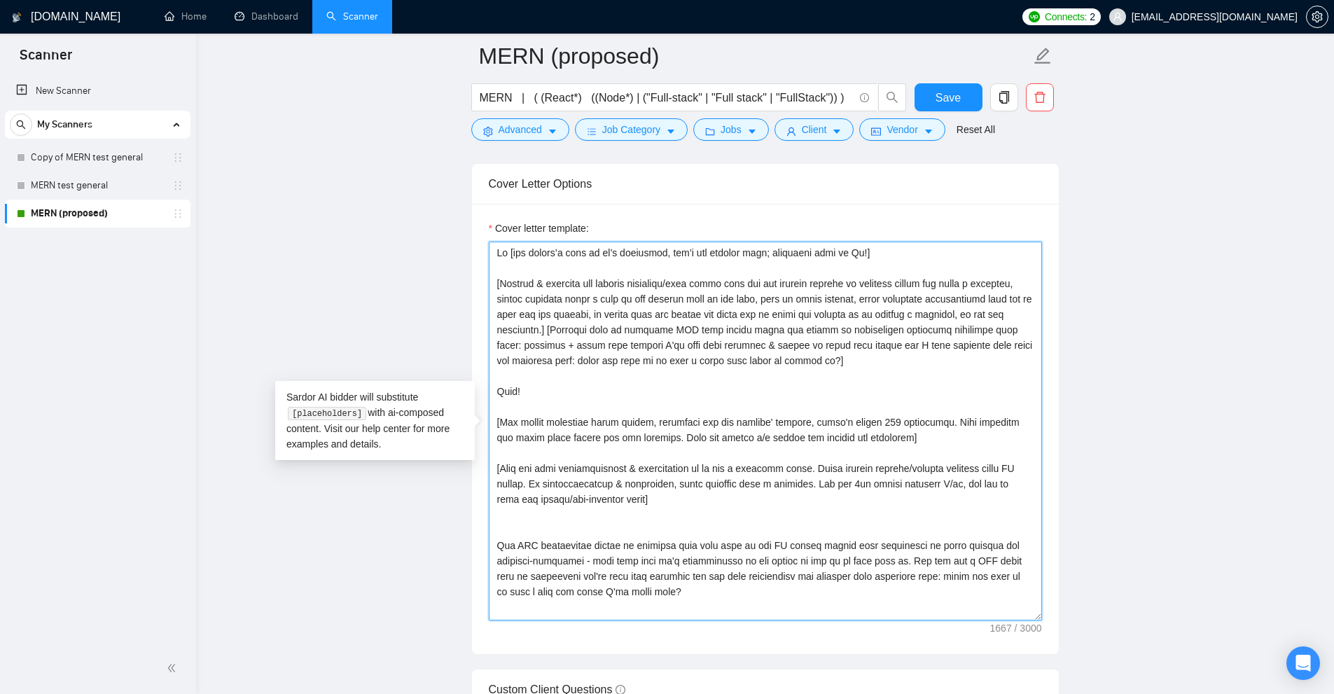
drag, startPoint x: 883, startPoint y: 559, endPoint x: 667, endPoint y: 559, distance: 216.4
click at [669, 559] on textarea "Cover letter template:" at bounding box center [765, 431] width 553 height 379
click at [667, 559] on textarea "Cover letter template:" at bounding box center [765, 431] width 553 height 379
drag, startPoint x: 623, startPoint y: 562, endPoint x: 838, endPoint y: 566, distance: 215.0
click at [838, 566] on textarea "Cover letter template:" at bounding box center [765, 431] width 553 height 379
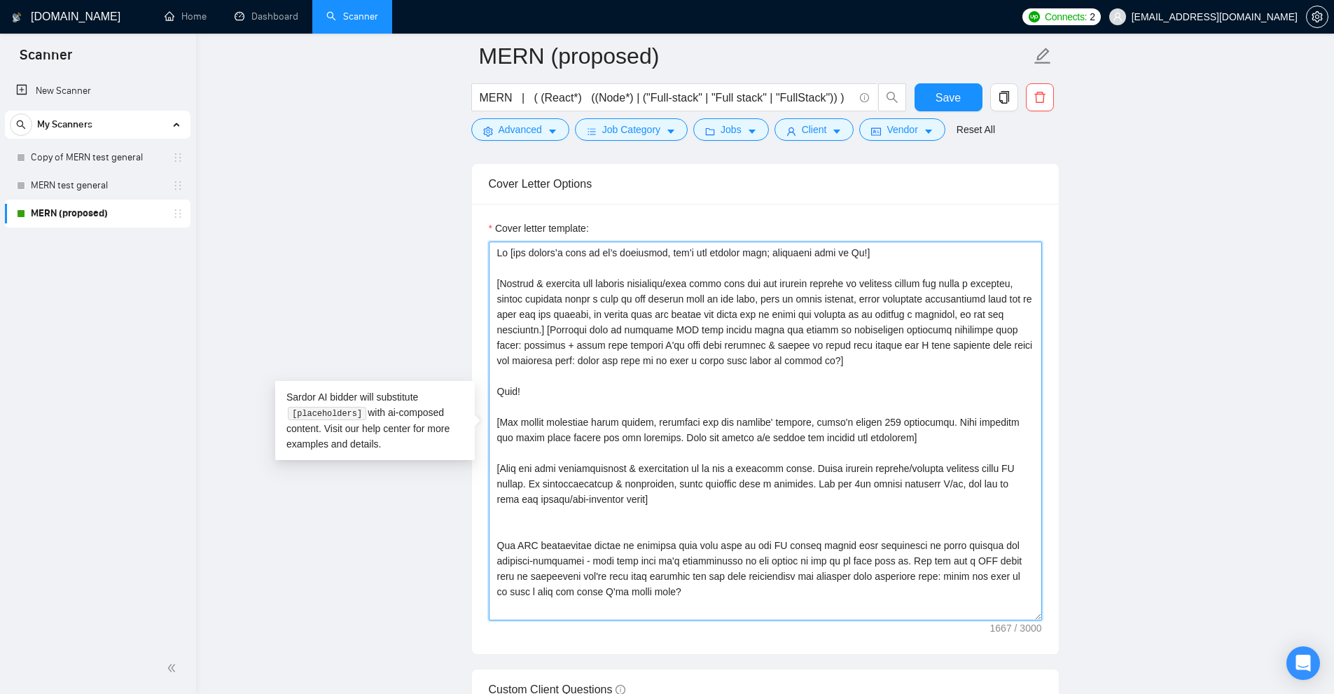
click at [840, 566] on textarea "Cover letter template:" at bounding box center [765, 431] width 553 height 379
click at [876, 560] on textarea "Cover letter template:" at bounding box center [765, 431] width 553 height 379
drag, startPoint x: 882, startPoint y: 557, endPoint x: 936, endPoint y: 592, distance: 63.7
click at [936, 592] on textarea "Cover letter template:" at bounding box center [765, 431] width 553 height 379
drag, startPoint x: 636, startPoint y: 497, endPoint x: 450, endPoint y: 165, distance: 380.6
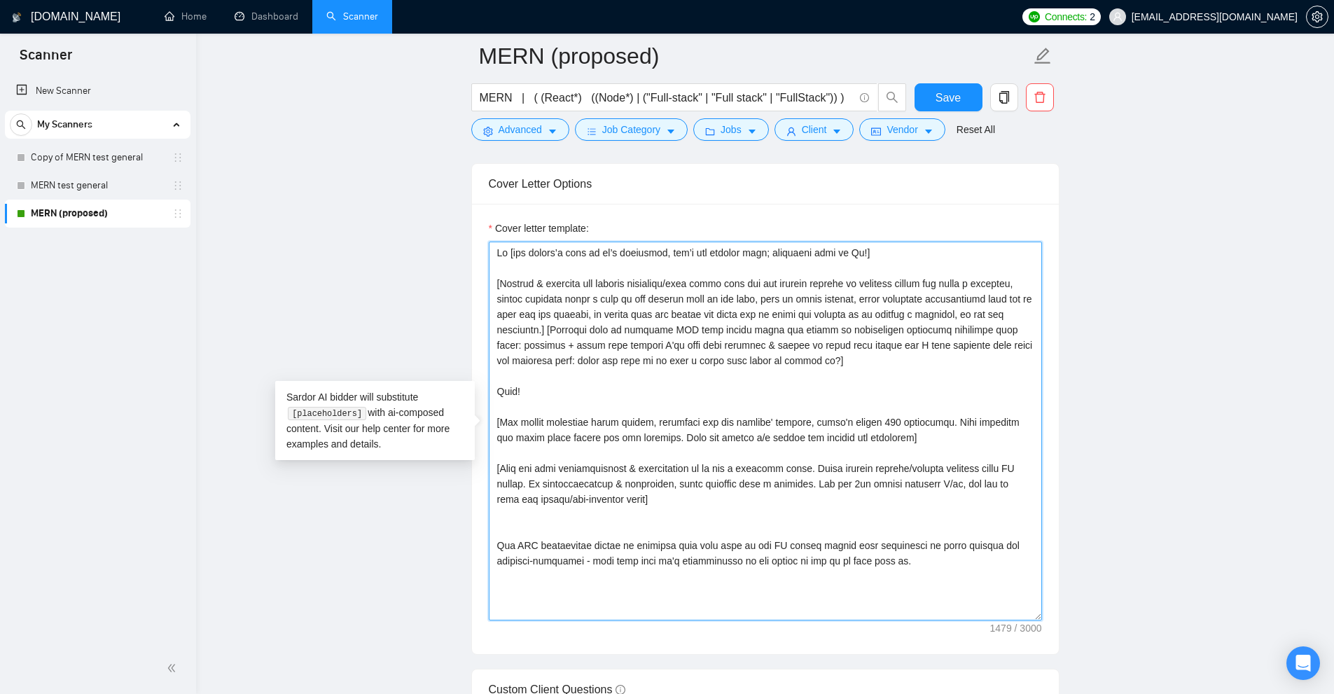
click at [679, 570] on textarea "Cover letter template:" at bounding box center [765, 431] width 553 height 379
drag, startPoint x: 504, startPoint y: 544, endPoint x: 911, endPoint y: 564, distance: 407.4
click at [911, 564] on textarea "Cover letter template:" at bounding box center [765, 431] width 553 height 379
click at [883, 576] on textarea "Cover letter template:" at bounding box center [765, 431] width 553 height 379
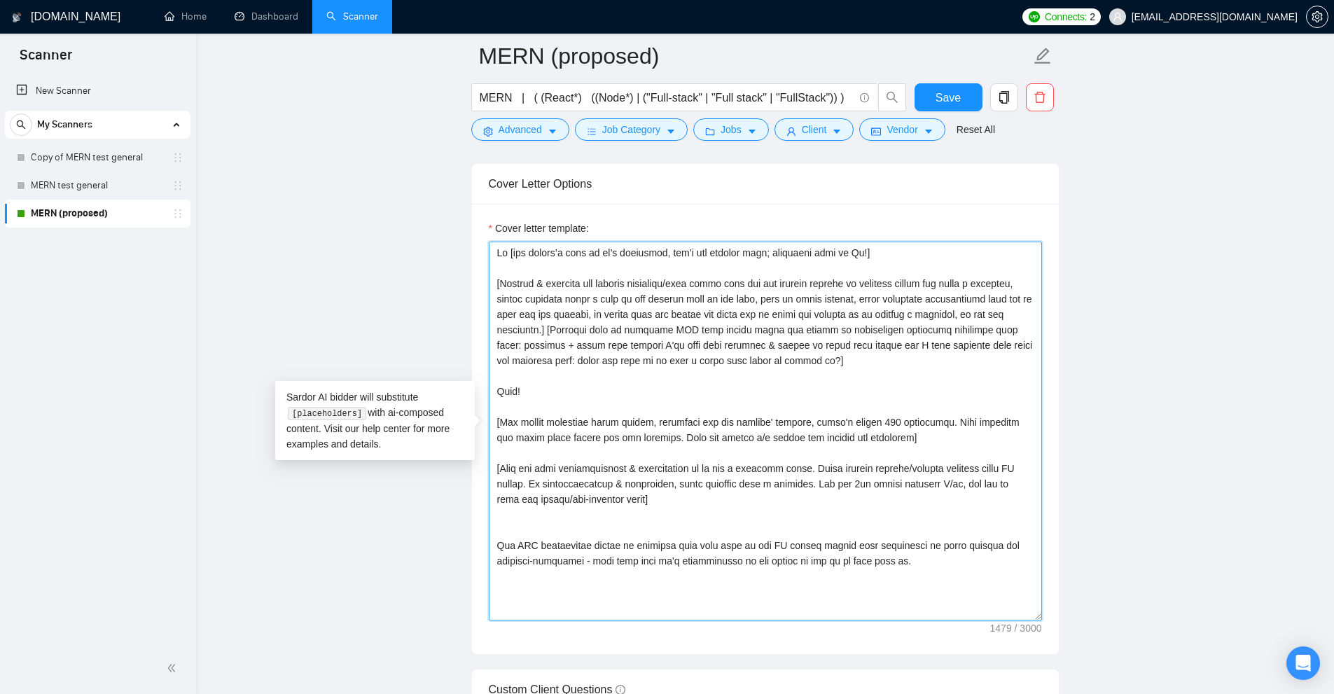
drag, startPoint x: 637, startPoint y: 497, endPoint x: 457, endPoint y: 247, distance: 307.5
click at [732, 293] on textarea "Cover letter template:" at bounding box center [765, 431] width 553 height 379
drag, startPoint x: 501, startPoint y: 281, endPoint x: 879, endPoint y: 359, distance: 386.2
click at [879, 359] on textarea "Cover letter template:" at bounding box center [765, 431] width 553 height 379
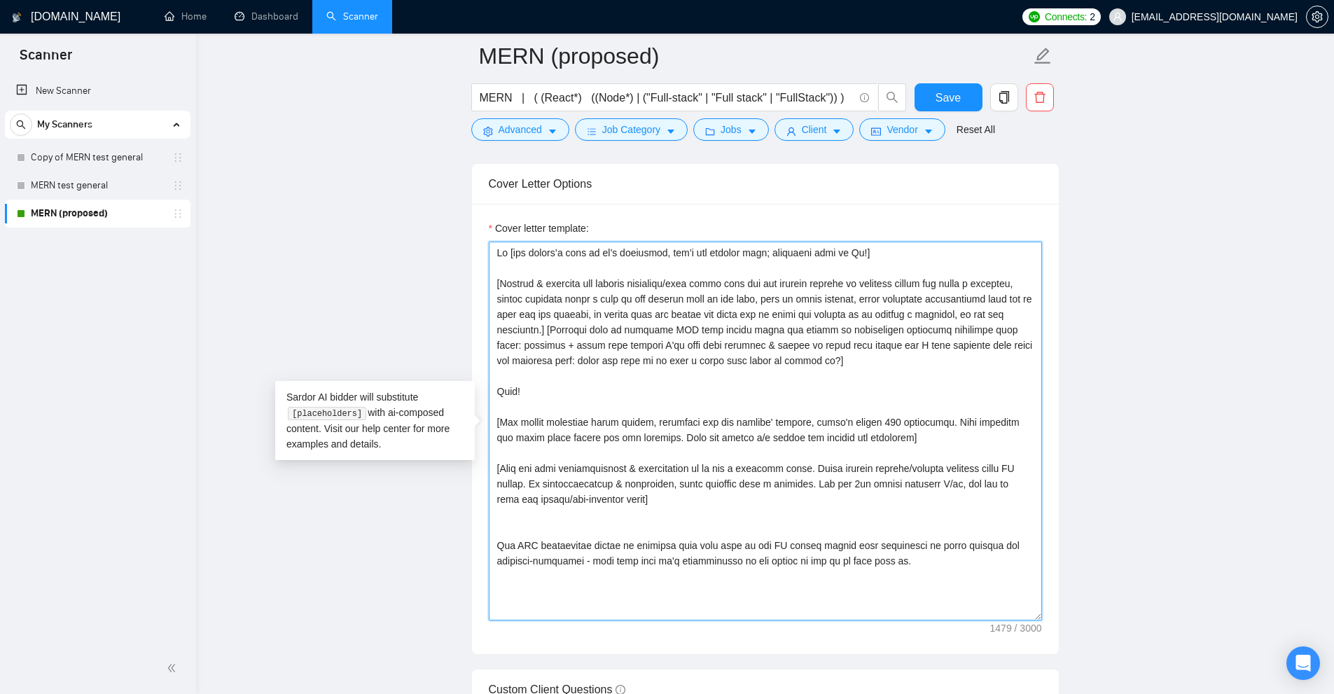
click at [879, 359] on textarea "Cover letter template:" at bounding box center [765, 431] width 553 height 379
drag, startPoint x: 824, startPoint y: 360, endPoint x: 552, endPoint y: 328, distance: 274.3
click at [552, 328] on textarea "Cover letter template:" at bounding box center [765, 431] width 553 height 379
click at [712, 408] on textarea "Cover letter template:" at bounding box center [765, 431] width 553 height 379
drag, startPoint x: 807, startPoint y: 548, endPoint x: 460, endPoint y: 551, distance: 346.7
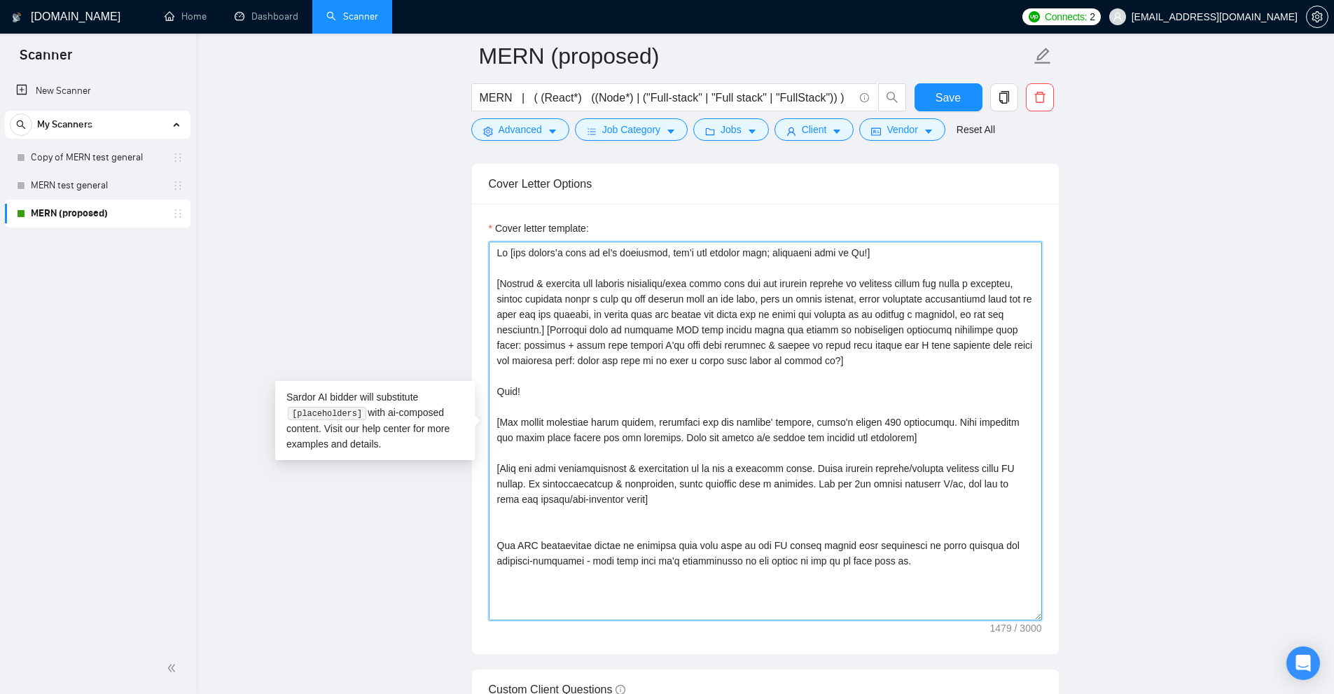
click at [735, 478] on textarea "Cover letter template:" at bounding box center [765, 431] width 553 height 379
click at [609, 517] on textarea "Cover letter template:" at bounding box center [765, 431] width 553 height 379
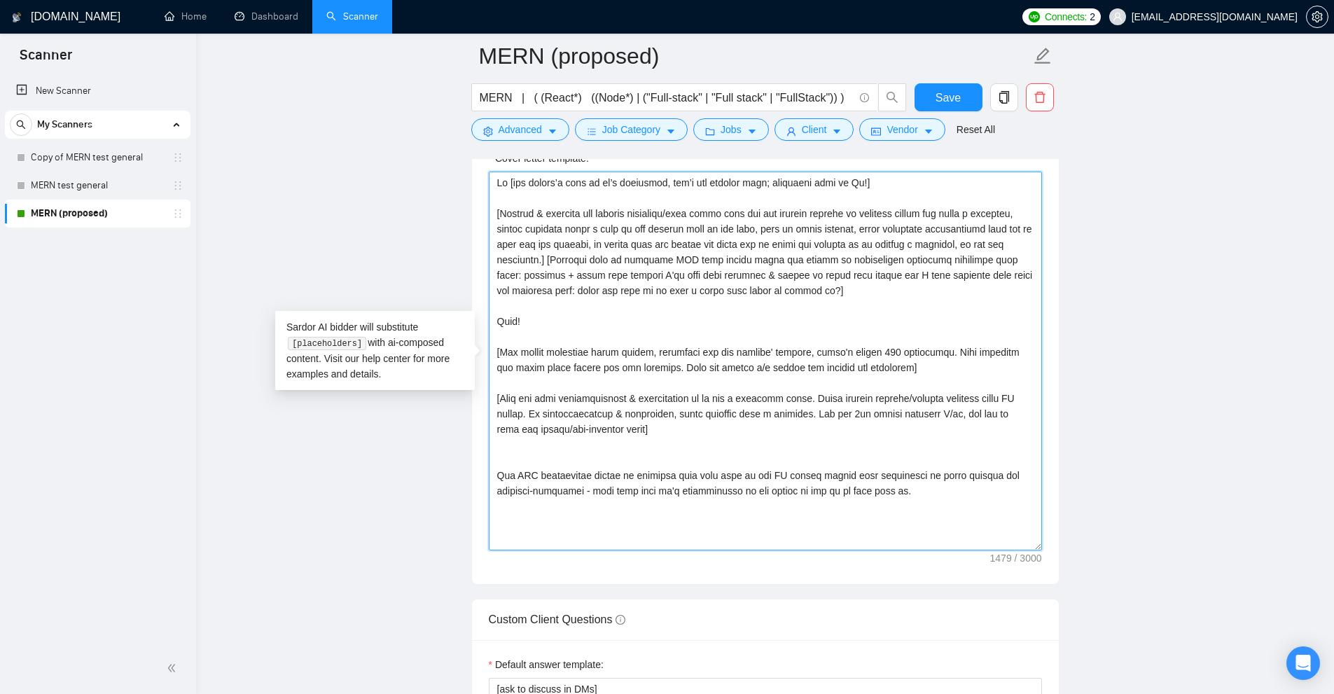
drag, startPoint x: 609, startPoint y: 441, endPoint x: 971, endPoint y: 585, distance: 390.1
click at [968, 585] on form "Auto Bidding Enabled Auto Bidding Enabled: ON Auto Bidder Schedule Auto Bidding…" at bounding box center [765, 686] width 588 height 3927
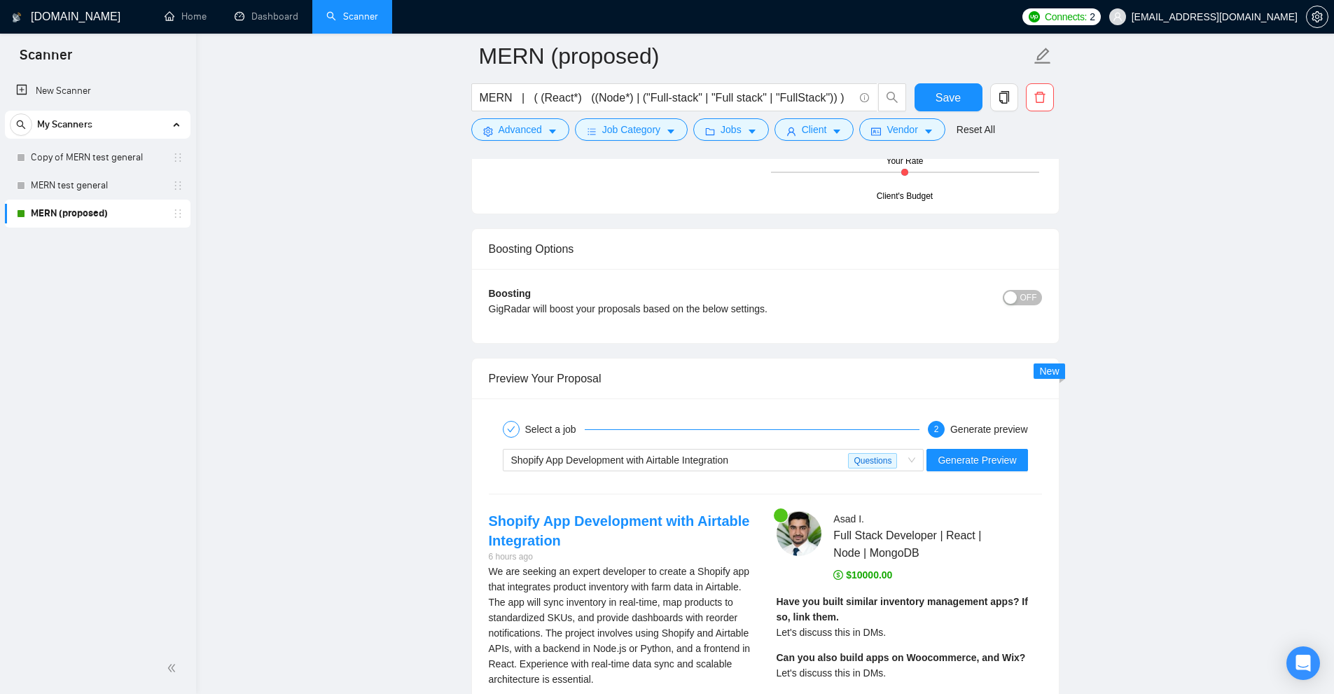
scroll to position [2661, 0]
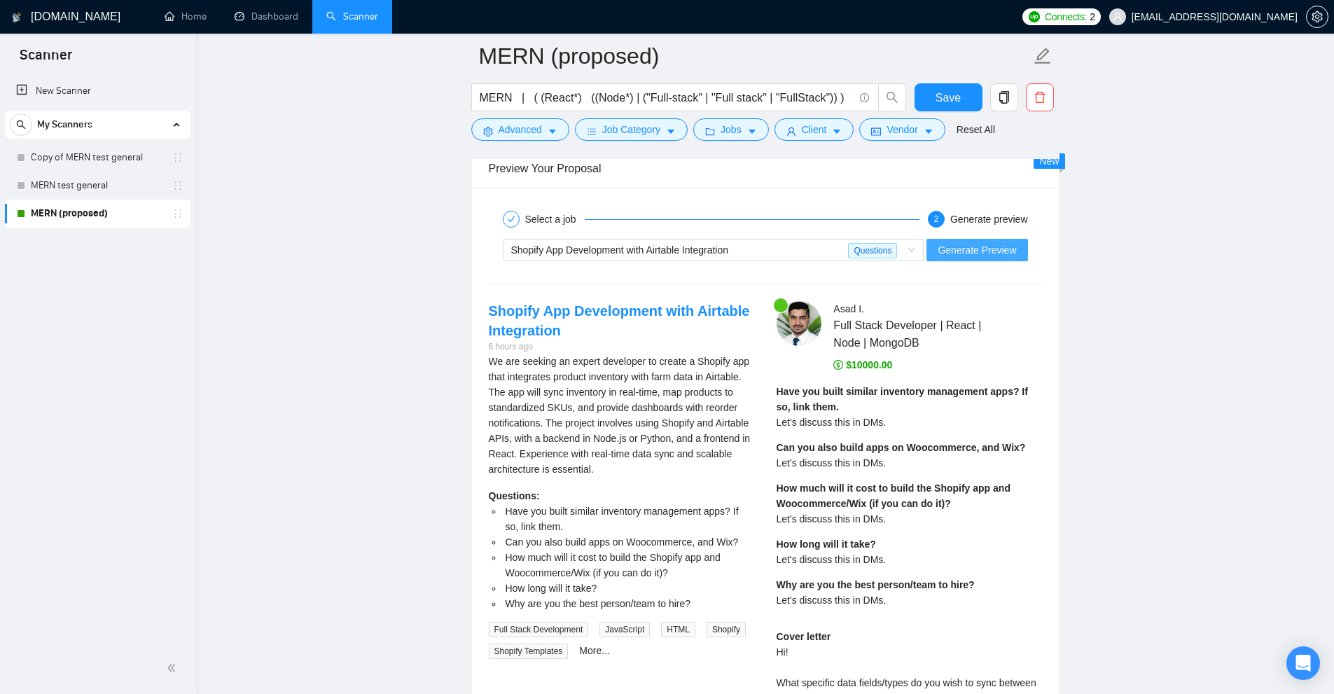
type textarea "Lo [ips dolors’a cons ad el’s doeiusmod, tem’i utl etdolor magn; aliquaeni admi…"
click at [951, 249] on span "Generate Preview" at bounding box center [977, 249] width 78 height 15
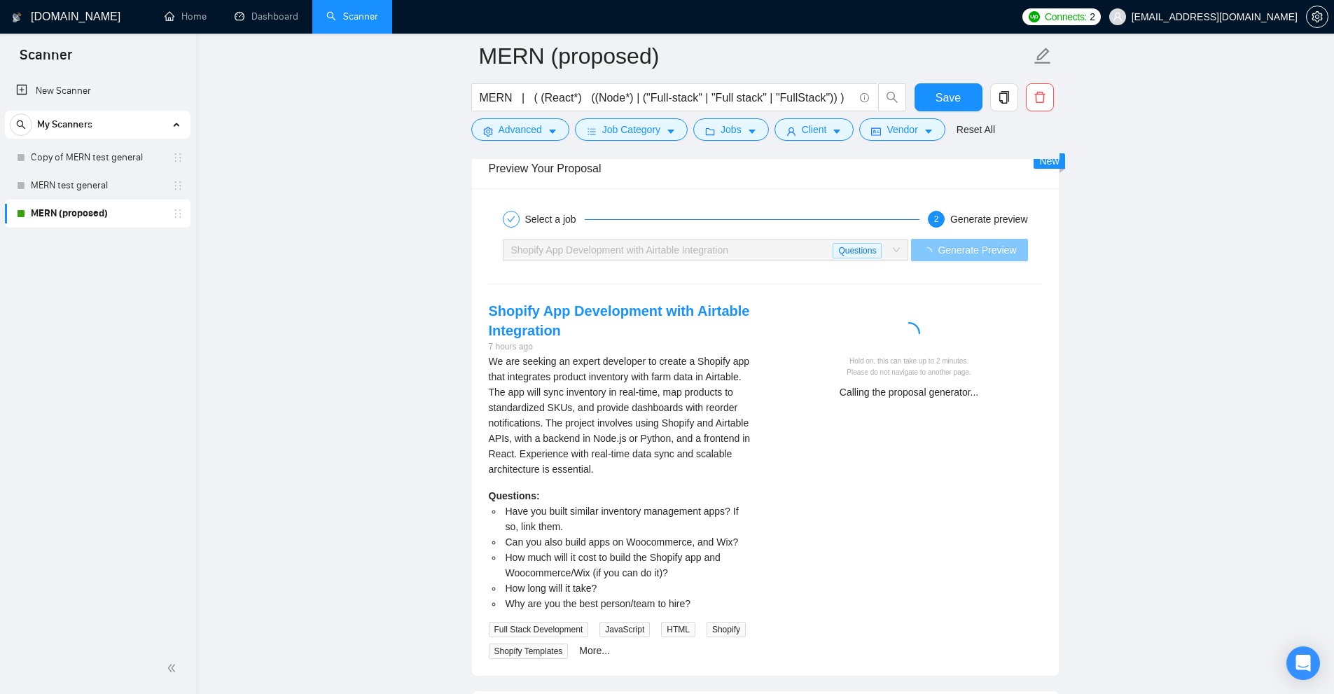
drag, startPoint x: 738, startPoint y: 249, endPoint x: 499, endPoint y: 264, distance: 240.0
click at [499, 264] on div "Shopify App Development with Airtable Integration Questions Generate Preview" at bounding box center [765, 250] width 556 height 34
drag, startPoint x: 817, startPoint y: 391, endPoint x: 980, endPoint y: 410, distance: 163.5
click at [980, 410] on div "Shopify App Development with Airtable Integration 7 hours ago We are seeking an…" at bounding box center [766, 480] width 576 height 358
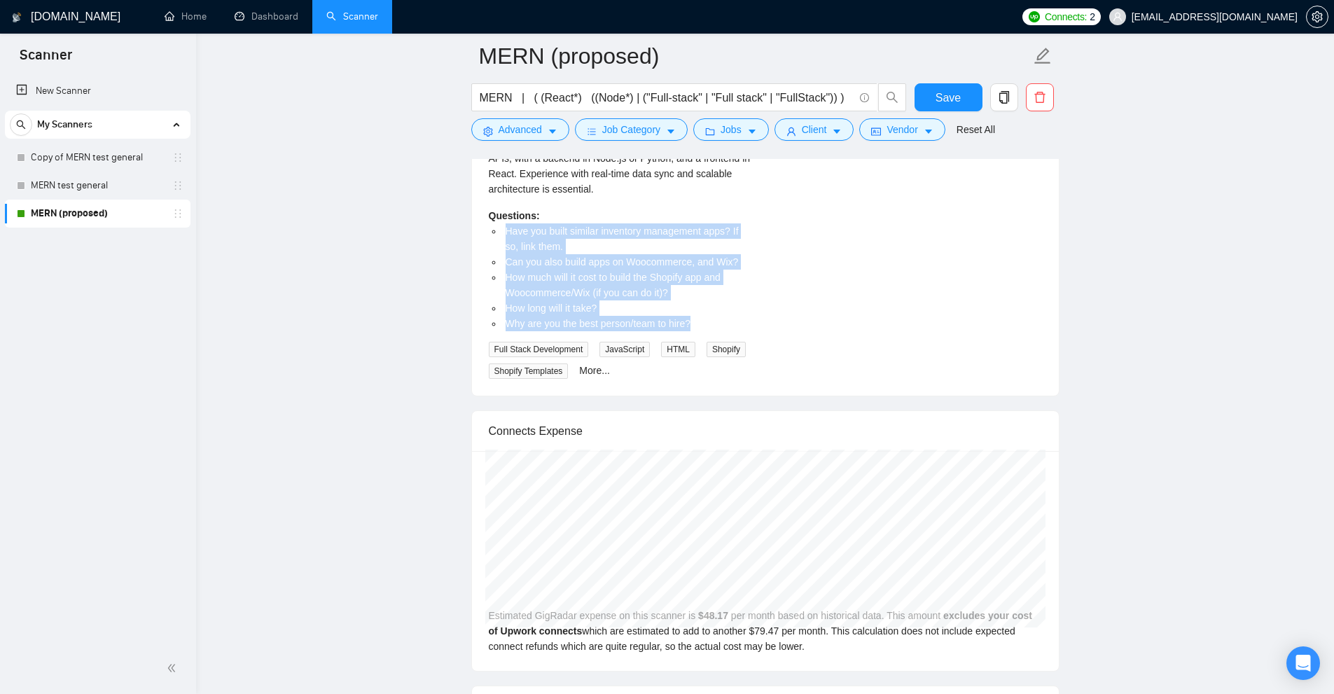
drag, startPoint x: 707, startPoint y: 330, endPoint x: 471, endPoint y: 235, distance: 254.2
click at [471, 235] on div "Preview Your Proposal Select a job 2 Generate preview Shopify App Development w…" at bounding box center [765, 132] width 588 height 529
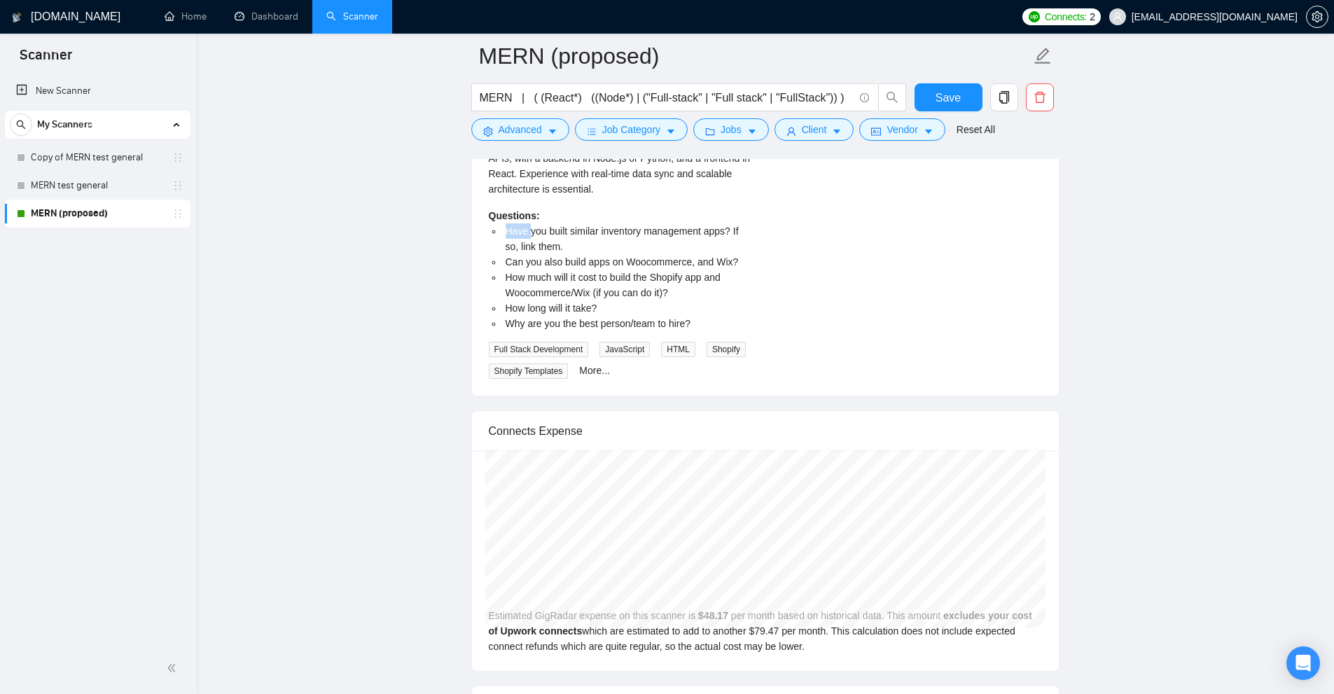
click at [471, 235] on div "Preview Your Proposal Select a job 2 Generate preview Shopify App Development w…" at bounding box center [765, 132] width 588 height 529
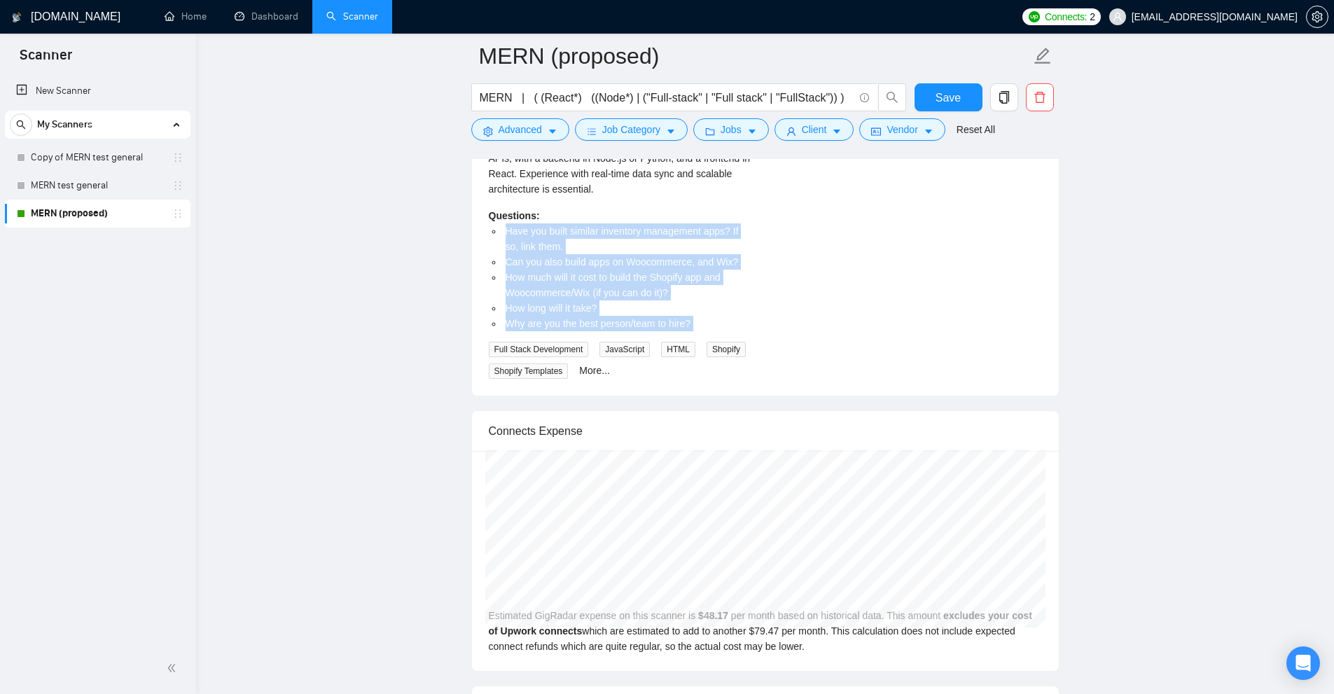
drag, startPoint x: 471, startPoint y: 235, endPoint x: 480, endPoint y: 317, distance: 82.4
click at [480, 317] on div "Preview Your Proposal Select a job 2 Generate preview Shopify App Development w…" at bounding box center [765, 132] width 588 height 529
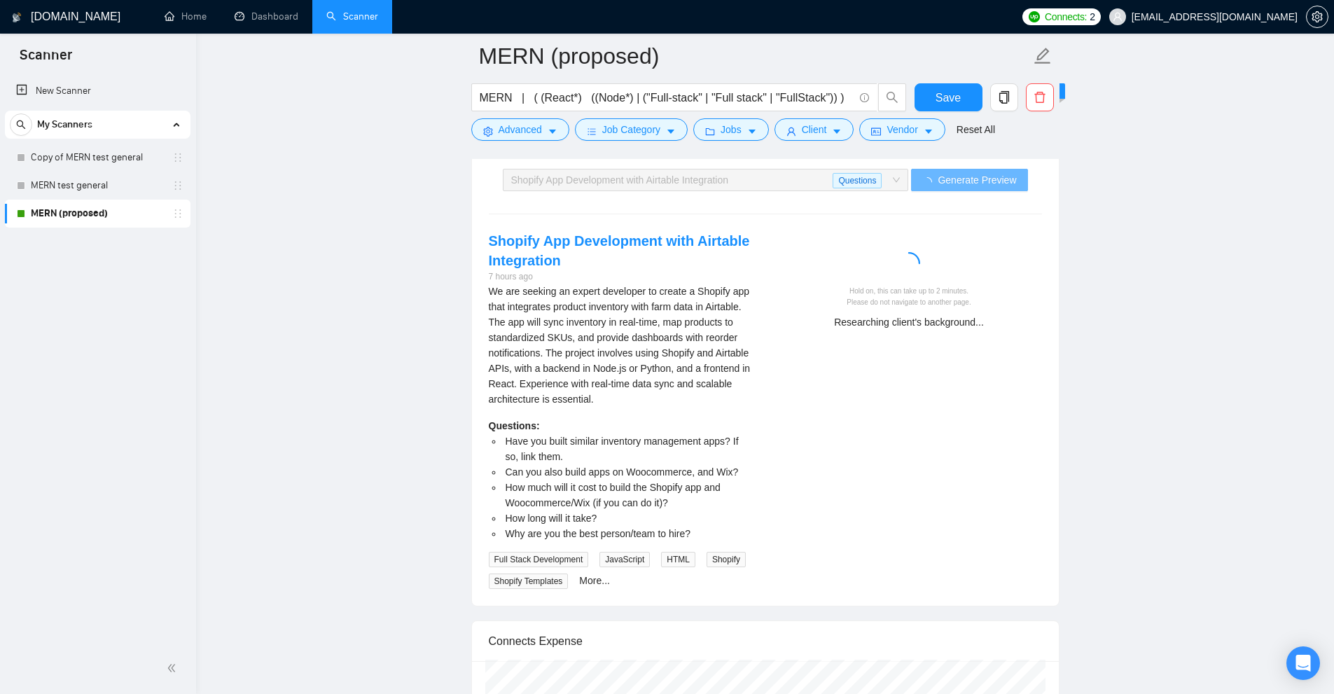
click at [976, 407] on div "Shopify App Development with Airtable Integration 7 hours ago We are seeking an…" at bounding box center [766, 410] width 576 height 358
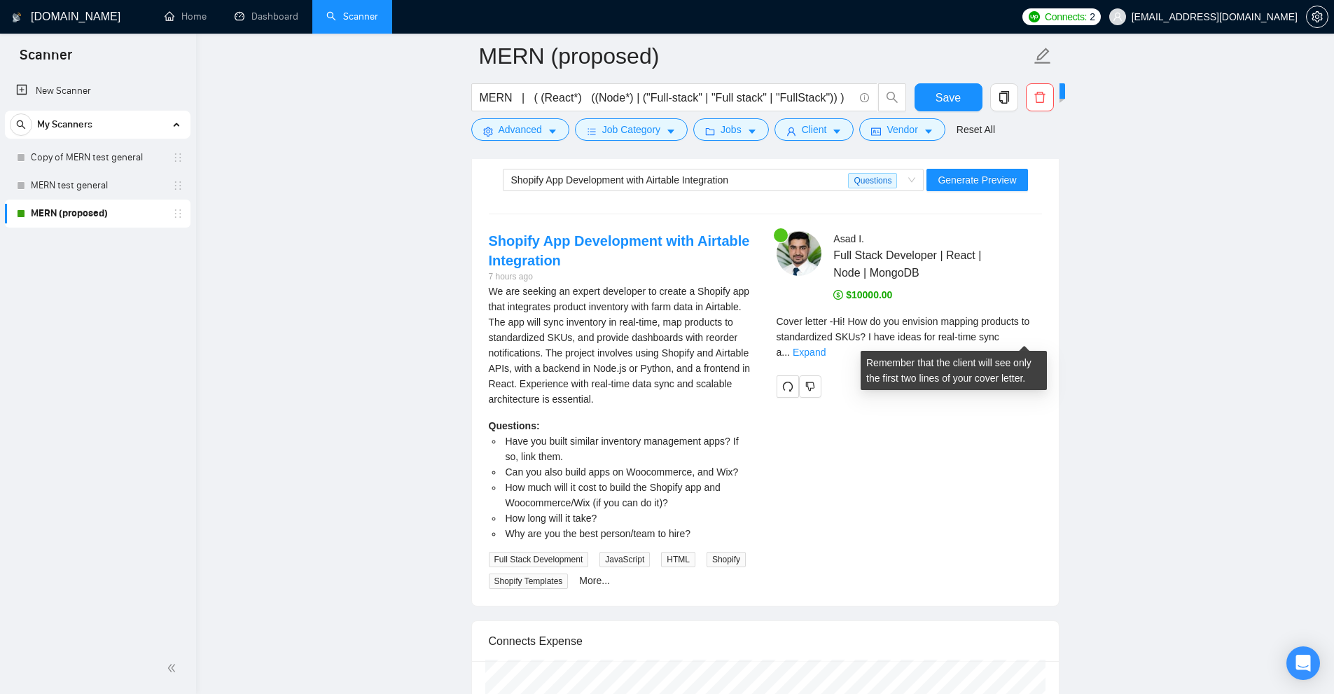
click at [1033, 342] on div "Cover letter - Hi! How do you envision mapping products to standardized SKUs? I…" at bounding box center [909, 337] width 265 height 46
click at [826, 347] on link "Expand" at bounding box center [809, 352] width 33 height 11
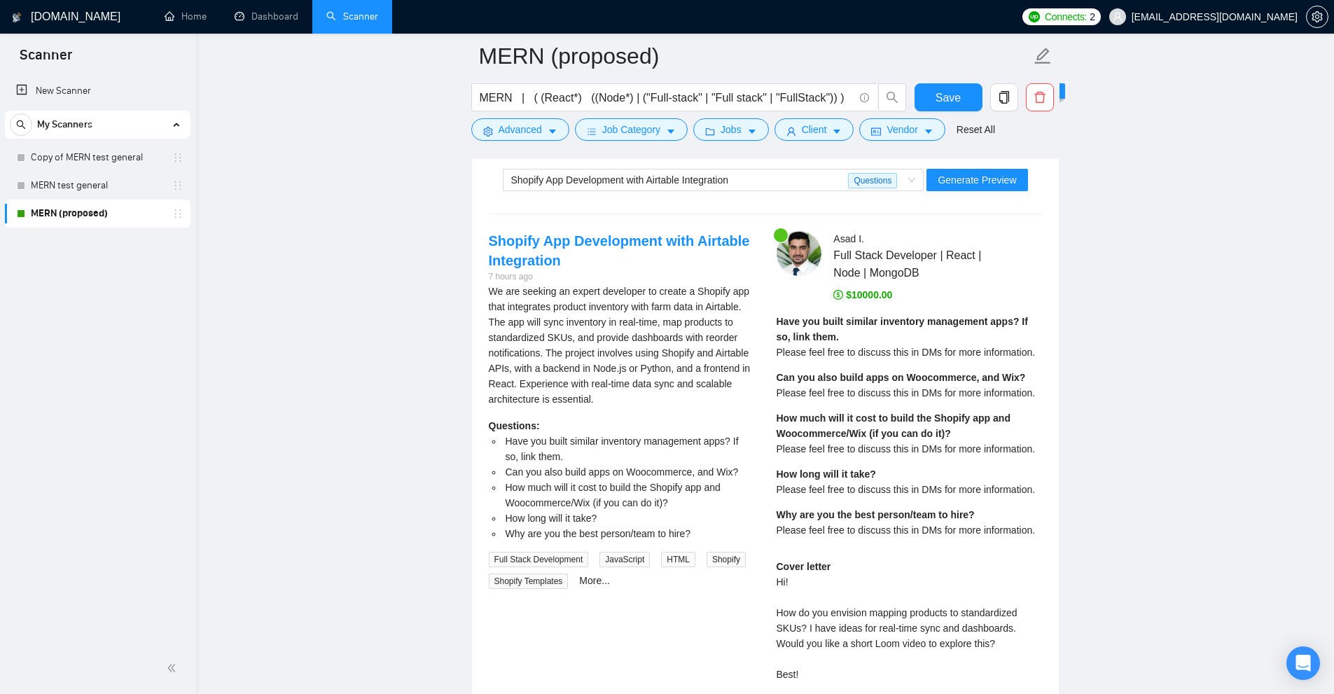
scroll to position [2941, 0]
